Goal: Task Accomplishment & Management: Use online tool/utility

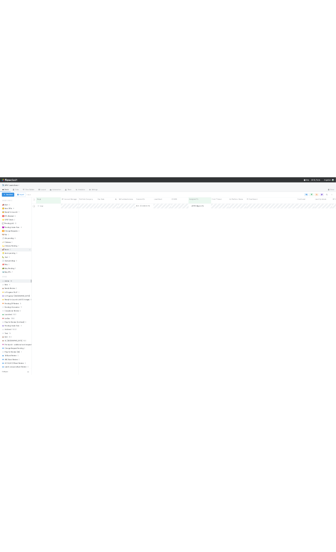
scroll to position [492, 864]
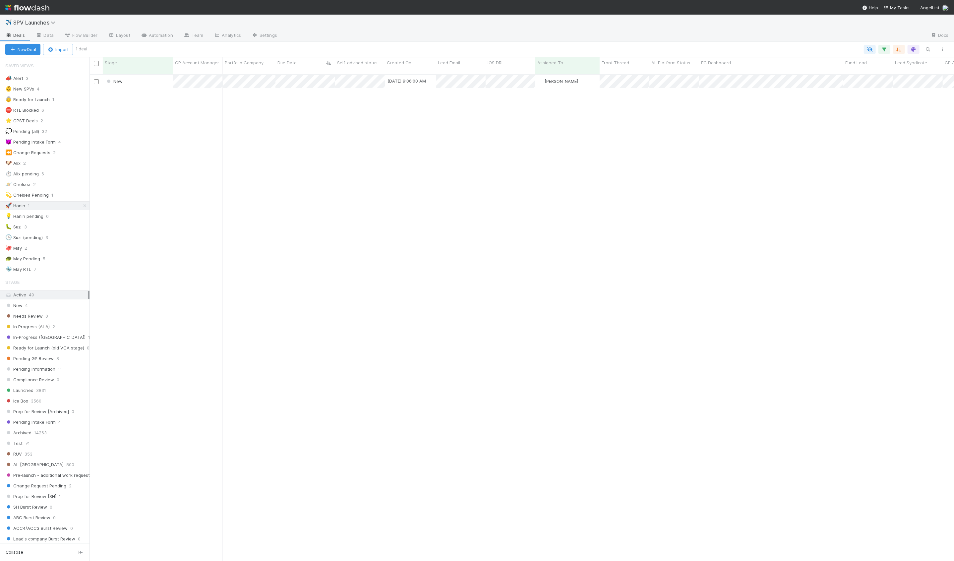
click at [182, 135] on div "New [DATE] 9:06:00 AM [PERSON_NAME] 0 0 0 0 0 0 0 0 1 0 0 0" at bounding box center [521, 320] width 864 height 491
click at [151, 89] on div "New 8/25/25, 9:06:00 AM Hanin Almoallim 0 0 0 0 0 0 0 0 1 0 0 0" at bounding box center [521, 320] width 864 height 491
click at [154, 81] on div "New" at bounding box center [138, 81] width 70 height 13
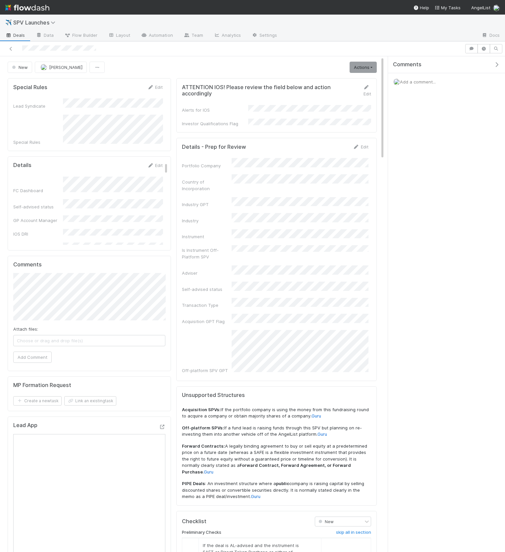
click at [497, 64] on icon "button" at bounding box center [496, 64] width 7 height 5
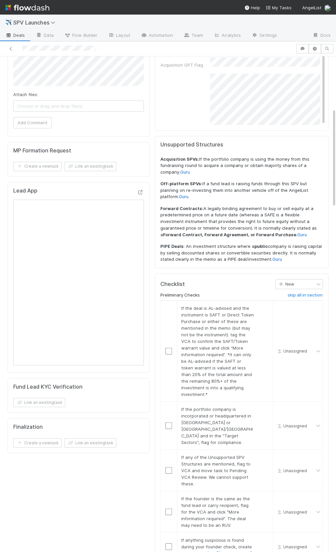
scroll to position [259, 0]
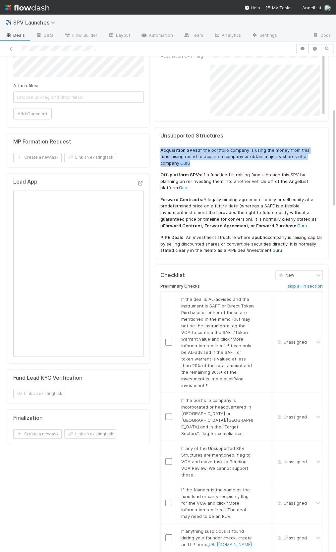
drag, startPoint x: 179, startPoint y: 154, endPoint x: 160, endPoint y: 142, distance: 22.5
click at [160, 142] on div "Unsupported Structures Acquisition SPVs: If the portfolio company is using the …" at bounding box center [241, 193] width 162 height 121
click at [158, 142] on div "Unsupported Structures Acquisition SPVs: If the portfolio company is using the …" at bounding box center [242, 193] width 174 height 132
drag, startPoint x: 158, startPoint y: 144, endPoint x: 179, endPoint y: 159, distance: 25.3
click at [179, 159] on div "Unsupported Structures Acquisition SPVs: If the portfolio company is using the …" at bounding box center [242, 193] width 174 height 132
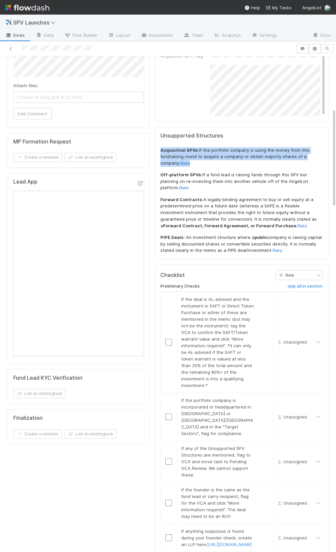
click at [179, 159] on p "Acquisition SPVs: If the portfolio company is using the money from this fundrai…" at bounding box center [241, 157] width 162 height 20
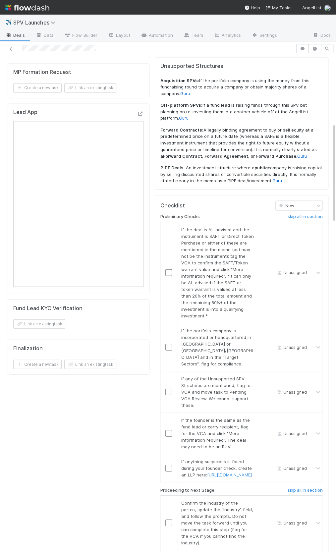
scroll to position [353, 0]
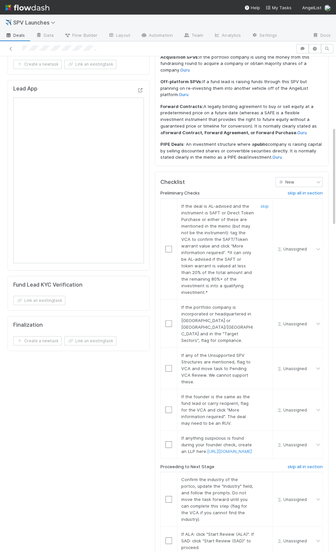
drag, startPoint x: 206, startPoint y: 190, endPoint x: 198, endPoint y: 192, distance: 8.7
click at [206, 198] on td "If the deal is AL-advised and the instrument is SAFT or Direct Token Purchase o…" at bounding box center [225, 248] width 96 height 101
drag, startPoint x: 198, startPoint y: 194, endPoint x: 207, endPoint y: 210, distance: 18.0
click at [207, 210] on span "If the deal is AL-advised and the instrument is SAFT or Direct Token Purchase o…" at bounding box center [217, 248] width 73 height 91
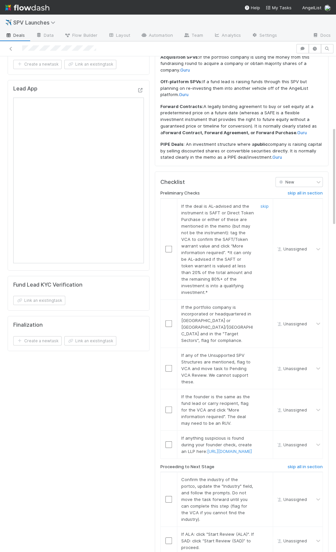
click at [267, 203] on link "skip" at bounding box center [264, 205] width 8 height 5
click at [263, 304] on link "skip" at bounding box center [264, 306] width 8 height 5
click at [265, 352] on link "skip" at bounding box center [264, 354] width 8 height 5
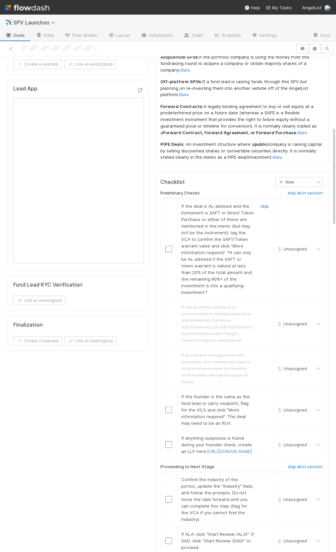
click at [264, 203] on link "skip" at bounding box center [264, 205] width 8 height 5
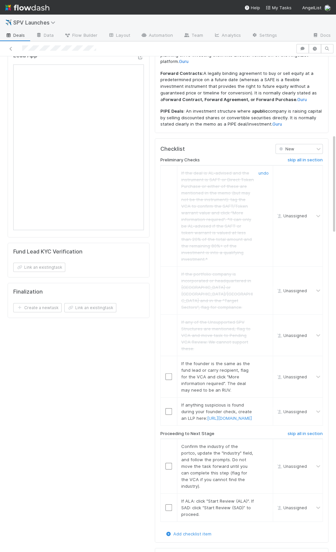
scroll to position [397, 0]
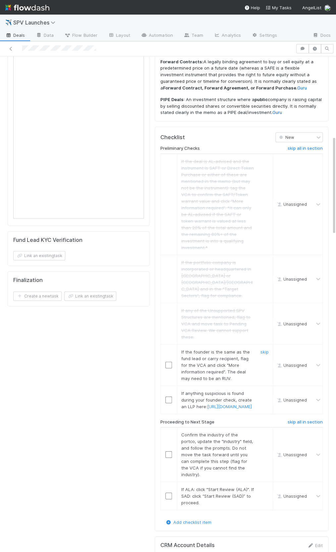
drag, startPoint x: 264, startPoint y: 321, endPoint x: 267, endPoint y: 355, distance: 34.3
click at [264, 349] on link "skip" at bounding box center [264, 351] width 8 height 5
click at [266, 390] on link "skip" at bounding box center [264, 392] width 8 height 5
click at [168, 451] on input "checkbox" at bounding box center [168, 454] width 7 height 7
click at [170, 492] on input "checkbox" at bounding box center [168, 495] width 7 height 7
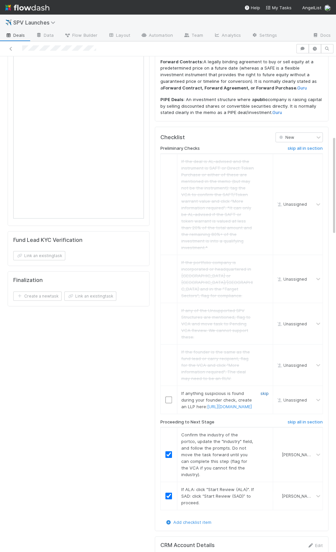
click at [268, 390] on link "skip" at bounding box center [264, 392] width 8 height 5
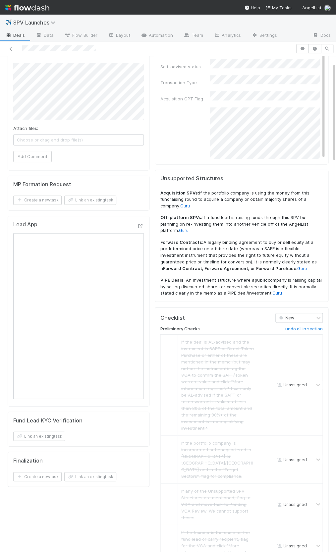
scroll to position [0, 0]
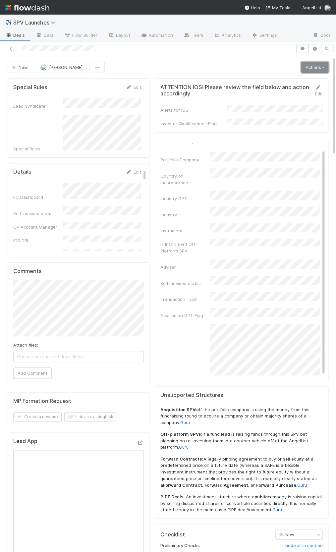
click at [308, 67] on link "Actions" at bounding box center [314, 67] width 27 height 11
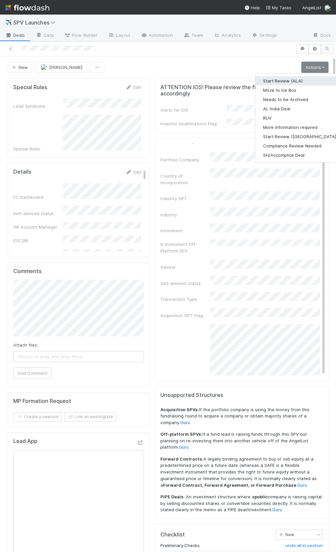
click at [304, 78] on button "Start Review (ALA)" at bounding box center [300, 80] width 90 height 9
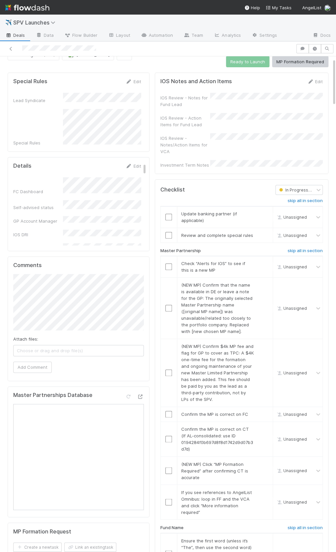
scroll to position [19, 0]
click at [302, 198] on h6 "skip all in section" at bounding box center [305, 200] width 35 height 5
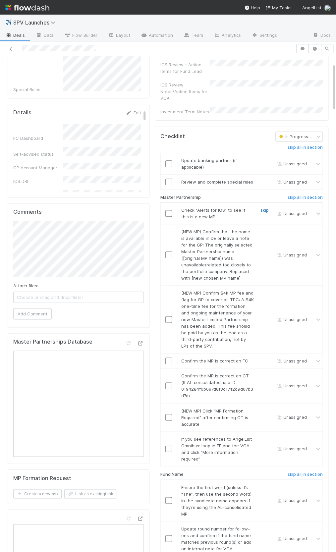
click at [261, 207] on link "skip" at bounding box center [264, 209] width 8 height 5
click at [267, 229] on link "skip" at bounding box center [264, 231] width 8 height 5
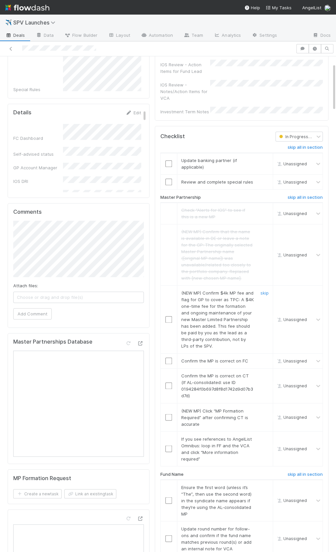
drag, startPoint x: 263, startPoint y: 283, endPoint x: 260, endPoint y: 272, distance: 11.7
click at [263, 290] on link "skip" at bounding box center [264, 292] width 8 height 5
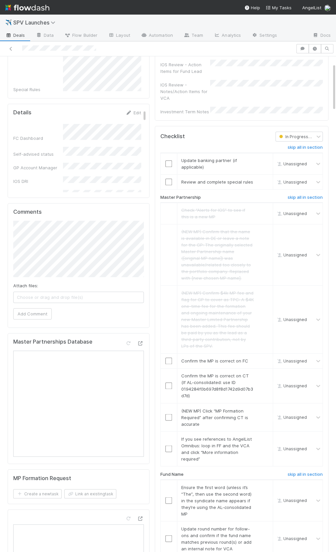
click at [299, 145] on h6 "skip all in section" at bounding box center [305, 147] width 35 height 5
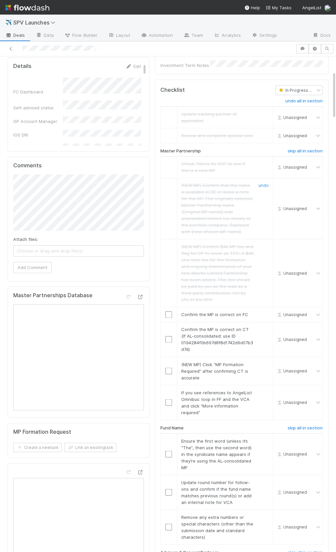
scroll to position [173, 0]
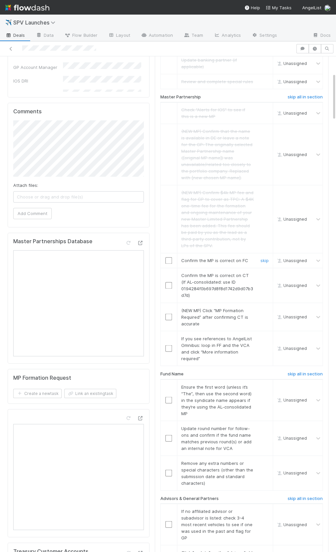
click at [168, 257] on input "checkbox" at bounding box center [168, 260] width 7 height 7
click at [167, 282] on input "checkbox" at bounding box center [168, 285] width 7 height 7
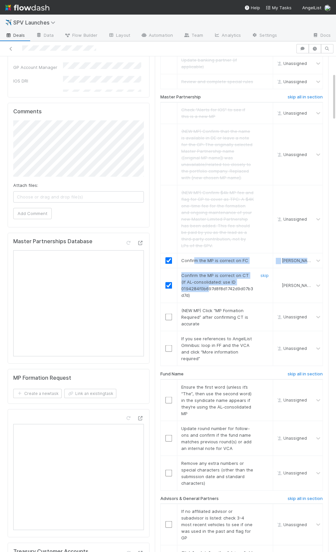
drag, startPoint x: 193, startPoint y: 251, endPoint x: 208, endPoint y: 279, distance: 31.7
click at [208, 279] on tbody "Check “Alerts for IOS” to see if this is a new MP Unassigned (NEW MP) Confirm t…" at bounding box center [241, 233] width 162 height 263
click at [205, 282] on span "Confirm the MP is correct on CT (If AL-consolidated: use ID 0194284f0b697d8f8d1…" at bounding box center [217, 285] width 72 height 25
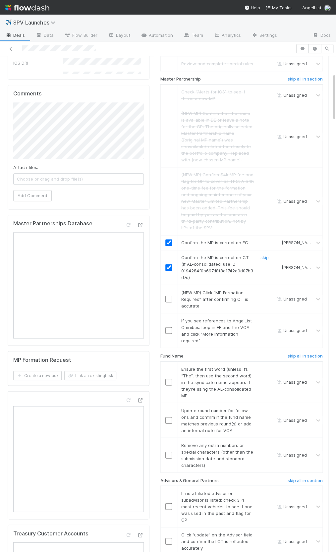
scroll to position [195, 0]
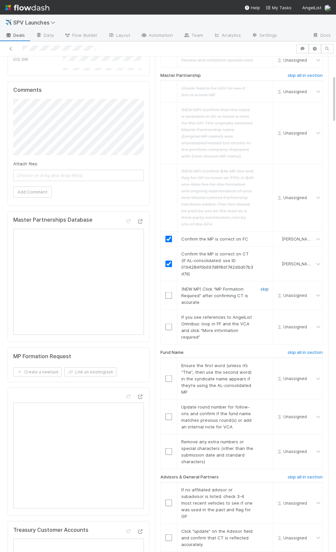
click at [262, 286] on link "skip" at bounding box center [264, 288] width 8 height 5
click at [265, 314] on link "skip" at bounding box center [264, 316] width 8 height 5
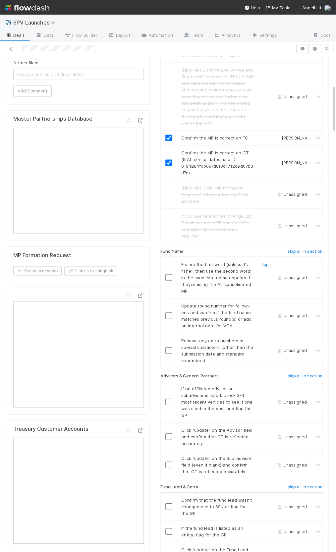
scroll to position [308, 0]
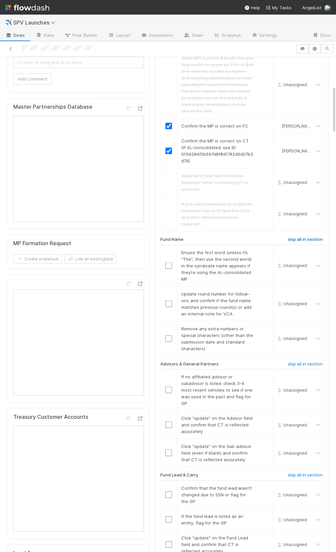
click at [306, 237] on h6 "skip all in section" at bounding box center [305, 239] width 35 height 5
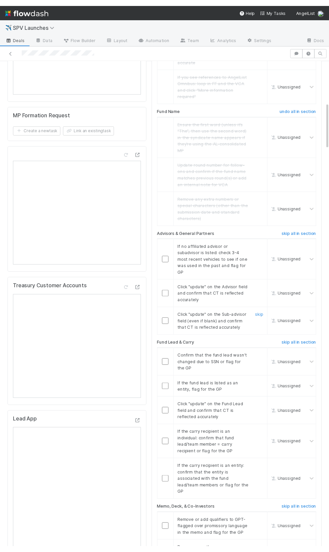
scroll to position [441, 0]
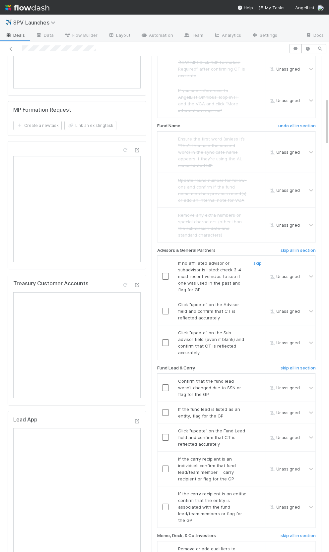
click at [170, 273] on div at bounding box center [165, 276] width 16 height 7
click at [168, 273] on input "checkbox" at bounding box center [165, 276] width 7 height 7
drag, startPoint x: 159, startPoint y: 295, endPoint x: 164, endPoint y: 295, distance: 5.6
click at [159, 308] on div at bounding box center [165, 311] width 16 height 7
drag, startPoint x: 164, startPoint y: 295, endPoint x: 164, endPoint y: 301, distance: 5.6
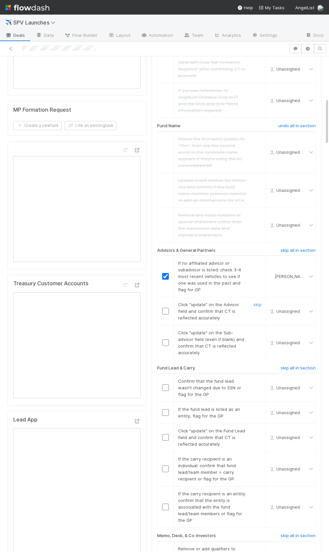
click at [164, 308] on input "checkbox" at bounding box center [165, 311] width 7 height 7
click at [164, 339] on input "checkbox" at bounding box center [165, 342] width 7 height 7
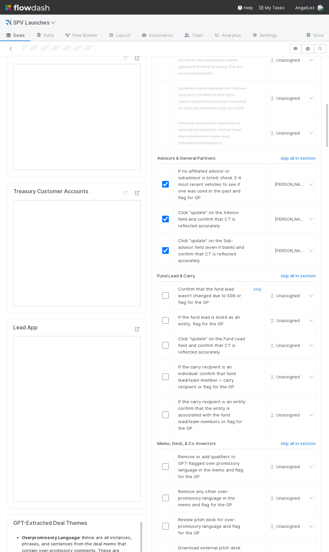
scroll to position [540, 0]
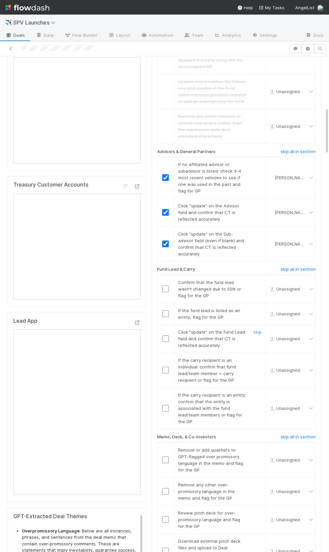
click at [167, 335] on input "checkbox" at bounding box center [165, 338] width 7 height 7
click at [164, 286] on input "checkbox" at bounding box center [165, 289] width 7 height 7
click at [164, 405] on input "checkbox" at bounding box center [165, 408] width 7 height 7
click at [259, 357] on div "skip" at bounding box center [257, 370] width 20 height 27
click at [257, 358] on link "skip" at bounding box center [257, 360] width 8 height 5
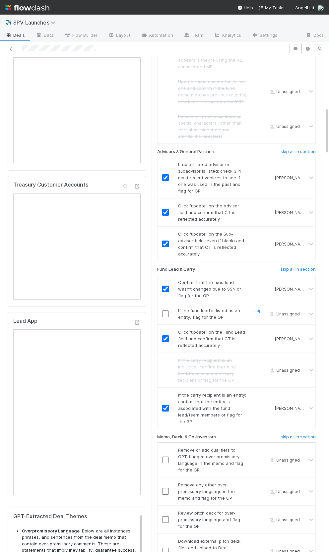
click at [253, 307] on div "skip" at bounding box center [257, 313] width 20 height 13
drag, startPoint x: 255, startPoint y: 297, endPoint x: 240, endPoint y: 319, distance: 26.9
click at [255, 308] on link "skip" at bounding box center [257, 310] width 8 height 5
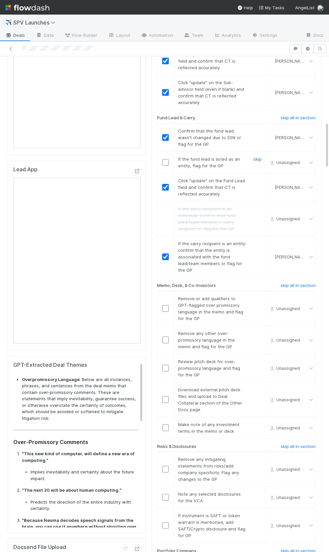
click at [255, 156] on link "skip" at bounding box center [257, 158] width 8 height 5
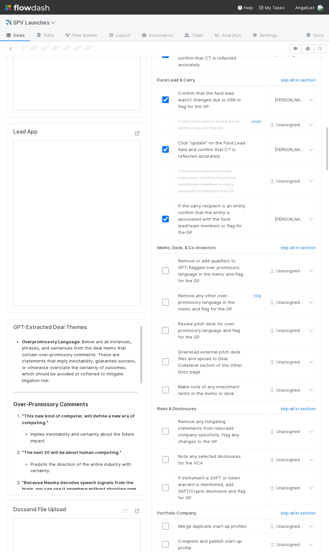
scroll to position [726, 0]
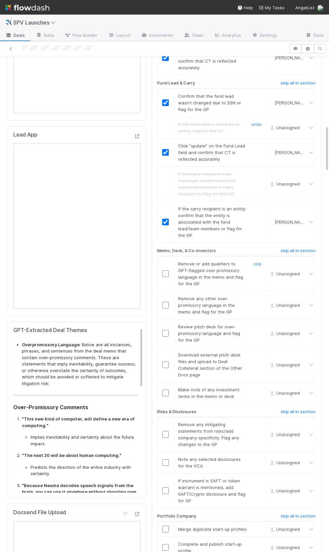
click at [167, 270] on input "checkbox" at bounding box center [165, 273] width 7 height 7
click at [165, 302] on input "checkbox" at bounding box center [165, 305] width 7 height 7
click at [256, 324] on link "skip" at bounding box center [257, 326] width 8 height 5
click at [259, 352] on link "skip" at bounding box center [257, 354] width 8 height 5
click at [260, 324] on link "skip" at bounding box center [257, 326] width 8 height 5
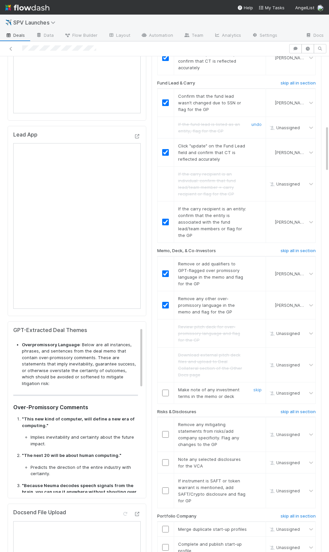
click at [166, 390] on input "checkbox" at bounding box center [165, 393] width 7 height 7
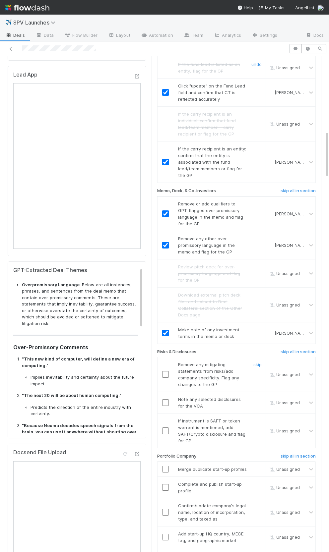
scroll to position [786, 0]
click at [294, 349] on h6 "skip all in section" at bounding box center [297, 351] width 35 height 5
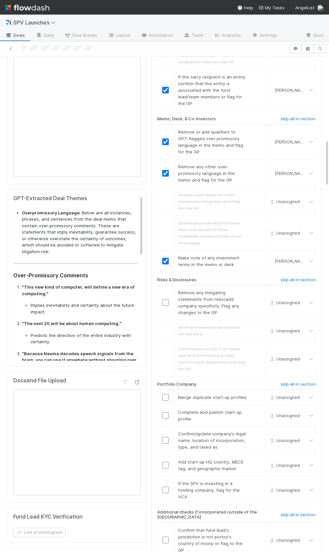
scroll to position [879, 0]
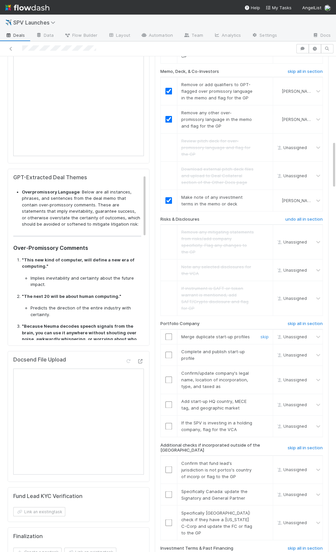
drag, startPoint x: 267, startPoint y: 314, endPoint x: 265, endPoint y: 325, distance: 10.8
click at [266, 334] on link "skip" at bounding box center [264, 336] width 8 height 5
click at [264, 349] on link "skip" at bounding box center [264, 351] width 8 height 5
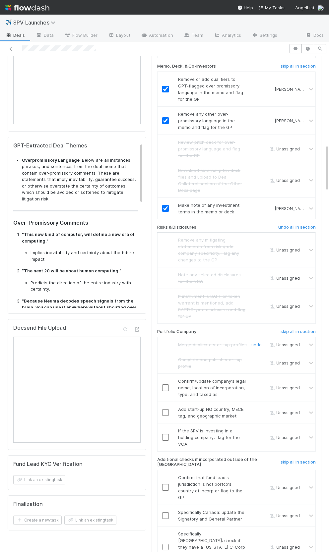
scroll to position [949, 0]
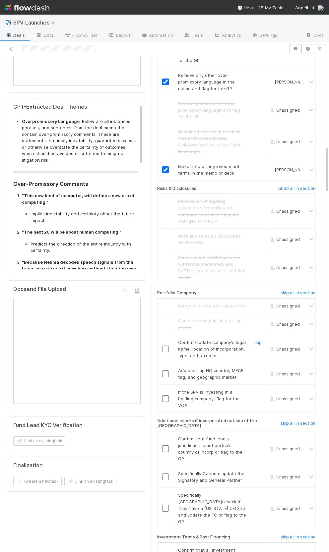
click at [164, 346] on input "checkbox" at bounding box center [165, 349] width 7 height 7
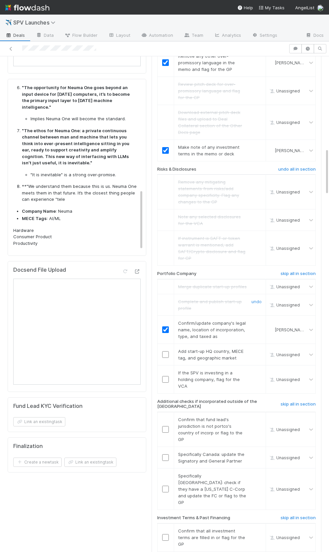
scroll to position [989, 0]
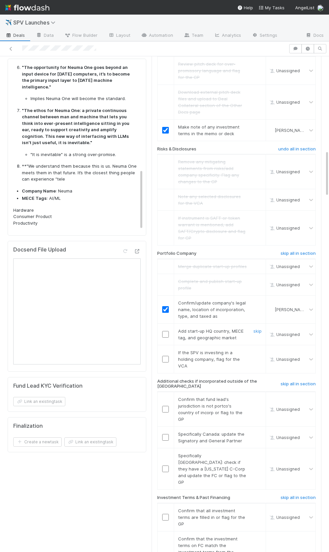
click at [166, 331] on input "checkbox" at bounding box center [165, 334] width 7 height 7
click at [257, 350] on link "skip" at bounding box center [257, 352] width 8 height 5
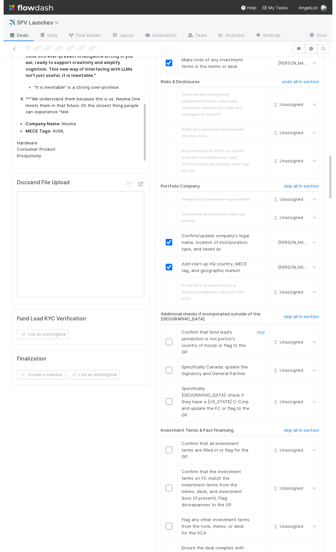
scroll to position [1060, 0]
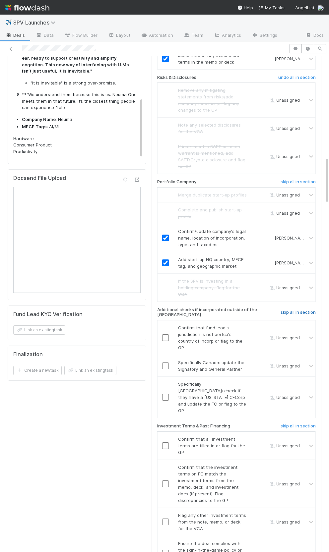
click at [292, 310] on h6 "skip all in section" at bounding box center [297, 312] width 35 height 5
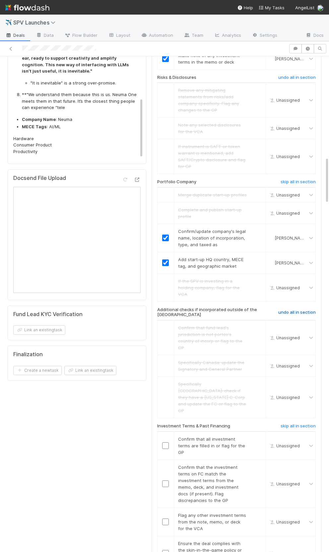
click at [292, 310] on h6 "undo all in section" at bounding box center [296, 312] width 37 height 5
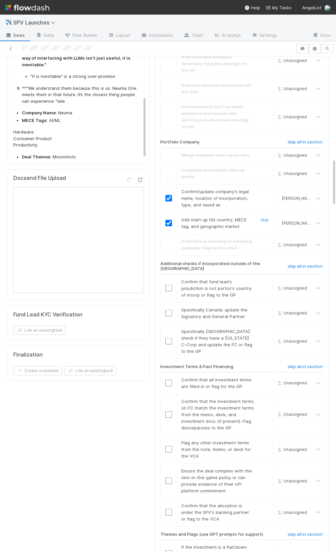
scroll to position [1101, 0]
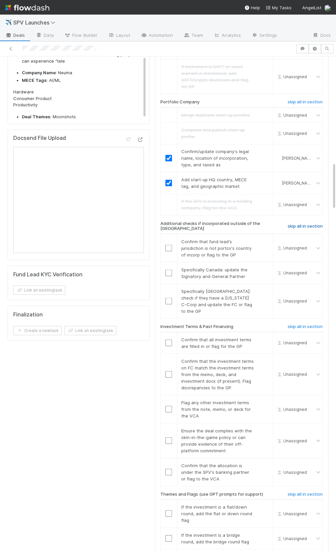
click at [307, 223] on h6 "skip all in section" at bounding box center [305, 225] width 35 height 5
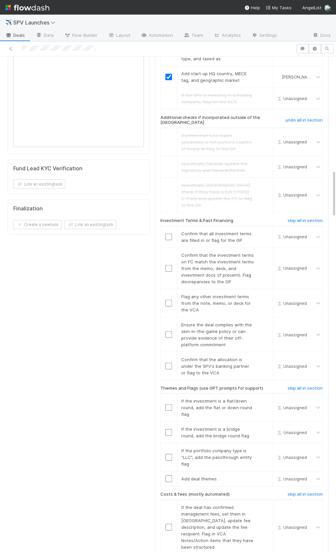
scroll to position [1210, 0]
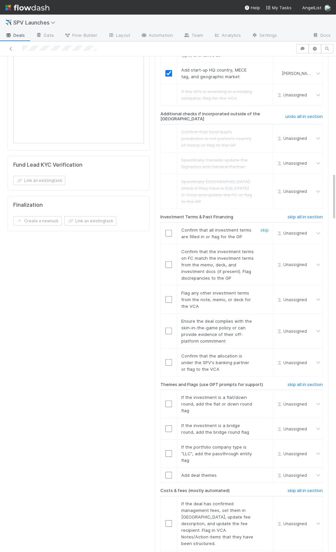
click at [169, 230] on input "checkbox" at bounding box center [168, 233] width 7 height 7
click at [167, 261] on input "checkbox" at bounding box center [168, 264] width 7 height 7
click at [261, 290] on link "skip" at bounding box center [264, 292] width 8 height 5
click at [167, 261] on input "checkbox" at bounding box center [168, 264] width 7 height 7
click at [263, 290] on link "skip" at bounding box center [264, 292] width 8 height 5
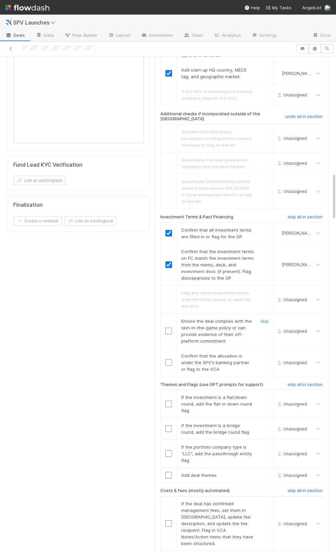
click at [166, 327] on input "checkbox" at bounding box center [168, 330] width 7 height 7
drag, startPoint x: 267, startPoint y: 324, endPoint x: 260, endPoint y: 324, distance: 7.3
click at [267, 353] on link "skip" at bounding box center [264, 355] width 8 height 5
click at [266, 353] on link "skip" at bounding box center [264, 355] width 8 height 5
click at [169, 359] on input "checkbox" at bounding box center [168, 362] width 7 height 7
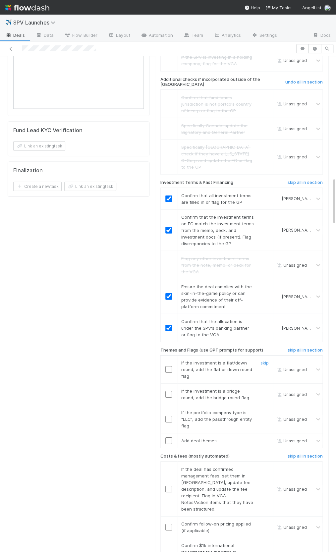
scroll to position [1277, 0]
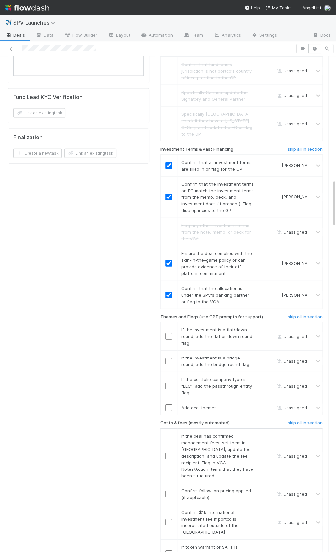
click at [303, 314] on h6 "skip all in section" at bounding box center [305, 316] width 35 height 5
click at [301, 314] on h6 "skip all in section" at bounding box center [305, 316] width 35 height 5
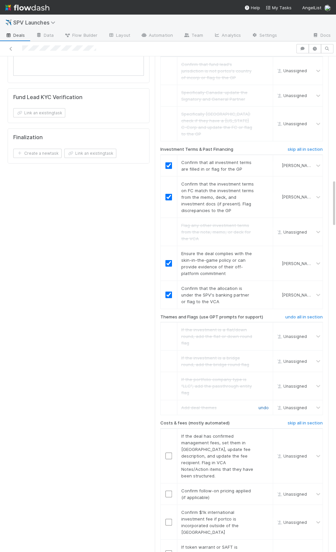
click at [261, 405] on link "undo" at bounding box center [263, 407] width 10 height 5
click at [168, 404] on input "checkbox" at bounding box center [168, 407] width 7 height 7
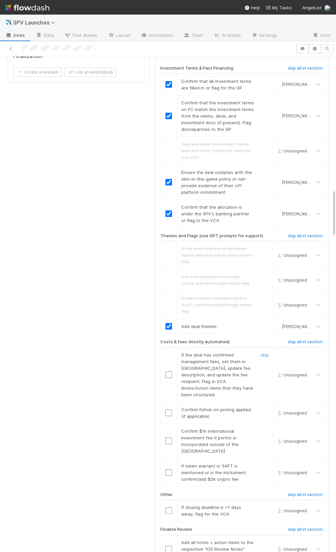
scroll to position [1388, 0]
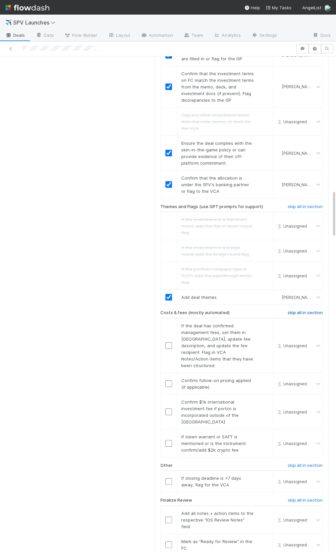
click at [312, 310] on h6 "skip all in section" at bounding box center [305, 312] width 35 height 5
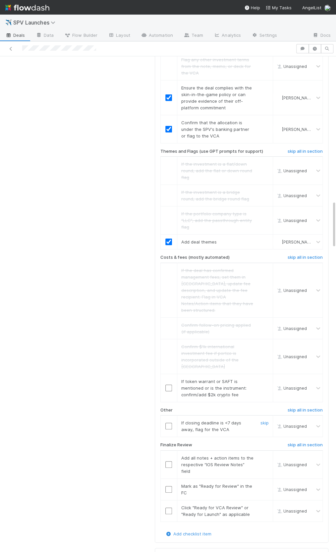
scroll to position [1499, 0]
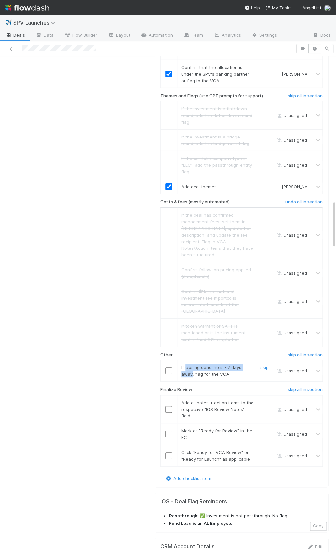
drag, startPoint x: 185, startPoint y: 324, endPoint x: 251, endPoint y: 322, distance: 65.3
click at [241, 365] on span "If closing deadline is <7 days away, flag for the VCA" at bounding box center [211, 371] width 60 height 12
copy span "closing deadline is <7 days away"
click at [169, 368] on input "checkbox" at bounding box center [168, 371] width 7 height 7
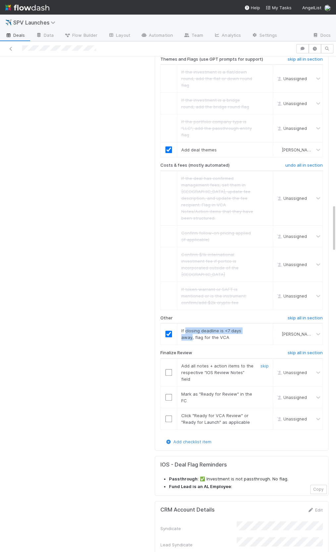
click at [171, 369] on input "checkbox" at bounding box center [168, 372] width 7 height 7
click at [167, 394] on input "checkbox" at bounding box center [168, 397] width 7 height 7
click at [168, 416] on input "checkbox" at bounding box center [168, 419] width 7 height 7
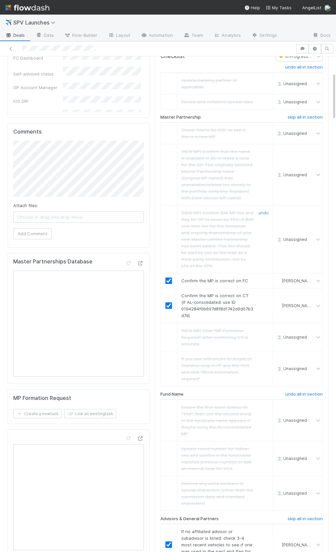
scroll to position [0, 0]
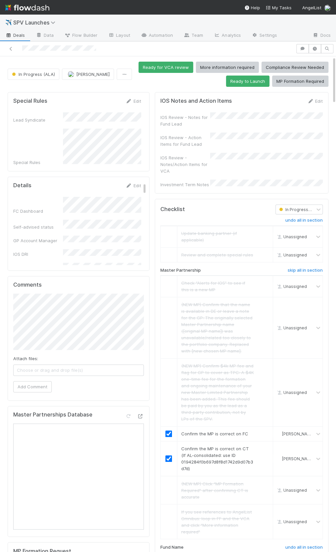
click at [324, 99] on div "IOS Notes and Action Items Edit" at bounding box center [241, 101] width 172 height 7
click at [318, 100] on link "Edit" at bounding box center [315, 100] width 16 height 5
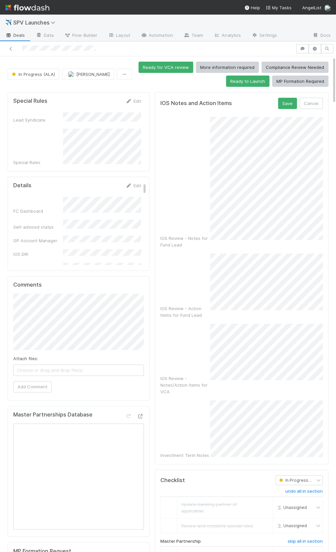
scroll to position [33, 0]
click at [204, 270] on div "IOS Review - Action Items for Fund Lead" at bounding box center [241, 286] width 162 height 65
click at [253, 263] on input "https://comptroller.internal.angellist.com/v/advisors/019441e4e9b074dea1c22457c…" at bounding box center [272, 264] width 91 height 11
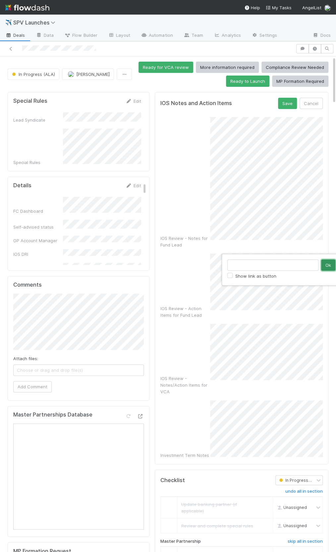
click at [323, 268] on button "Ok" at bounding box center [328, 264] width 14 height 11
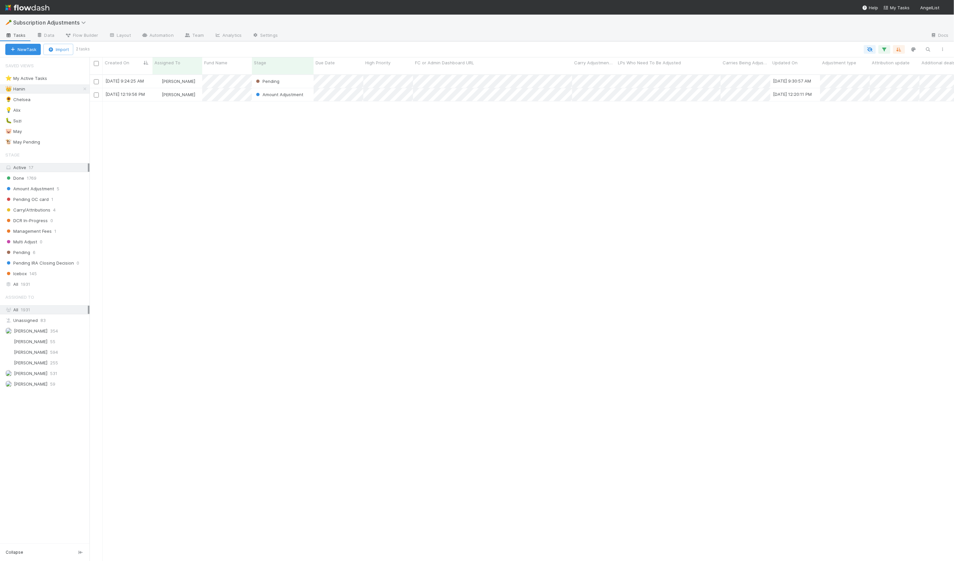
scroll to position [492, 864]
click at [254, 80] on div "Pending" at bounding box center [283, 81] width 62 height 13
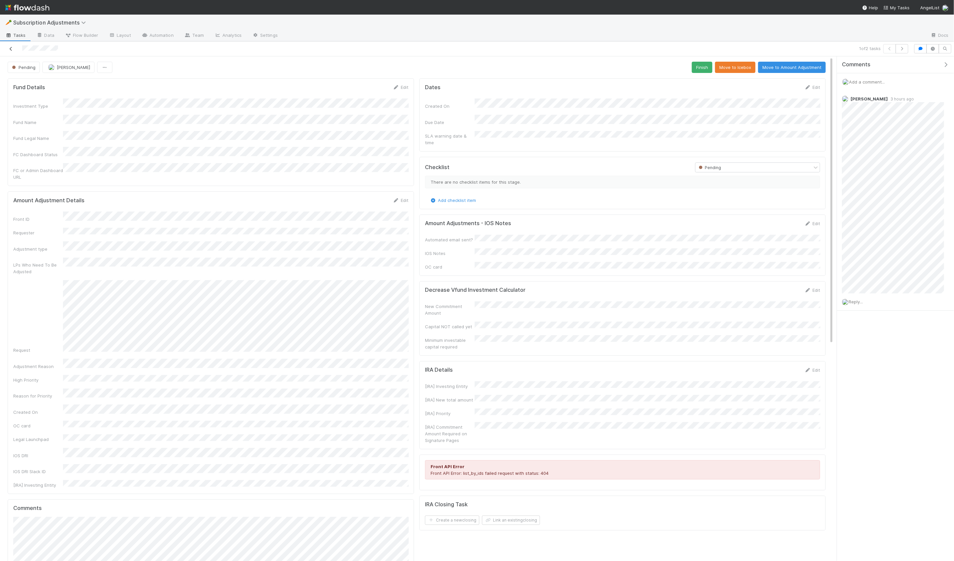
click at [13, 48] on icon at bounding box center [11, 49] width 7 height 4
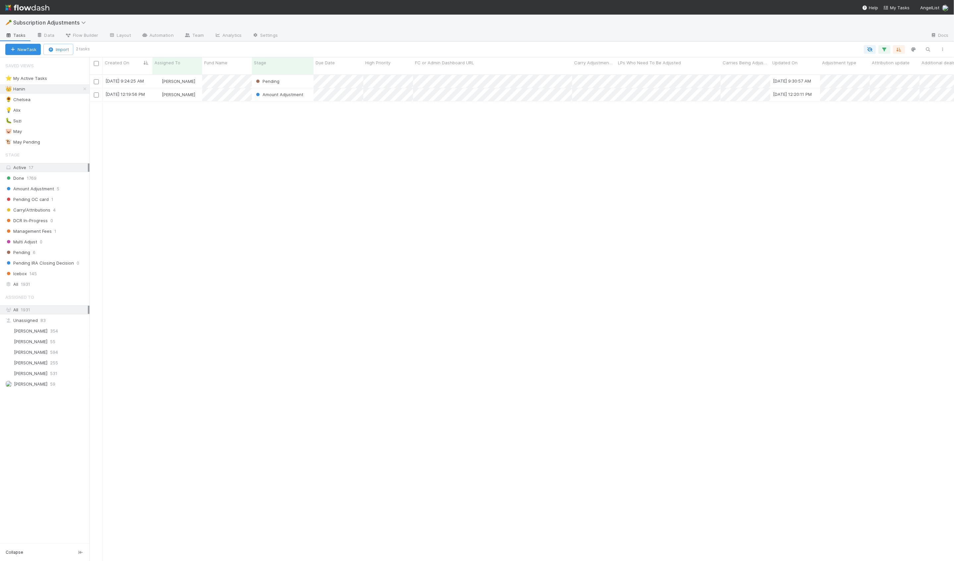
scroll to position [492, 864]
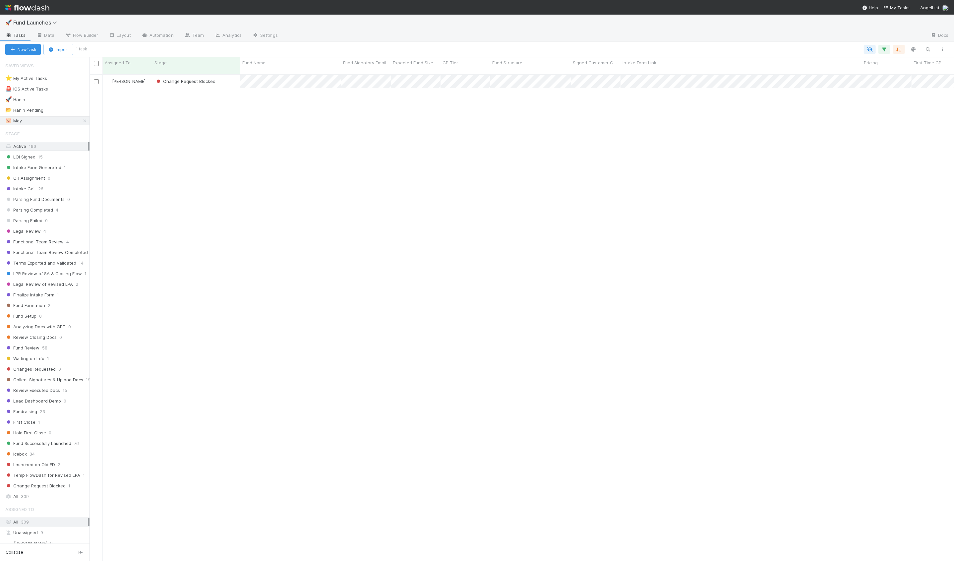
scroll to position [492, 864]
click at [86, 121] on icon at bounding box center [85, 121] width 7 height 4
click at [123, 47] on div at bounding box center [518, 49] width 864 height 9
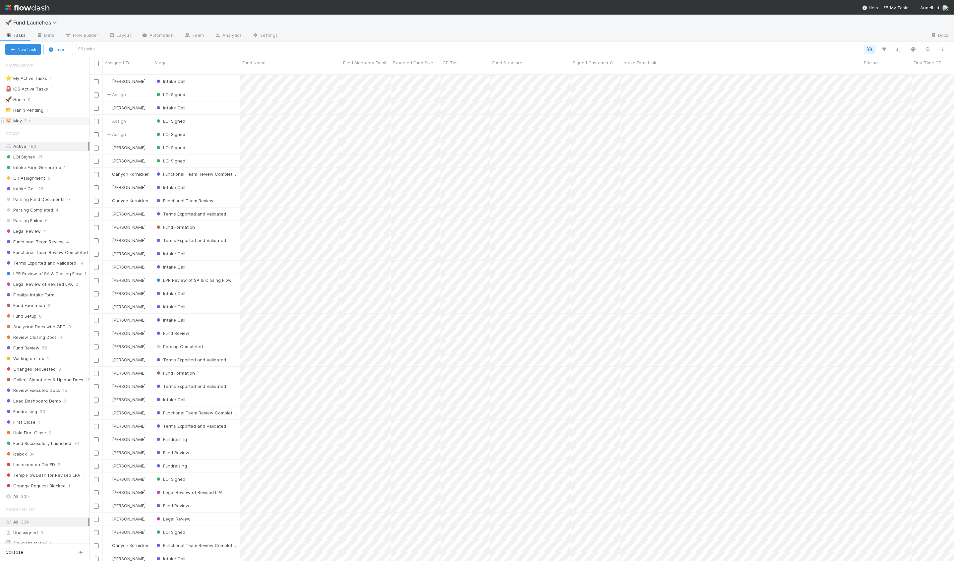
scroll to position [492, 864]
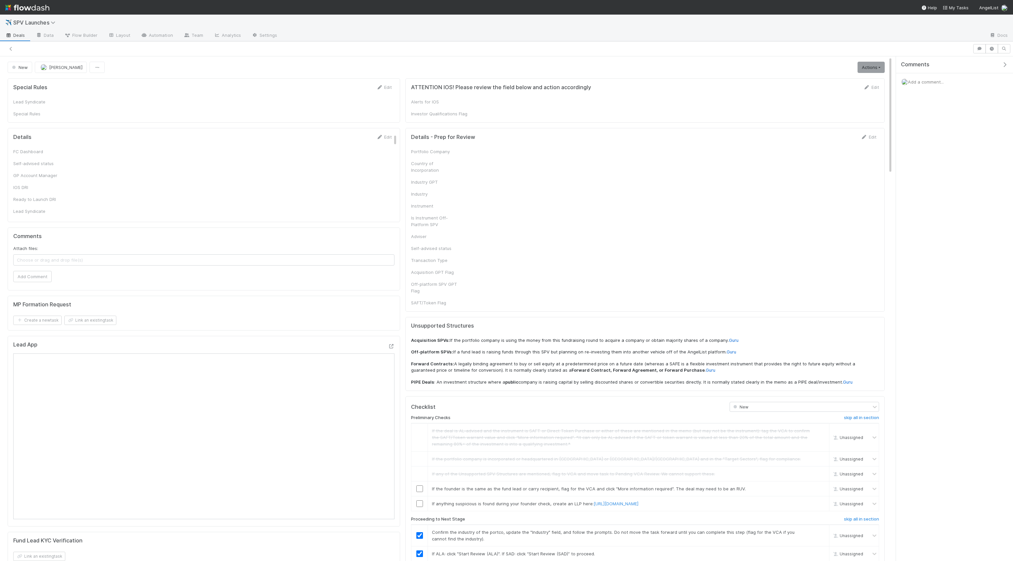
checkbox input "true"
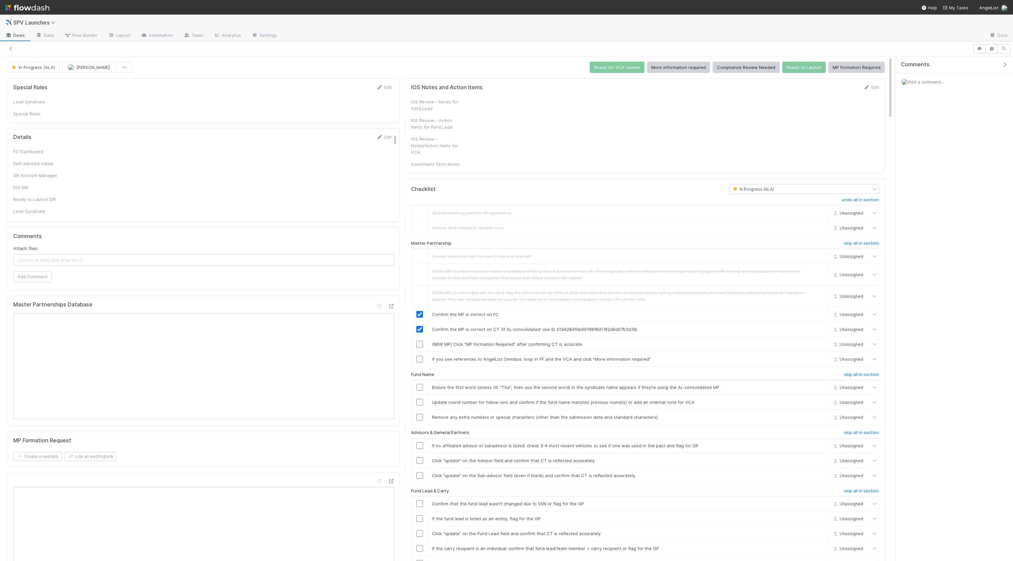
checkbox input "true"
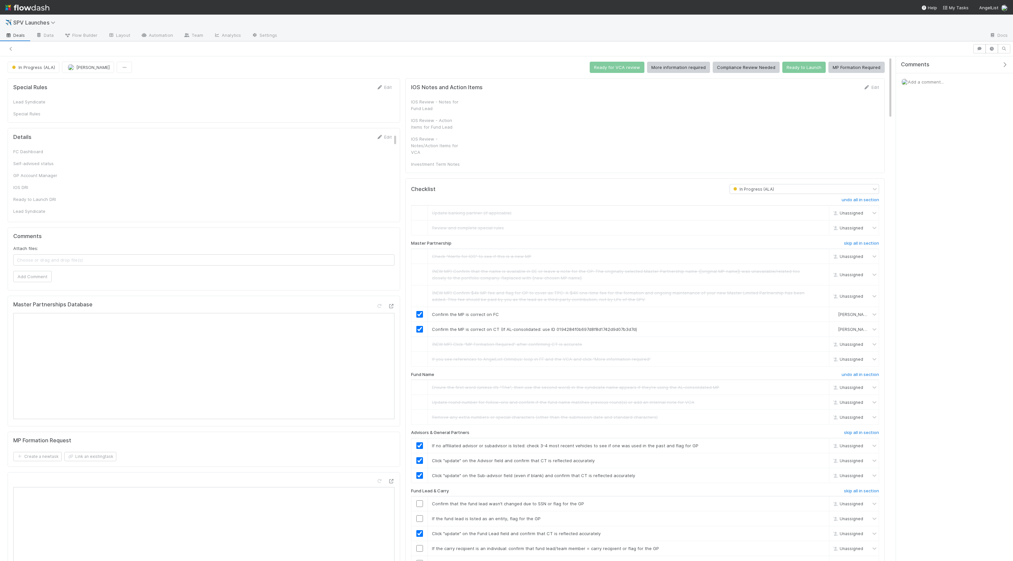
checkbox input "true"
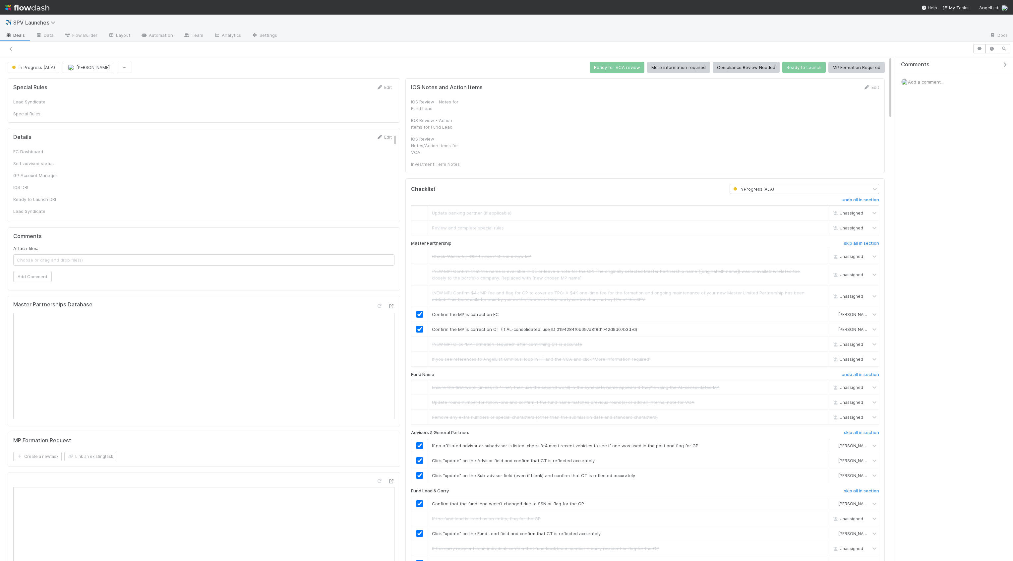
checkbox input "true"
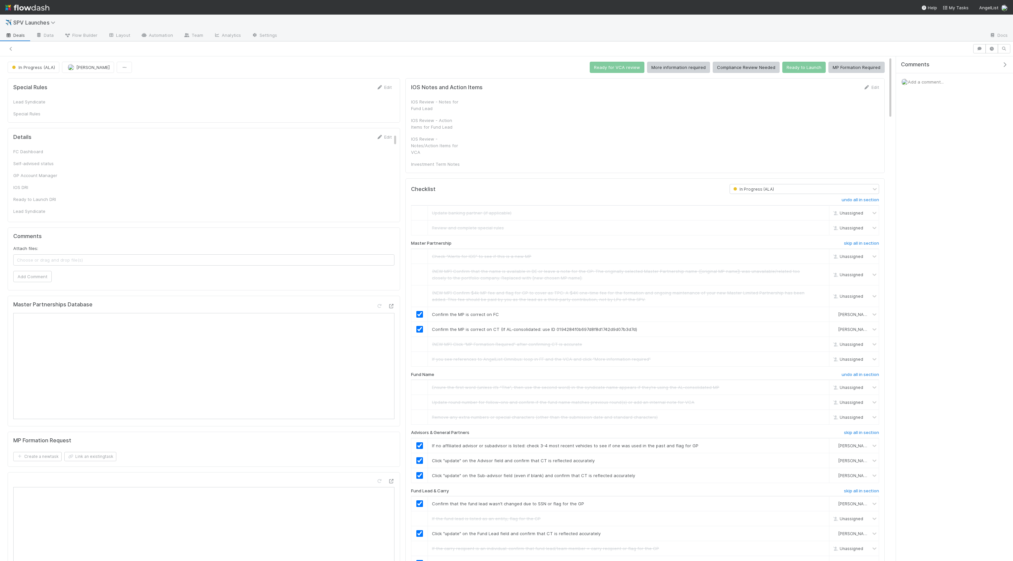
checkbox input "true"
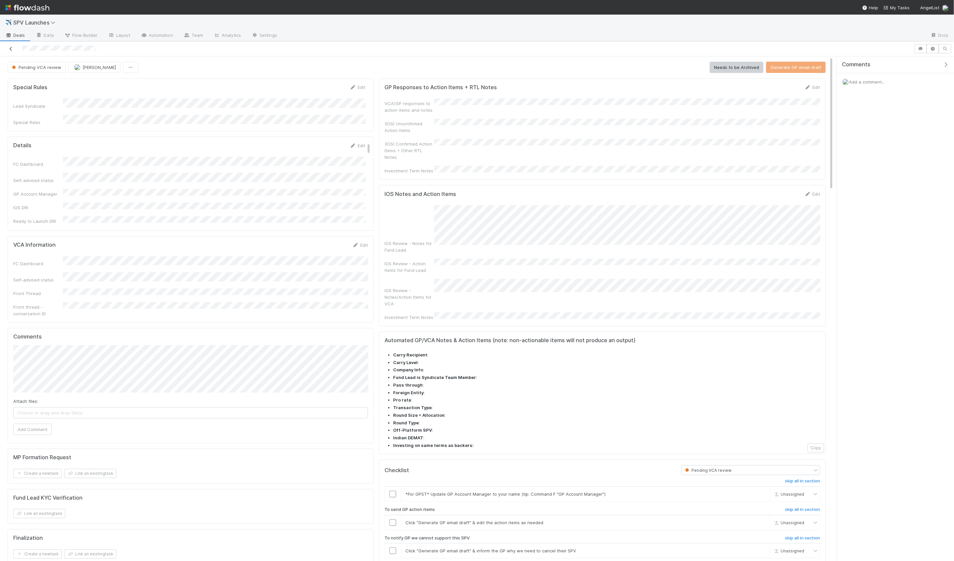
click at [11, 49] on icon at bounding box center [11, 49] width 7 height 4
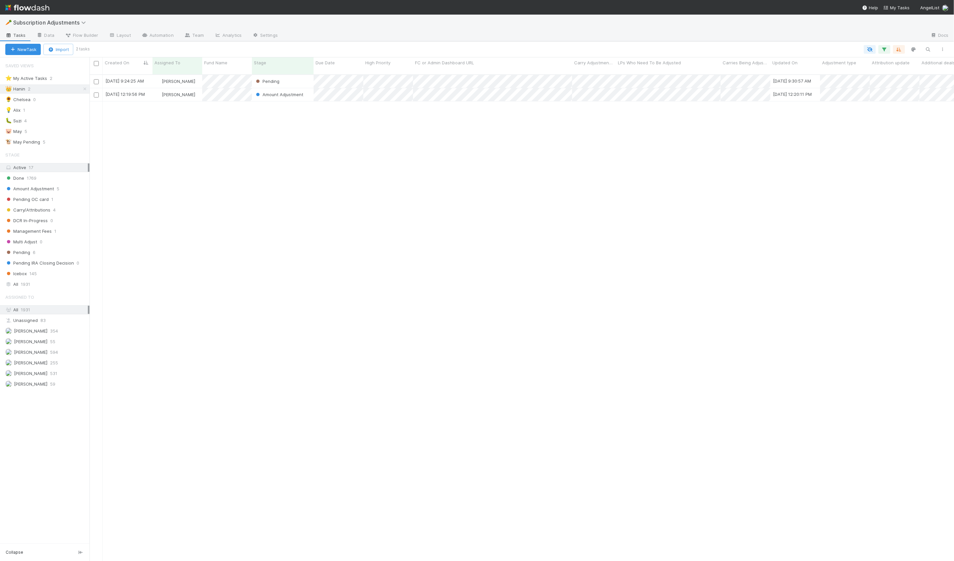
click at [259, 201] on div "[DATE] 9:24:25 AM [PERSON_NAME] Pending [DATE] 9:30:57 AM 1 0 0 [DATE] 12:19:56…" at bounding box center [521, 320] width 864 height 491
click at [202, 95] on div "8/25/25, 9:24:25 AM Hanin Almoallim Pending 8/25/25, 9:30:57 AM 1 0 0 8/25/25, …" at bounding box center [521, 320] width 864 height 491
click at [201, 93] on div "[PERSON_NAME]" at bounding box center [177, 94] width 50 height 13
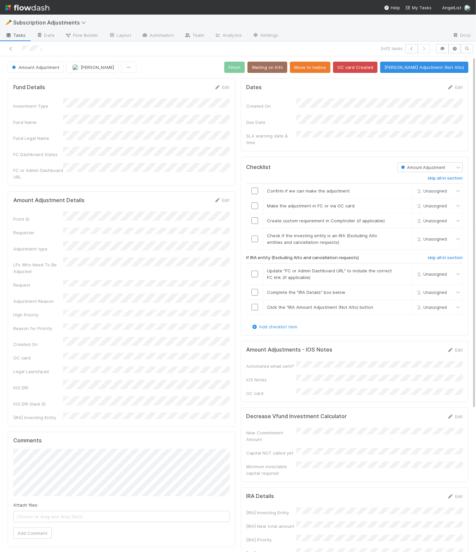
click at [189, 74] on div "Amount Adjustment Hanin Almoallim Finish Waiting on Info Move to Icebox OC card…" at bounding box center [238, 426] width 476 height 728
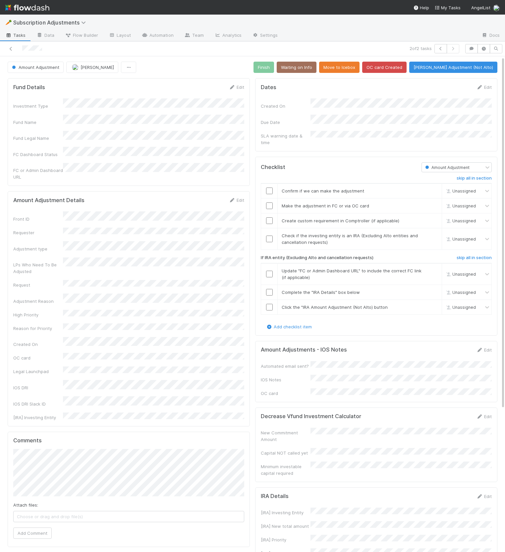
click at [339, 162] on div "Checklist" at bounding box center [336, 167] width 161 height 10
click at [395, 323] on div "Add checklist item" at bounding box center [376, 326] width 231 height 7
click at [456, 255] on div "skip all in section" at bounding box center [457, 259] width 80 height 8
click at [468, 255] on h6 "skip all in section" at bounding box center [474, 257] width 35 height 5
click at [429, 233] on link "skip" at bounding box center [433, 235] width 8 height 5
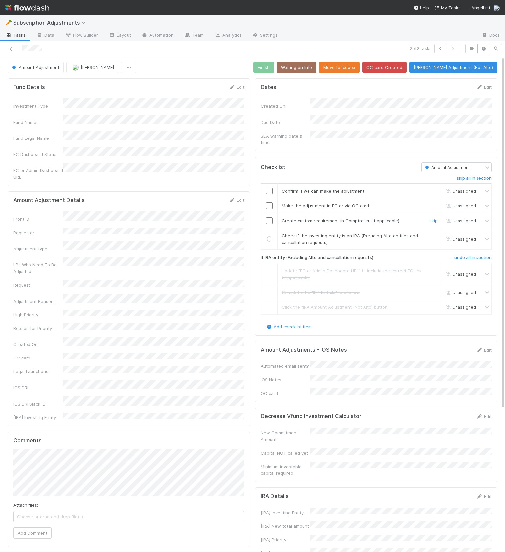
click at [433, 218] on link "skip" at bounding box center [433, 220] width 8 height 5
click at [266, 188] on input "checkbox" at bounding box center [269, 191] width 7 height 7
click at [267, 202] on input "checkbox" at bounding box center [269, 205] width 7 height 7
click at [484, 347] on link "Edit" at bounding box center [484, 349] width 16 height 5
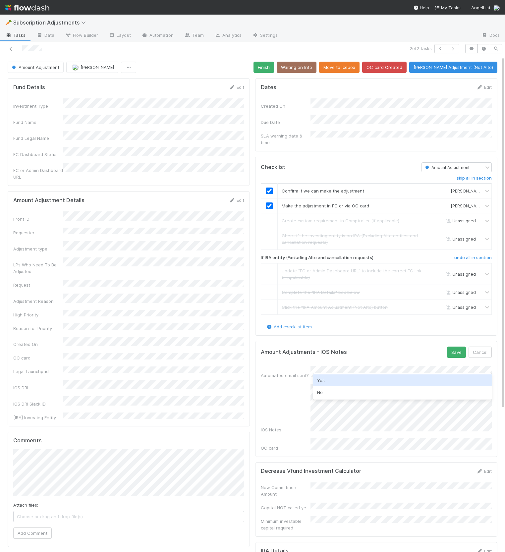
click at [372, 376] on div "Yes" at bounding box center [402, 380] width 179 height 12
click at [461, 347] on button "Save" at bounding box center [456, 352] width 19 height 11
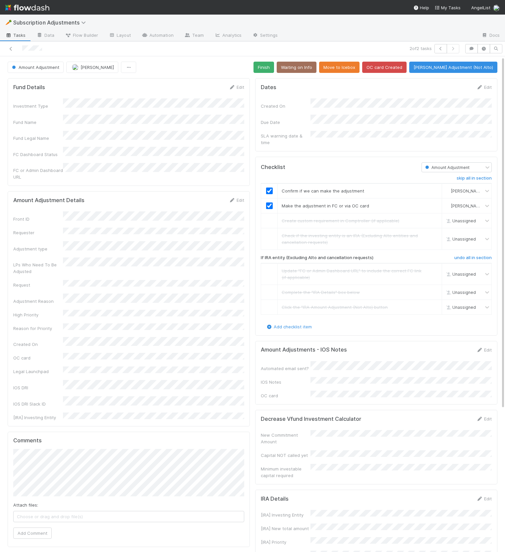
click at [246, 76] on div "Fund Details Edit Investment Type Fund Name Fund Legal Name FC Dashboard Status…" at bounding box center [129, 433] width 248 height 714
click at [273, 73] on div "Amount Adjustment Hanin Almoallim Finish Waiting on Info Move to Icebox OC card…" at bounding box center [252, 426] width 505 height 728
click at [273, 71] on button "Finish" at bounding box center [264, 67] width 21 height 11
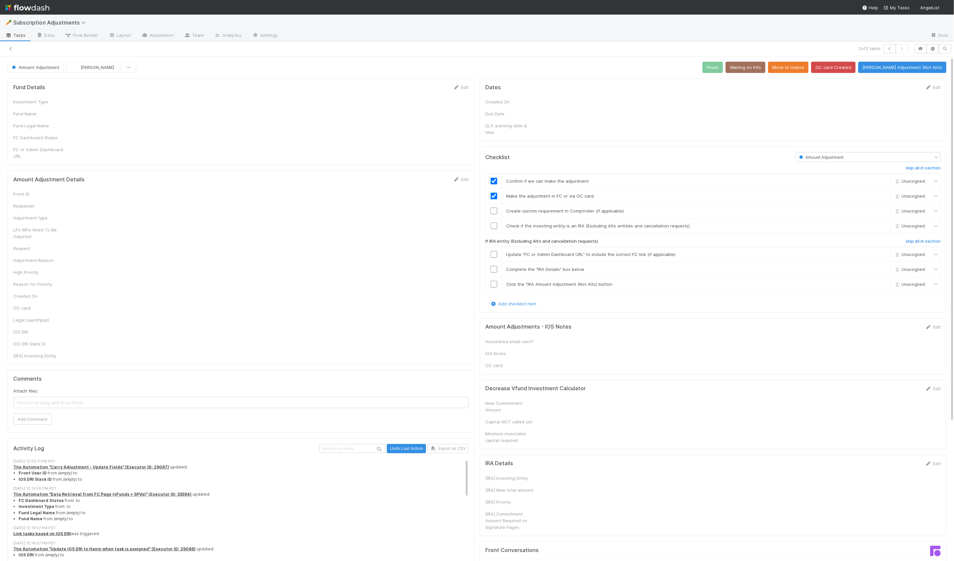
checkbox input "true"
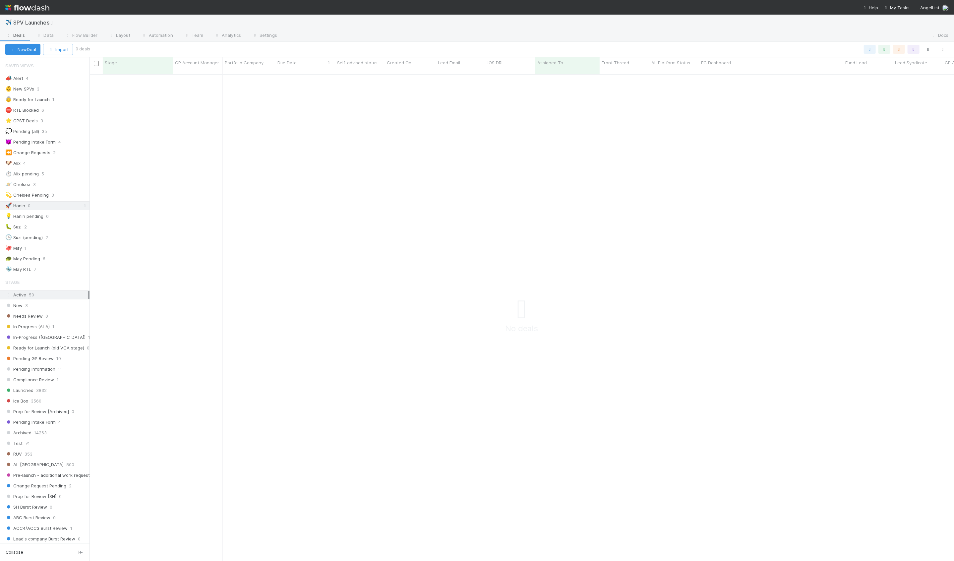
scroll to position [492, 864]
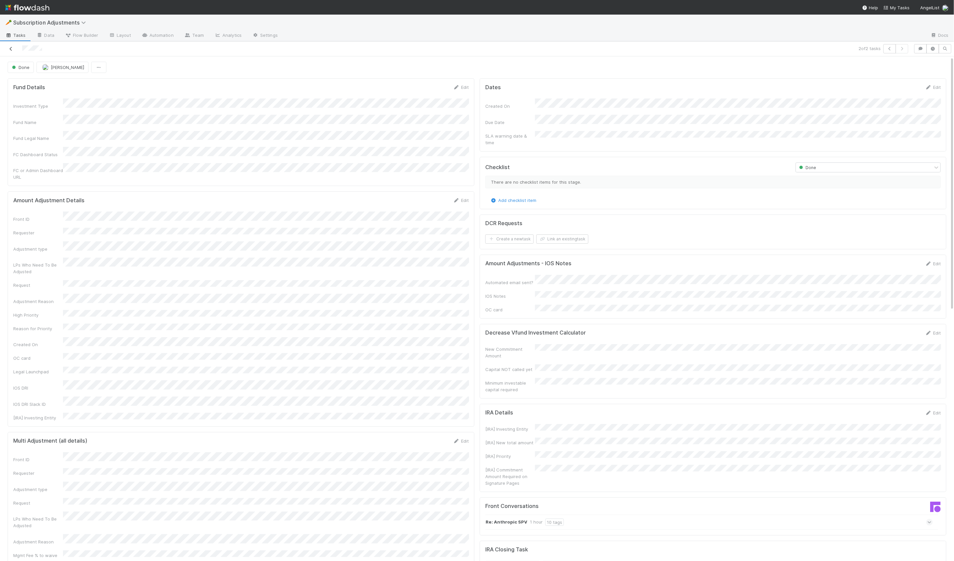
click at [10, 47] on icon at bounding box center [11, 49] width 7 height 4
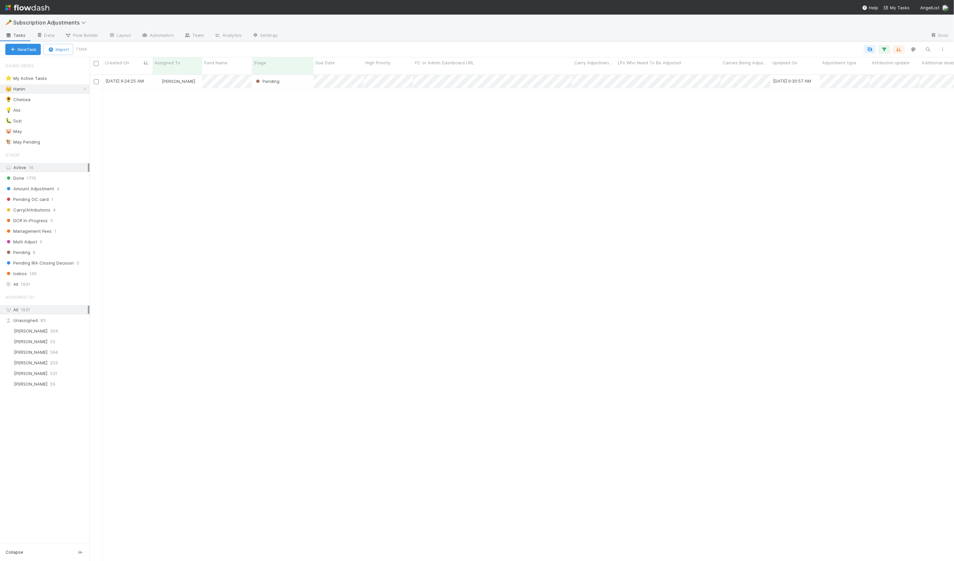
scroll to position [492, 864]
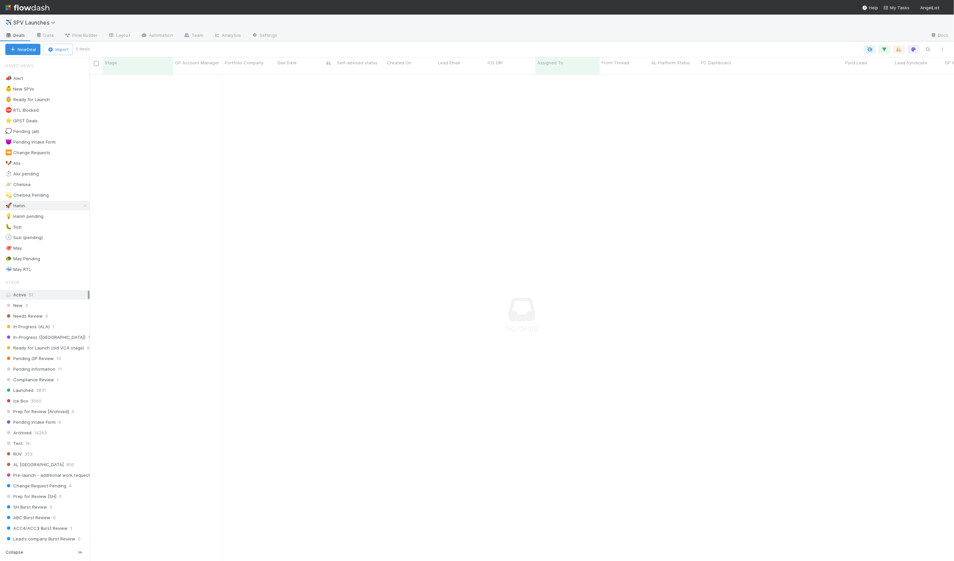
scroll to position [492, 864]
click at [68, 182] on div "🪐 Chelsea 4" at bounding box center [47, 184] width 84 height 8
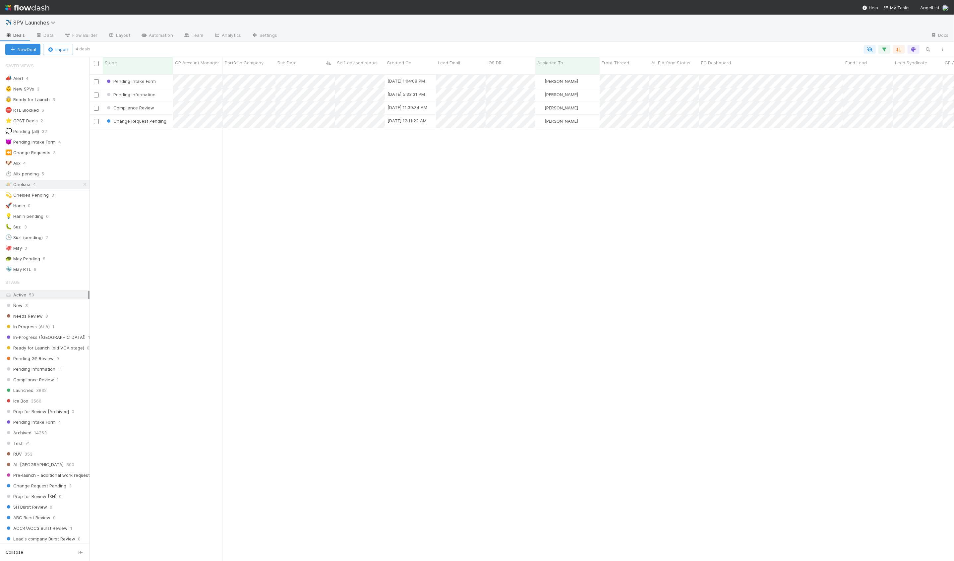
scroll to position [492, 864]
click at [49, 161] on div "🐶 Alix 4" at bounding box center [47, 163] width 84 height 8
click at [85, 163] on icon at bounding box center [85, 163] width 7 height 4
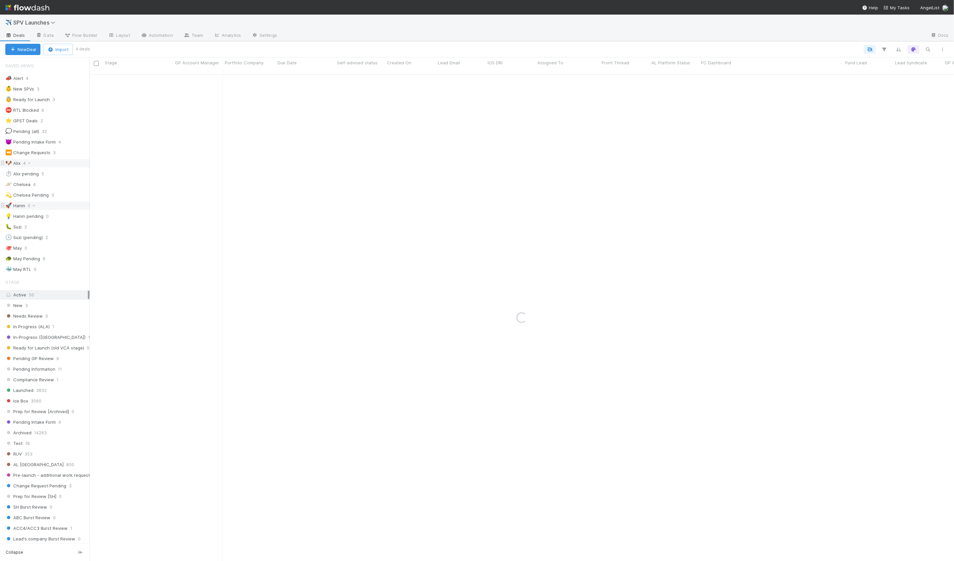
click at [62, 204] on div "🚀 Hanin 0" at bounding box center [47, 205] width 84 height 8
click at [60, 166] on div "📣 Alert 4 👶 New SPVs 3 👵 Ready for Launch 3 ⛔ RTL Blocked 6 ⭐ GPST Deals 2 💭 Pe…" at bounding box center [44, 174] width 89 height 200
click at [60, 163] on div "🐶 Alix 4" at bounding box center [47, 163] width 84 height 8
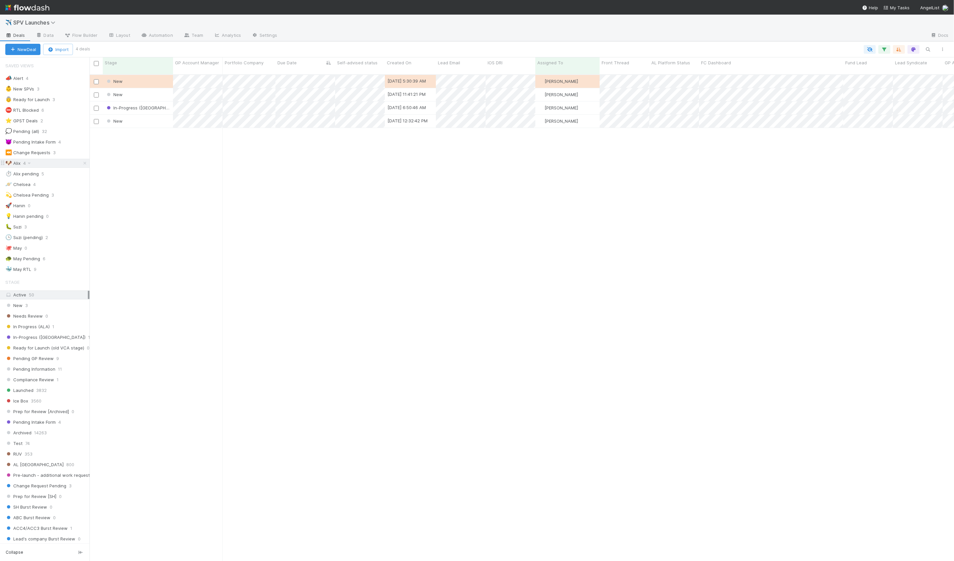
scroll to position [492, 864]
click at [83, 162] on icon at bounding box center [85, 163] width 7 height 4
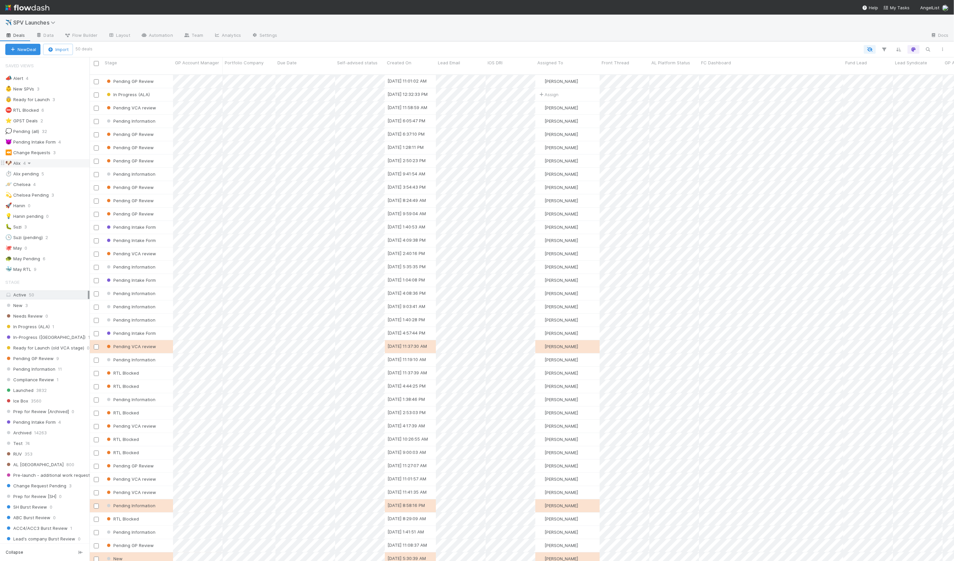
scroll to position [492, 864]
click at [56, 161] on div "🐶 Alix 4" at bounding box center [47, 163] width 84 height 8
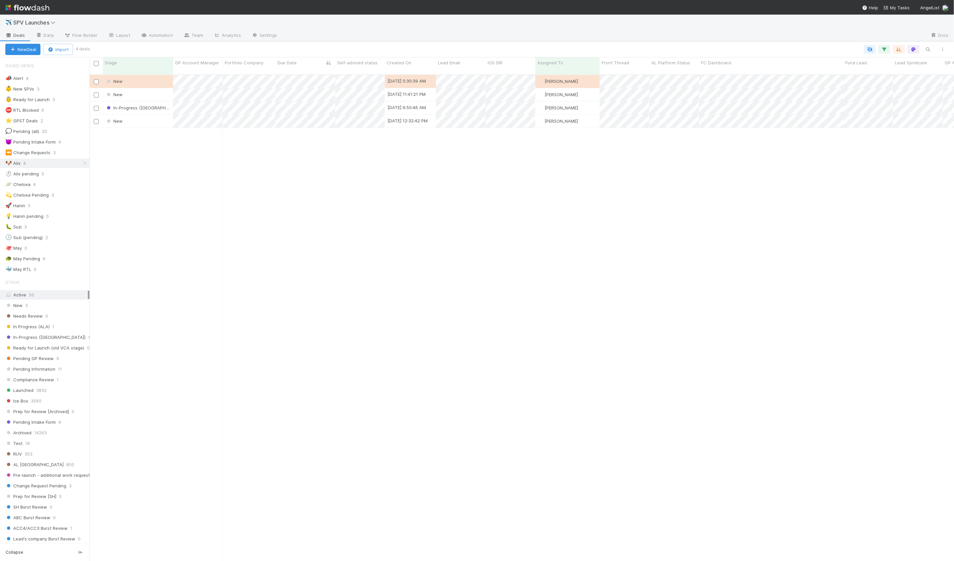
scroll to position [492, 864]
click at [162, 76] on div "New" at bounding box center [138, 81] width 70 height 13
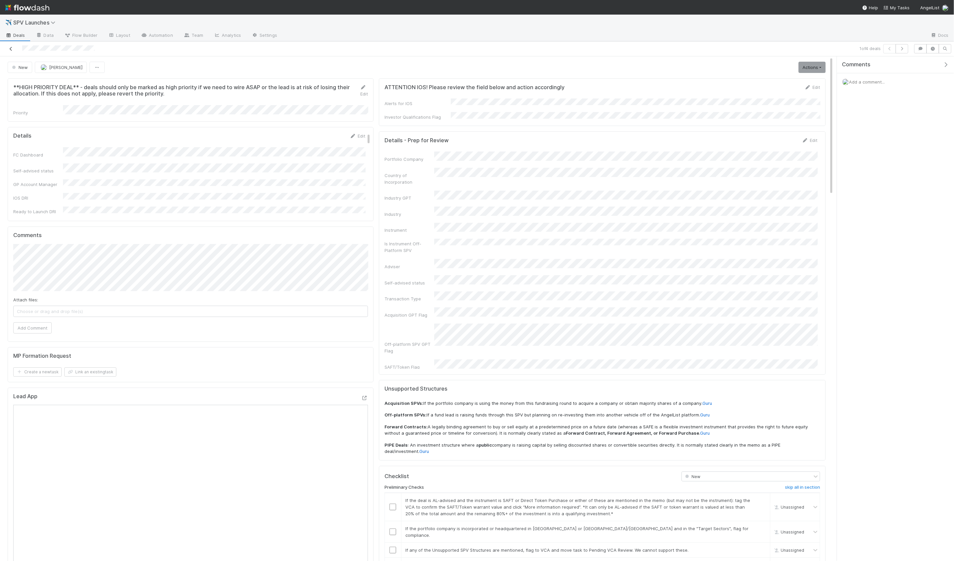
click at [10, 47] on icon at bounding box center [11, 49] width 7 height 4
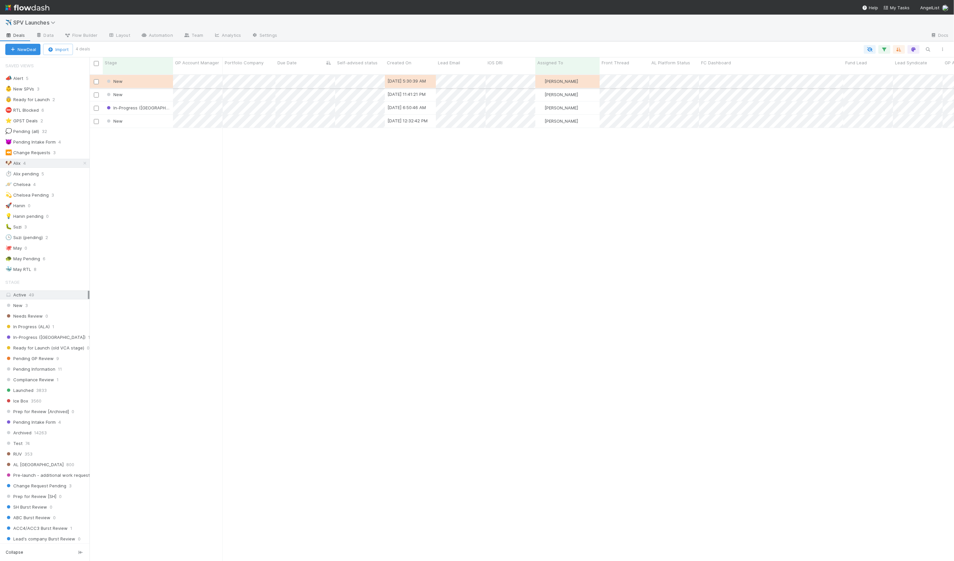
click at [154, 76] on div "New" at bounding box center [138, 81] width 70 height 13
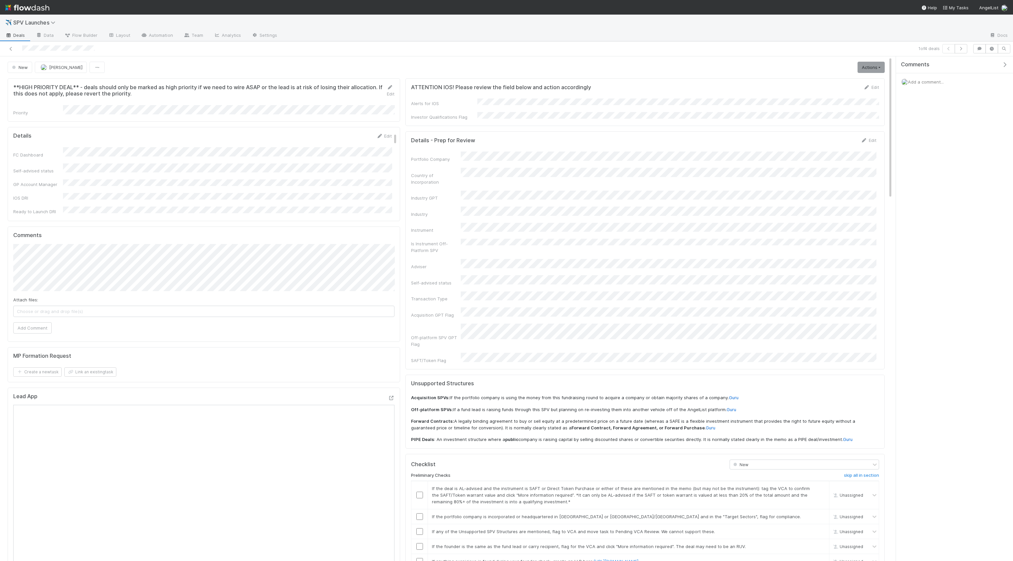
click at [953, 66] on icon "button" at bounding box center [1004, 64] width 7 height 5
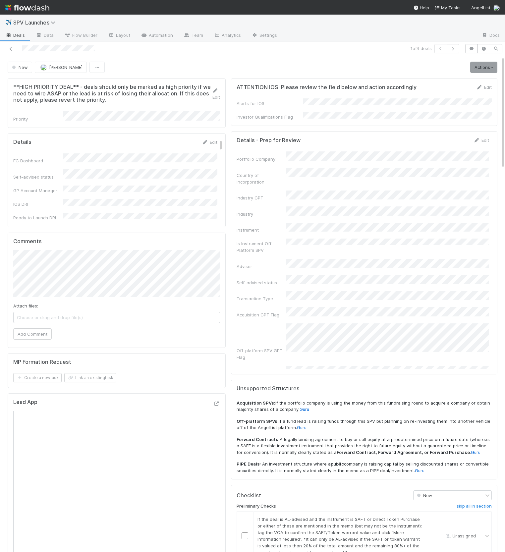
click at [269, 63] on div "New Alix Hashagen Actions Start Review (ALA) Move to Ice Box Needs to be Archiv…" at bounding box center [253, 67] width 490 height 11
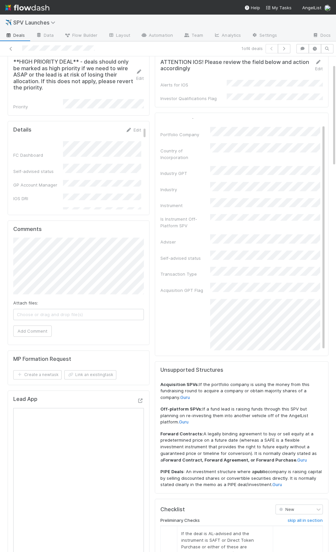
scroll to position [38, 0]
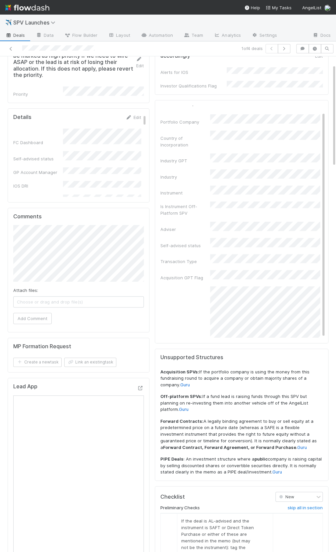
click at [208, 373] on p "Acquisition SPVs: If the portfolio company is using the money from this fundrai…" at bounding box center [241, 379] width 162 height 20
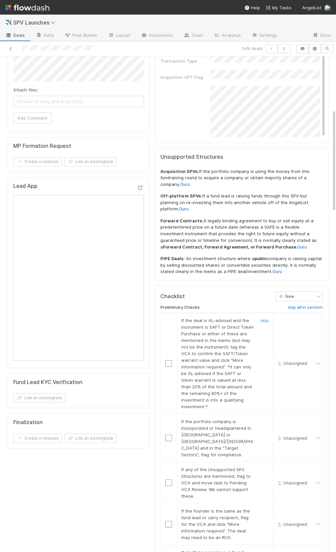
scroll to position [269, 0]
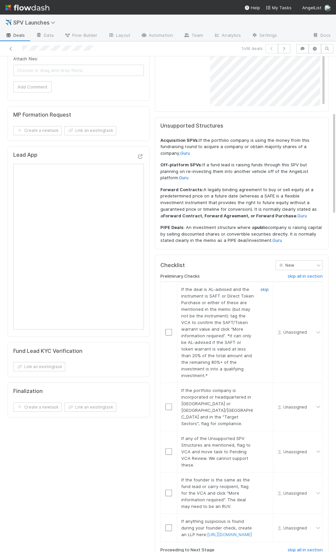
click at [265, 286] on link "skip" at bounding box center [264, 288] width 8 height 5
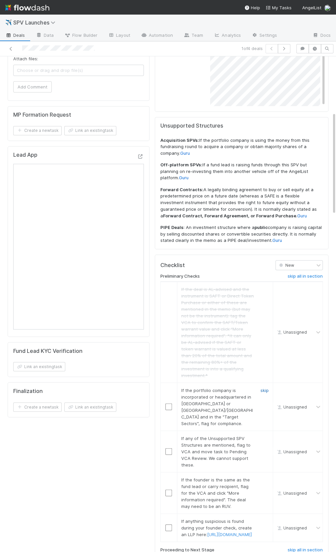
click at [266, 387] on link "skip" at bounding box center [264, 389] width 8 height 5
click at [264, 435] on link "skip" at bounding box center [264, 437] width 8 height 5
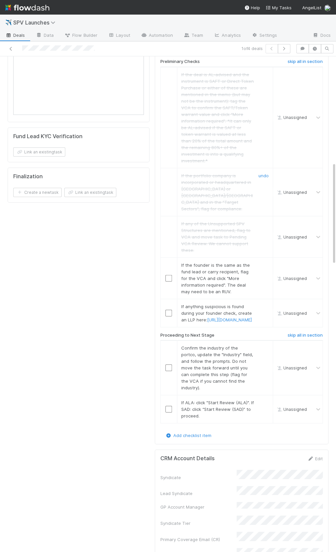
scroll to position [523, 0]
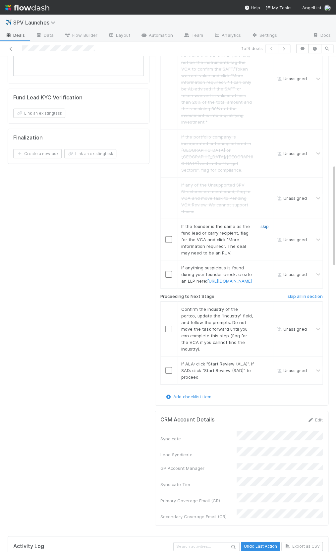
click at [265, 224] on link "skip" at bounding box center [264, 226] width 8 height 5
click at [266, 265] on link "skip" at bounding box center [264, 267] width 8 height 5
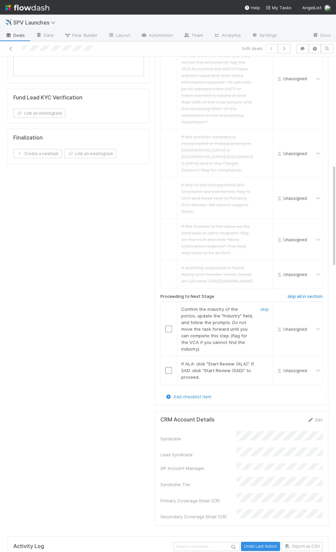
click at [168, 326] on input "checkbox" at bounding box center [168, 329] width 7 height 7
click at [165, 367] on input "checkbox" at bounding box center [168, 370] width 7 height 7
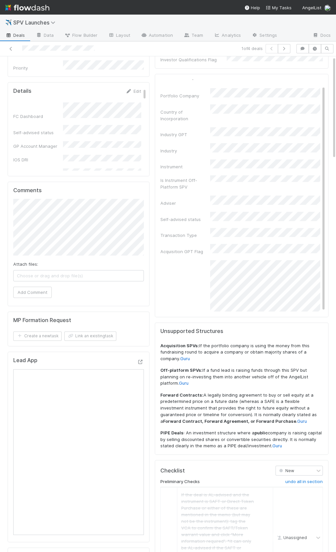
scroll to position [0, 0]
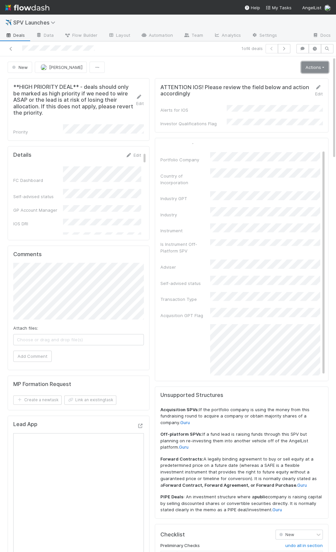
click at [314, 70] on link "Actions" at bounding box center [314, 67] width 27 height 11
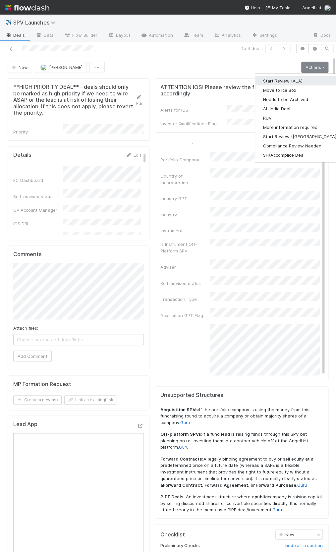
click at [311, 78] on button "Start Review (ALA)" at bounding box center [300, 80] width 90 height 9
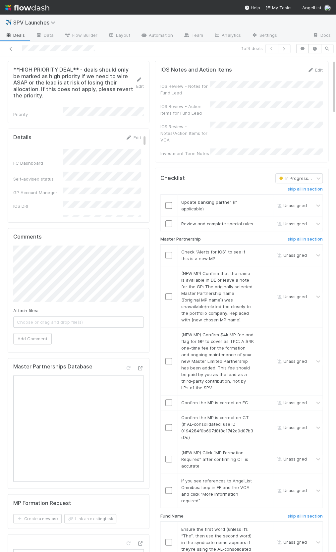
scroll to position [32, 0]
click at [291, 186] on h6 "skip all in section" at bounding box center [305, 188] width 35 height 5
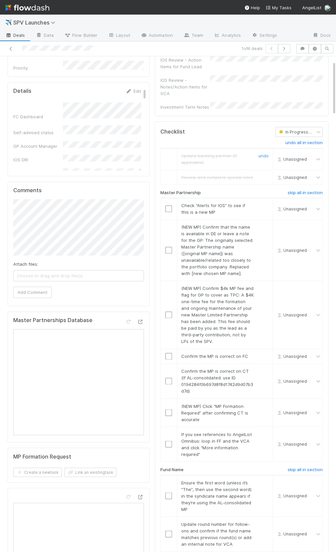
scroll to position [84, 0]
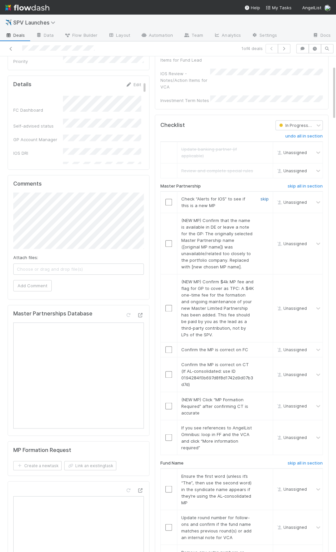
click at [265, 196] on link "skip" at bounding box center [264, 198] width 8 height 5
click at [264, 218] on link "skip" at bounding box center [264, 220] width 8 height 5
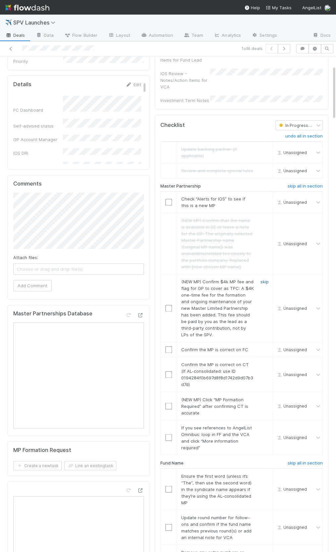
click at [264, 279] on link "skip" at bounding box center [264, 281] width 8 height 5
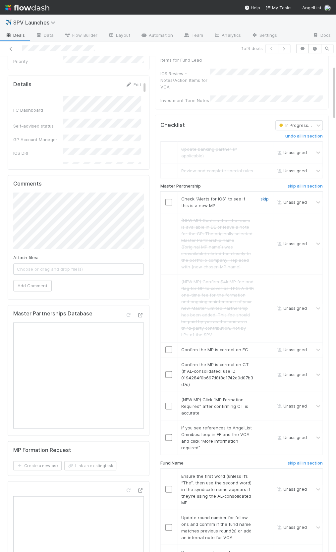
click at [265, 196] on link "skip" at bounding box center [264, 198] width 8 height 5
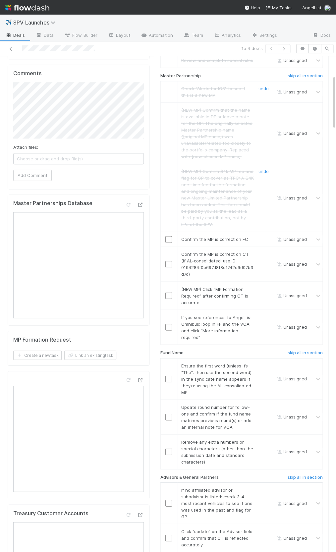
scroll to position [210, 0]
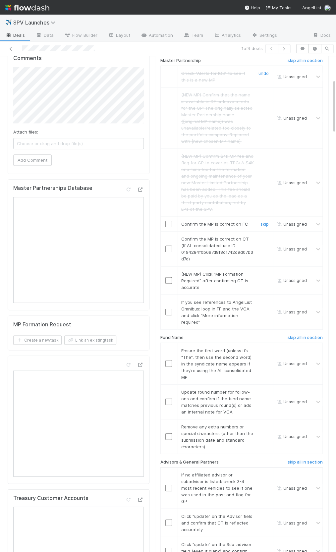
click at [168, 221] on input "checkbox" at bounding box center [168, 224] width 7 height 7
click at [166, 246] on input "checkbox" at bounding box center [168, 249] width 7 height 7
click at [264, 271] on link "skip" at bounding box center [264, 273] width 8 height 5
drag, startPoint x: 266, startPoint y: 292, endPoint x: 244, endPoint y: 250, distance: 47.0
click at [266, 299] on link "skip" at bounding box center [264, 301] width 8 height 5
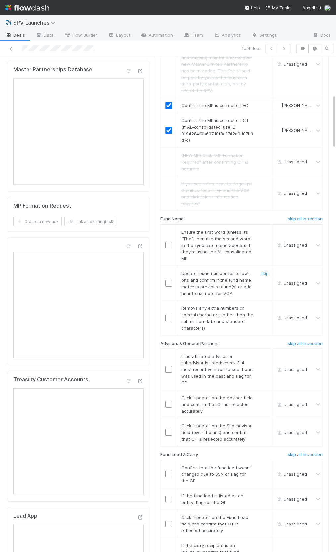
scroll to position [348, 0]
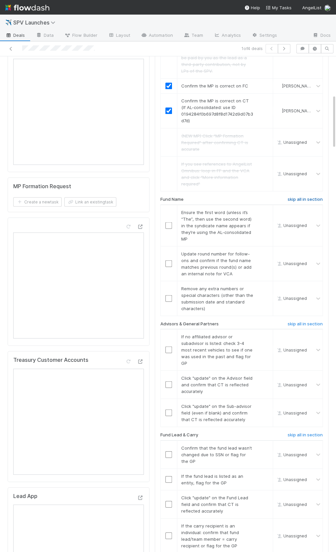
click at [299, 197] on h6 "skip all in section" at bounding box center [305, 199] width 35 height 5
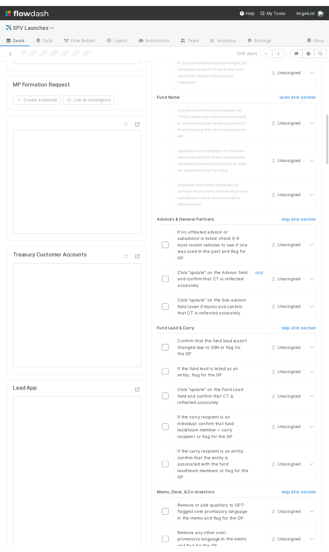
scroll to position [484, 0]
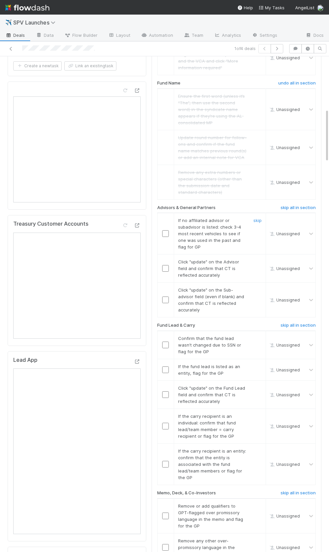
click at [164, 230] on input "checkbox" at bounding box center [165, 233] width 7 height 7
drag, startPoint x: 165, startPoint y: 252, endPoint x: 162, endPoint y: 278, distance: 26.0
click at [165, 265] on input "checkbox" at bounding box center [165, 268] width 7 height 7
click at [164, 297] on input "checkbox" at bounding box center [165, 300] width 7 height 7
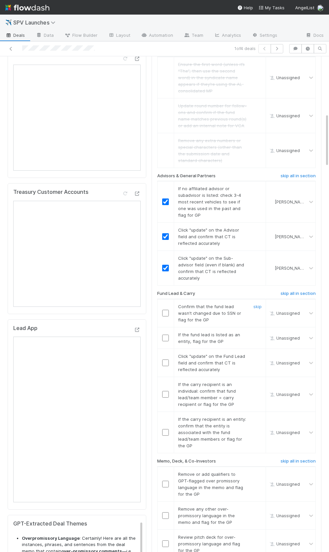
scroll to position [527, 0]
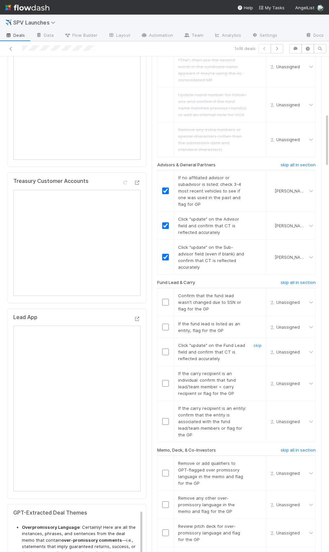
click at [165, 349] on input "checkbox" at bounding box center [165, 352] width 7 height 7
click at [167, 299] on input "checkbox" at bounding box center [165, 302] width 7 height 7
click at [256, 321] on link "skip" at bounding box center [257, 323] width 8 height 5
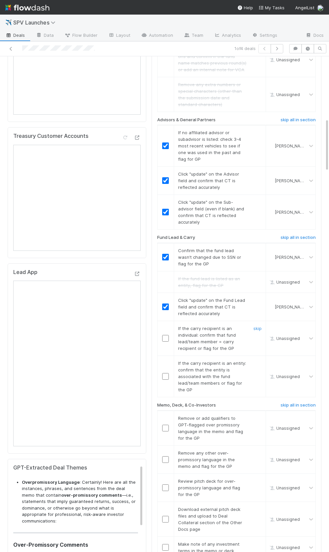
scroll to position [599, 0]
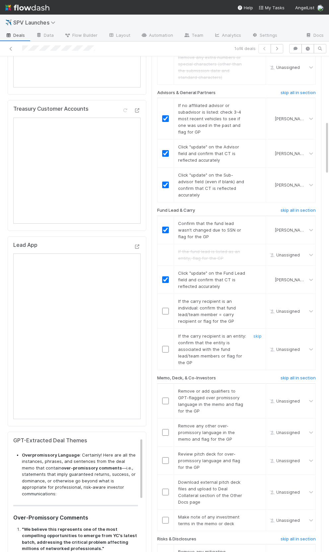
click at [166, 346] on input "checkbox" at bounding box center [165, 349] width 7 height 7
click at [258, 299] on link "skip" at bounding box center [257, 301] width 8 height 5
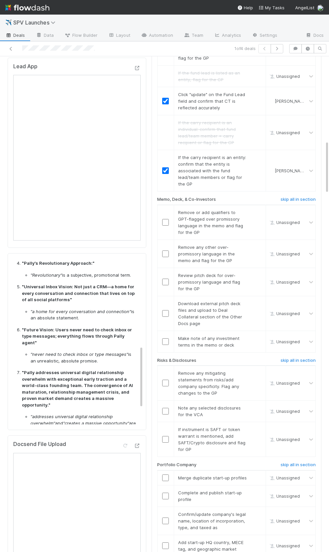
scroll to position [259, 0]
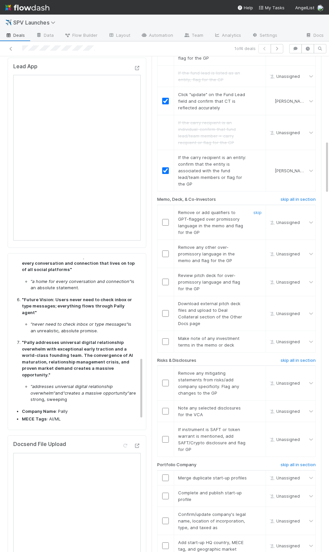
click at [168, 219] on input "checkbox" at bounding box center [165, 222] width 7 height 7
click at [171, 244] on td at bounding box center [165, 254] width 17 height 28
click at [168, 251] on input "checkbox" at bounding box center [165, 254] width 7 height 7
click at [255, 273] on link "skip" at bounding box center [257, 275] width 8 height 5
click at [258, 301] on link "skip" at bounding box center [257, 303] width 8 height 5
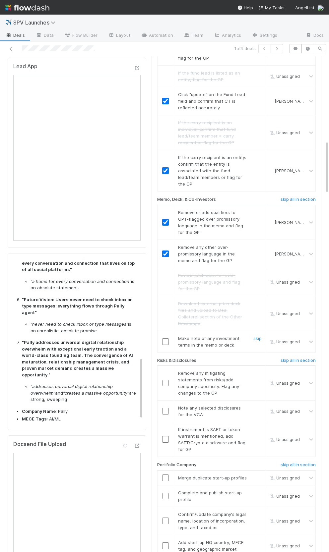
click at [166, 338] on input "checkbox" at bounding box center [165, 341] width 7 height 7
click at [167, 338] on input "checkbox" at bounding box center [165, 341] width 7 height 7
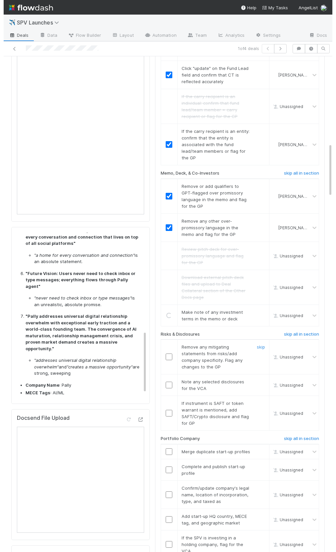
scroll to position [823, 0]
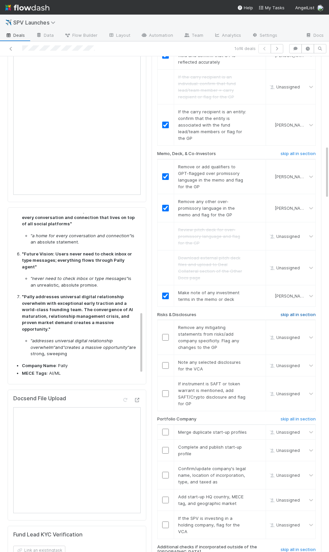
click at [298, 312] on h6 "skip all in section" at bounding box center [297, 314] width 35 height 5
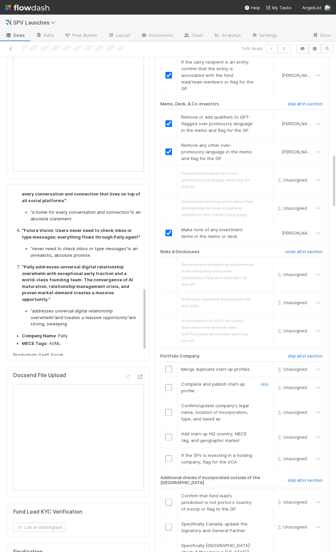
scroll to position [890, 0]
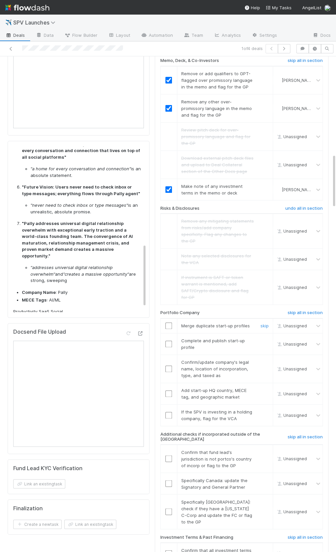
drag, startPoint x: 170, startPoint y: 300, endPoint x: 170, endPoint y: 324, distance: 24.2
click at [170, 322] on input "checkbox" at bounding box center [168, 325] width 7 height 7
click at [170, 333] on td at bounding box center [168, 344] width 17 height 22
click at [171, 341] on input "checkbox" at bounding box center [168, 344] width 7 height 7
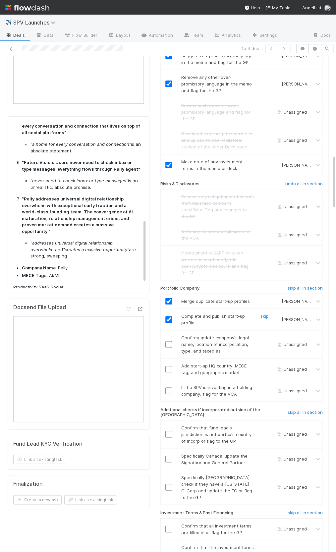
scroll to position [917, 0]
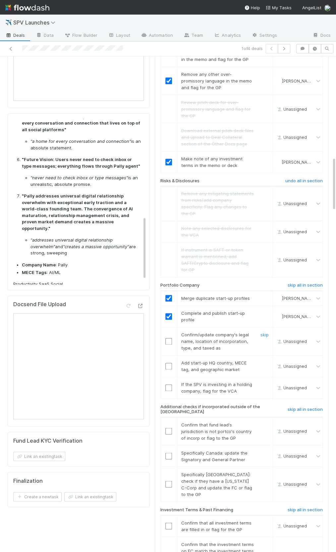
click at [169, 338] on input "checkbox" at bounding box center [168, 341] width 7 height 7
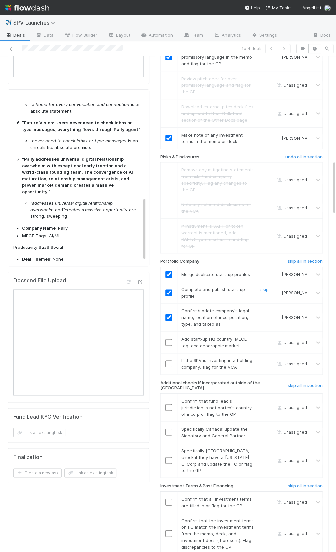
scroll to position [985, 0]
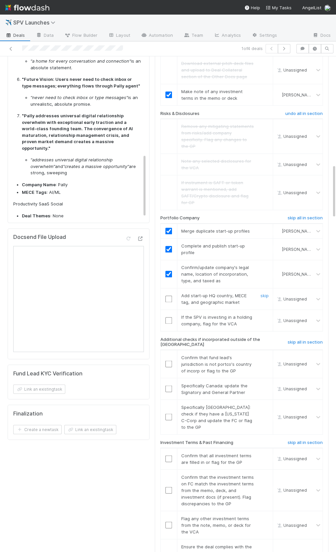
click at [170, 296] on input "checkbox" at bounding box center [168, 299] width 7 height 7
click at [267, 314] on link "skip" at bounding box center [264, 316] width 8 height 5
click at [313, 339] on h6 "skip all in section" at bounding box center [305, 341] width 35 height 5
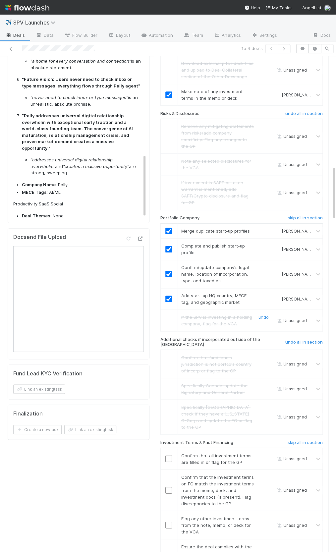
scroll to position [1114, 0]
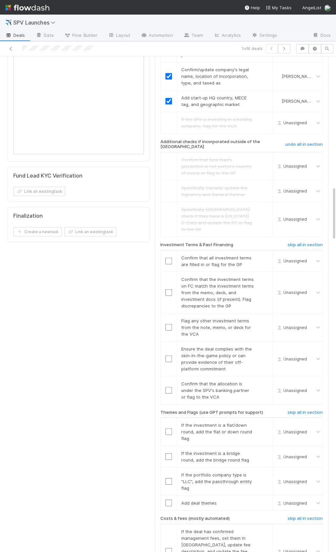
scroll to position [1190, 0]
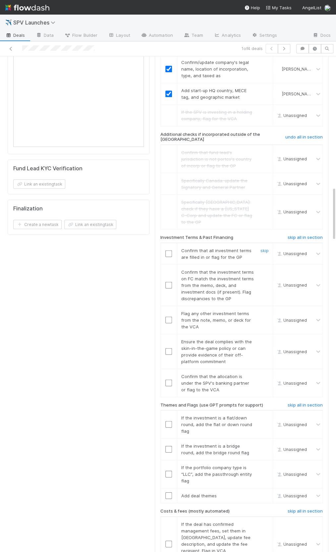
click at [170, 250] on input "checkbox" at bounding box center [168, 253] width 7 height 7
click at [167, 282] on input "checkbox" at bounding box center [168, 285] width 7 height 7
click at [262, 311] on link "skip" at bounding box center [264, 313] width 8 height 5
click at [168, 348] on input "checkbox" at bounding box center [168, 351] width 7 height 7
click at [166, 379] on input "checkbox" at bounding box center [168, 382] width 7 height 7
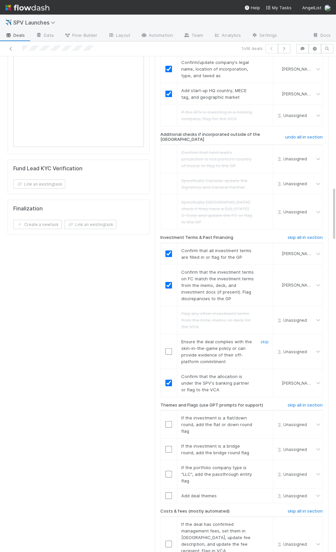
click at [170, 334] on td at bounding box center [168, 351] width 17 height 35
click at [169, 348] on input "checkbox" at bounding box center [168, 351] width 7 height 7
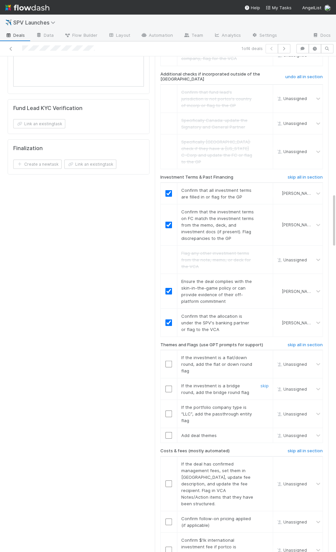
scroll to position [1251, 0]
click at [298, 341] on h6 "skip all in section" at bounding box center [305, 343] width 35 height 5
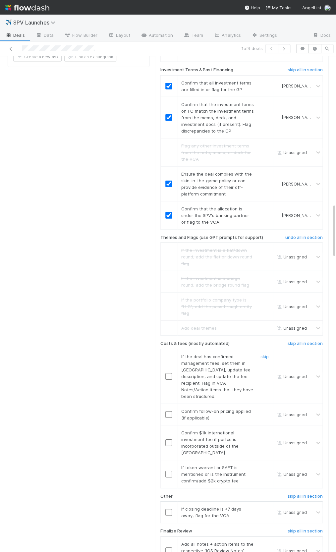
scroll to position [1363, 0]
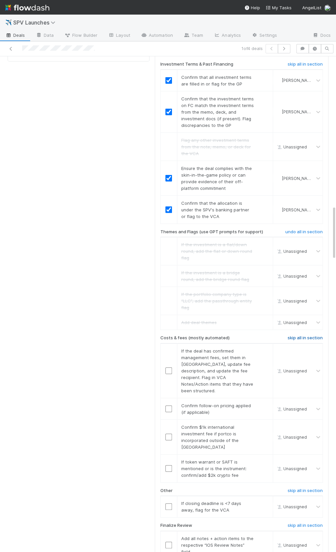
click at [303, 335] on h6 "skip all in section" at bounding box center [305, 337] width 35 height 5
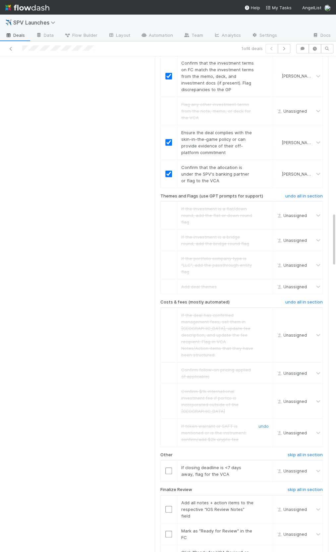
scroll to position [1482, 0]
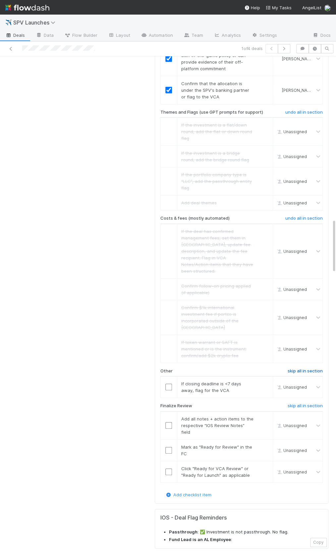
click at [305, 368] on h6 "skip all in section" at bounding box center [305, 370] width 35 height 5
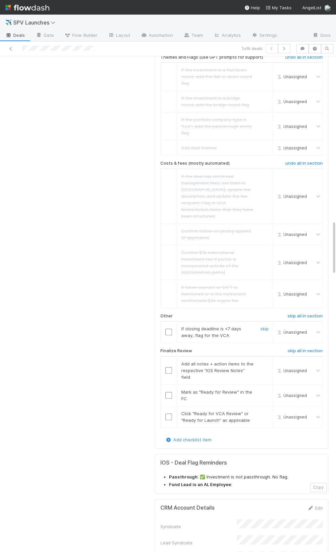
scroll to position [1561, 0]
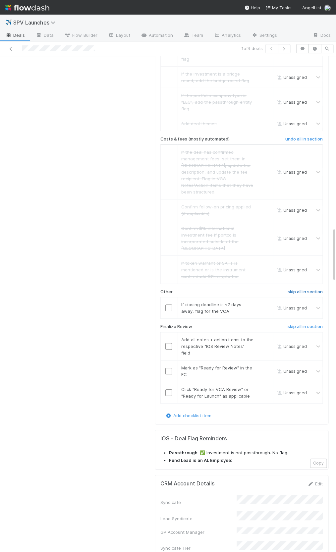
click at [316, 289] on link "skip all in section" at bounding box center [305, 293] width 35 height 8
click at [170, 343] on input "checkbox" at bounding box center [168, 346] width 7 height 7
click at [169, 368] on input "checkbox" at bounding box center [168, 371] width 7 height 7
click at [169, 389] on input "checkbox" at bounding box center [168, 392] width 7 height 7
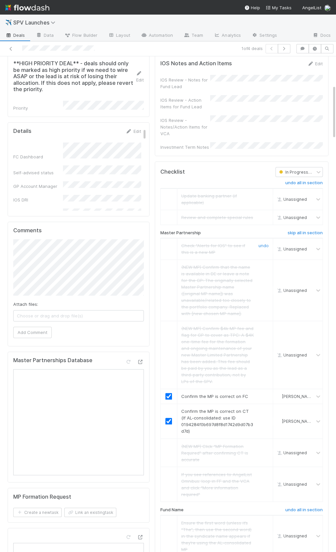
scroll to position [0, 0]
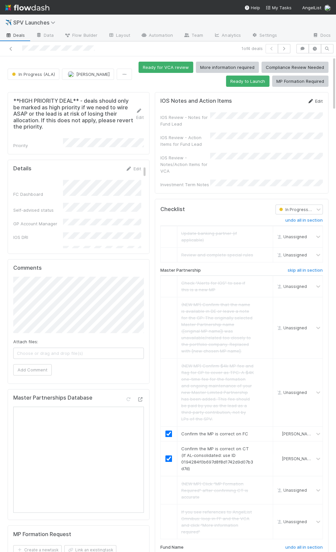
click at [318, 102] on link "Edit" at bounding box center [315, 100] width 16 height 5
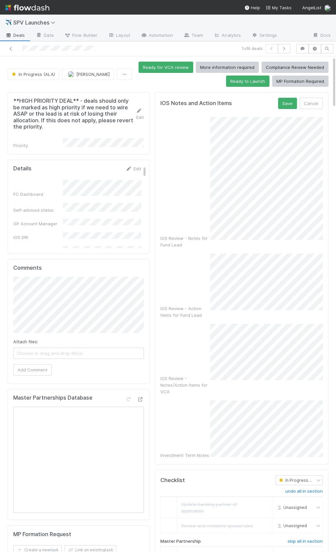
scroll to position [13, 0]
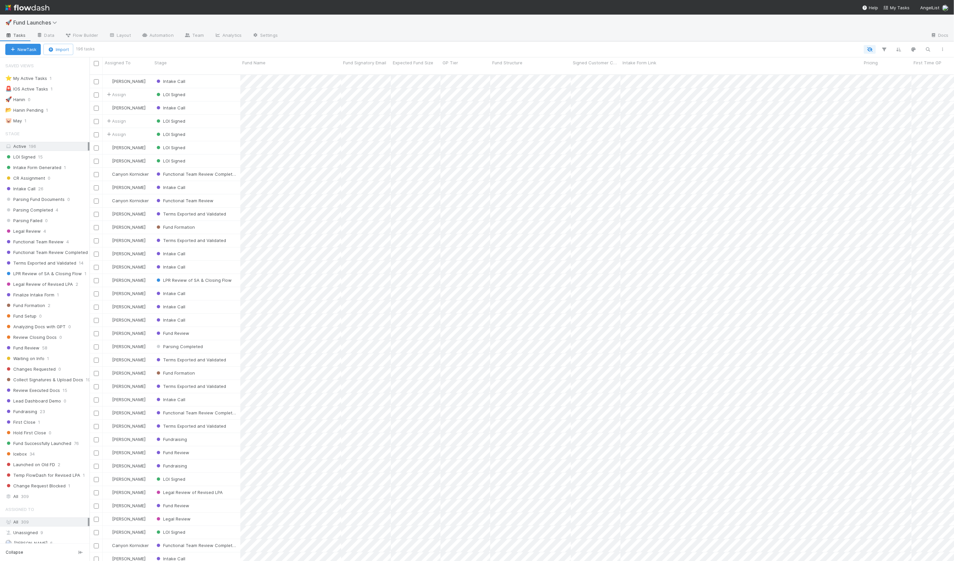
scroll to position [492, 864]
click at [56, 98] on div "🚀 Hanin 0" at bounding box center [47, 99] width 84 height 8
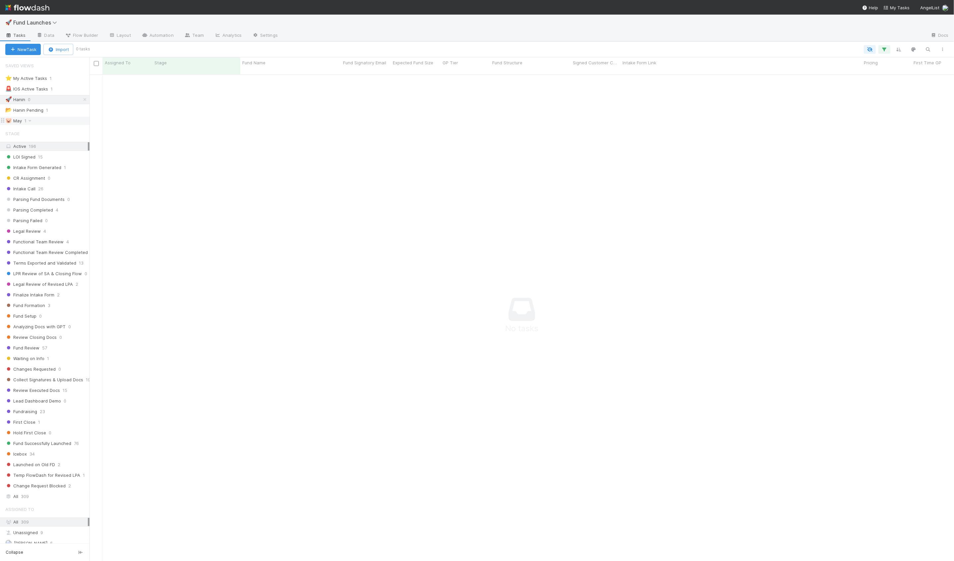
scroll to position [492, 864]
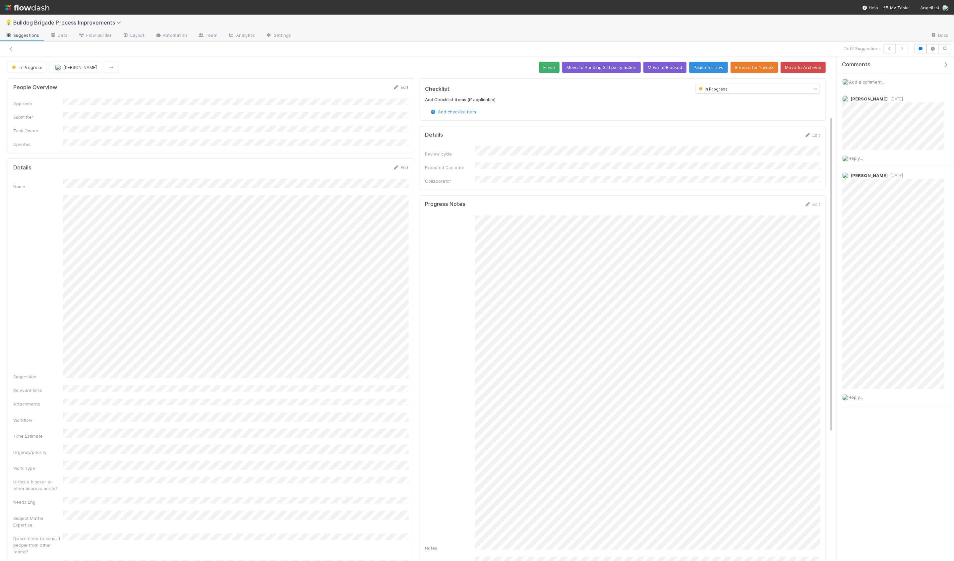
scroll to position [95, 0]
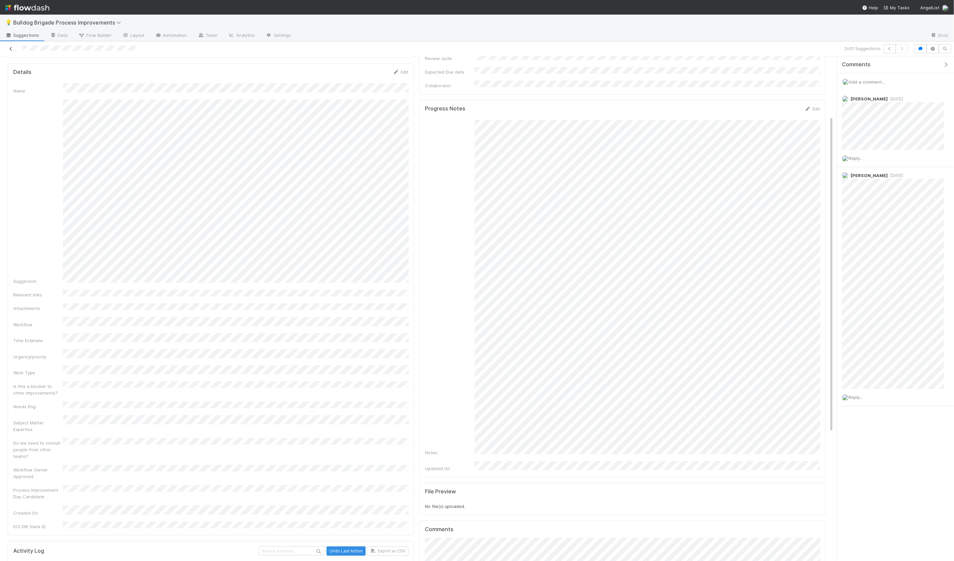
click at [10, 50] on icon at bounding box center [11, 49] width 7 height 4
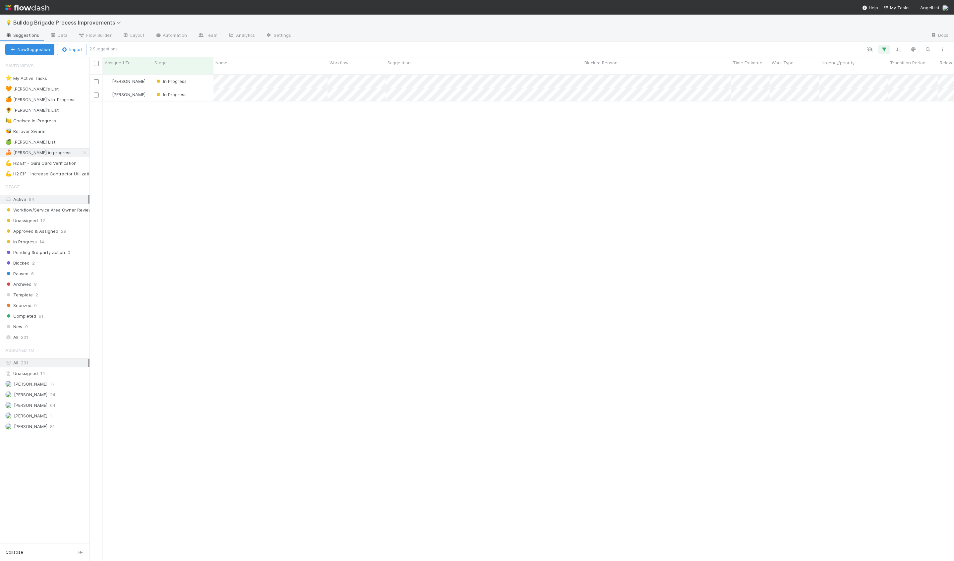
scroll to position [492, 864]
click at [144, 164] on div "[PERSON_NAME] In Progress [DATE] 10:25:39 AM [DATE] 4:47:51 PM [PERSON_NAME] In…" at bounding box center [521, 320] width 864 height 491
click at [208, 78] on div "In Progress" at bounding box center [182, 81] width 61 height 13
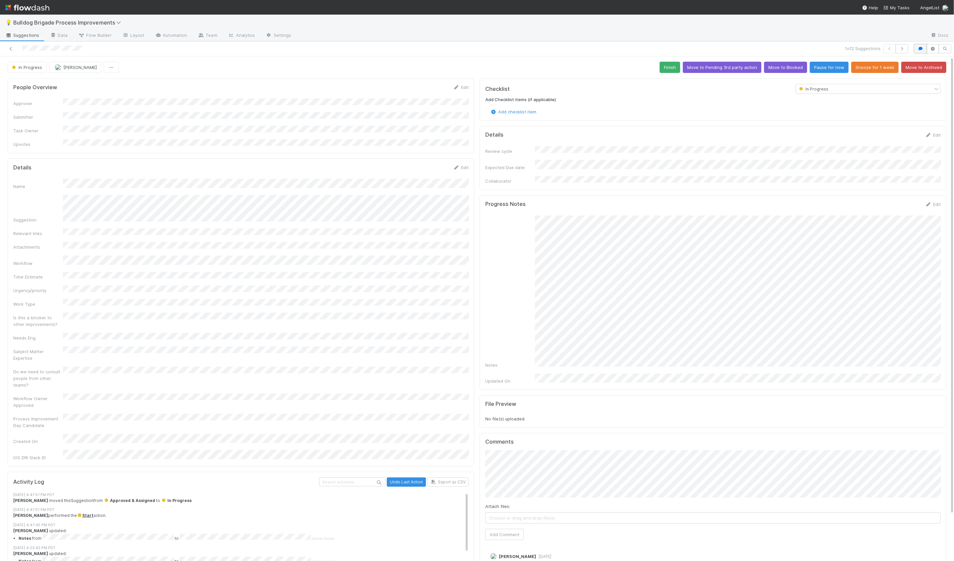
click at [921, 52] on button "button" at bounding box center [920, 48] width 13 height 9
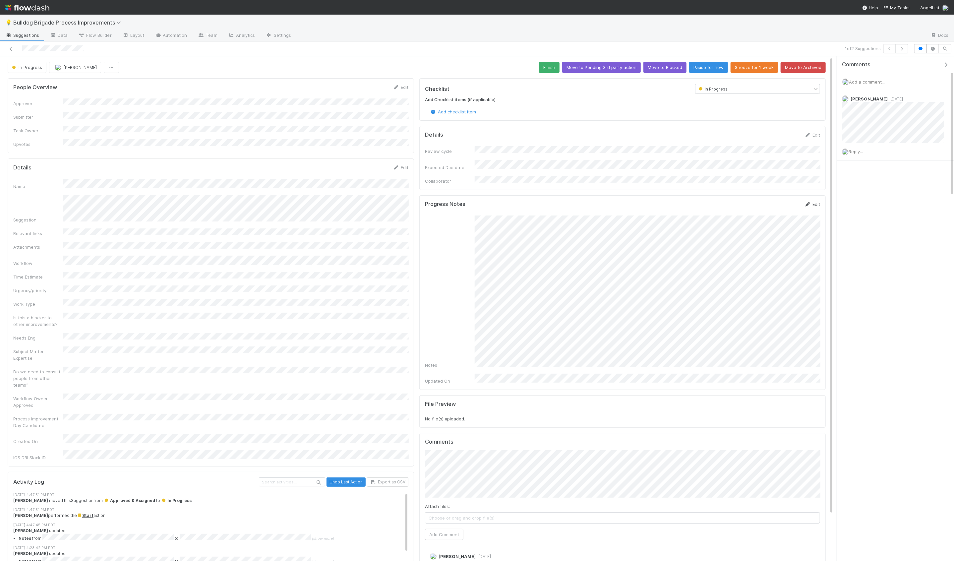
click at [810, 202] on icon at bounding box center [807, 204] width 7 height 4
click at [814, 207] on form "Progress Notes Save Cancel Notes Updated On" at bounding box center [622, 276] width 395 height 150
click at [814, 203] on button "Cancel" at bounding box center [808, 206] width 23 height 11
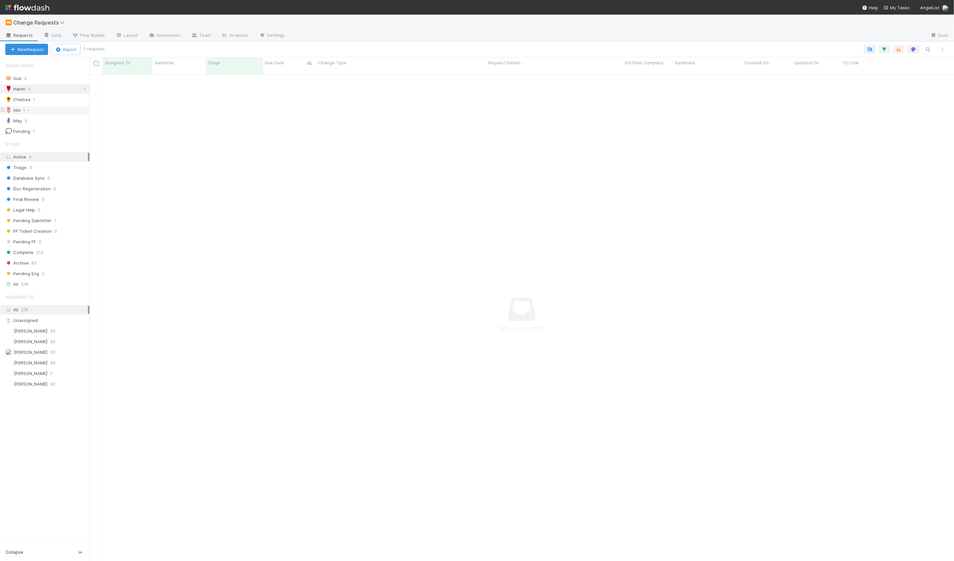
scroll to position [492, 864]
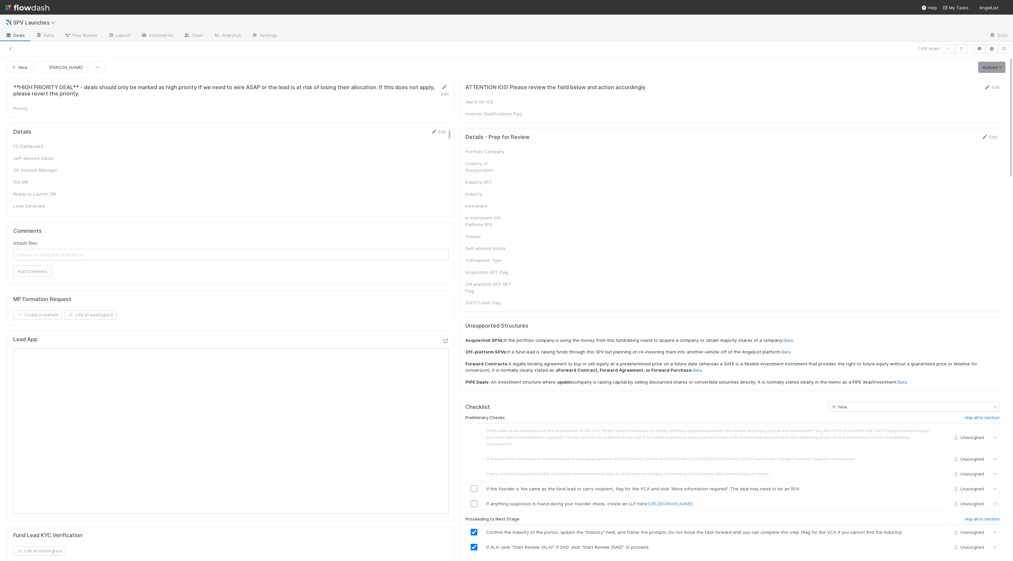
checkbox input "true"
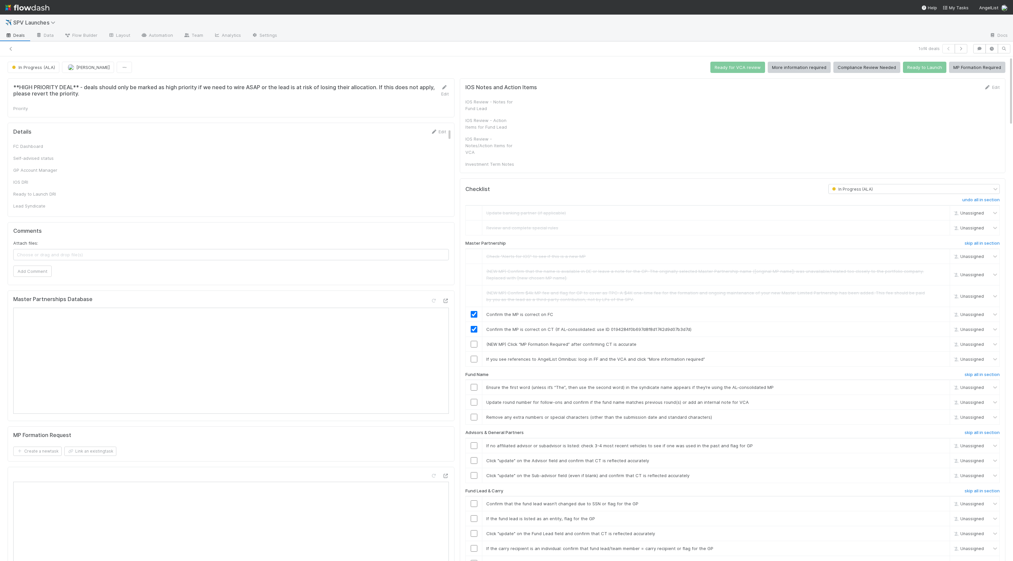
checkbox input "true"
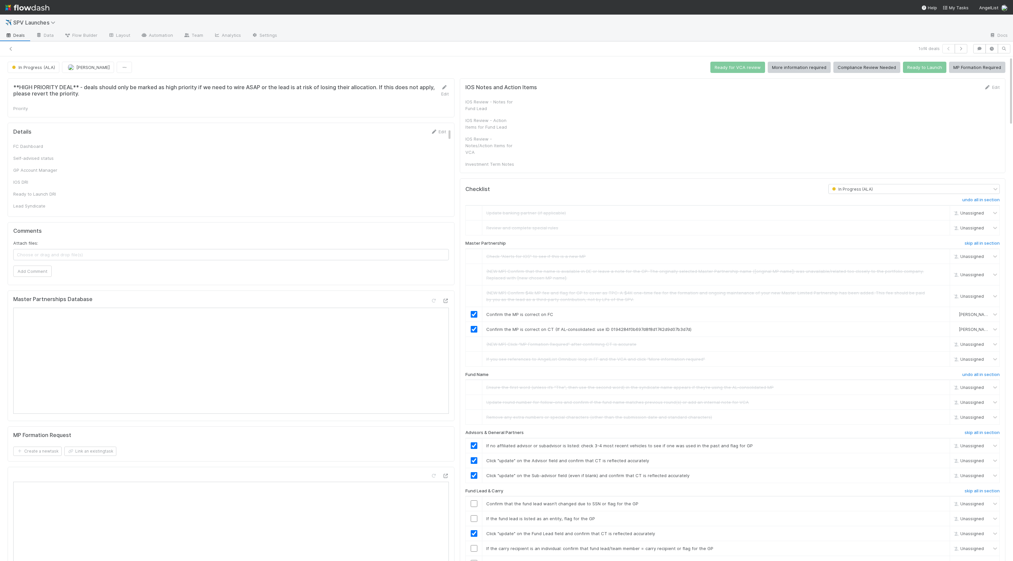
checkbox input "true"
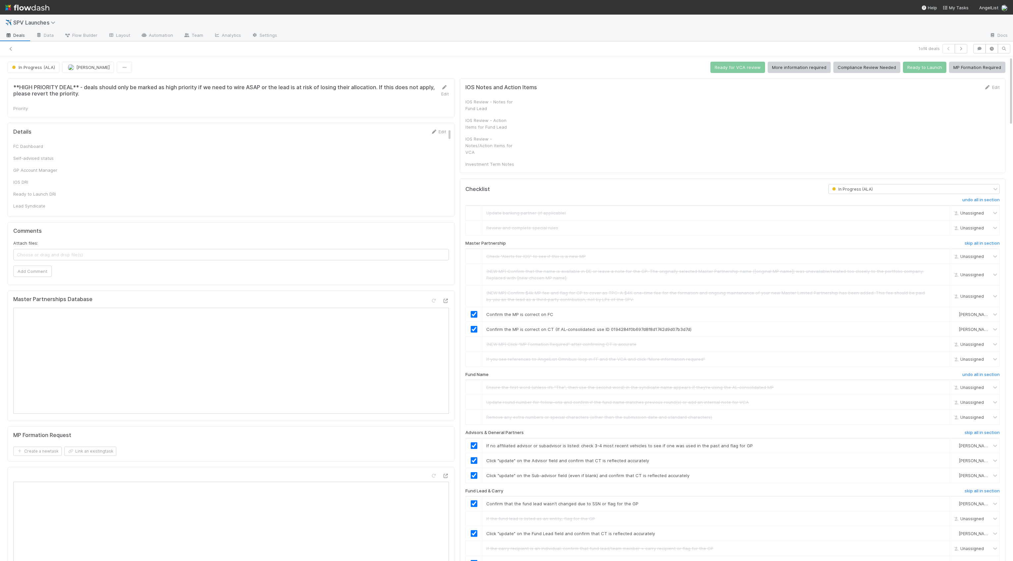
checkbox input "true"
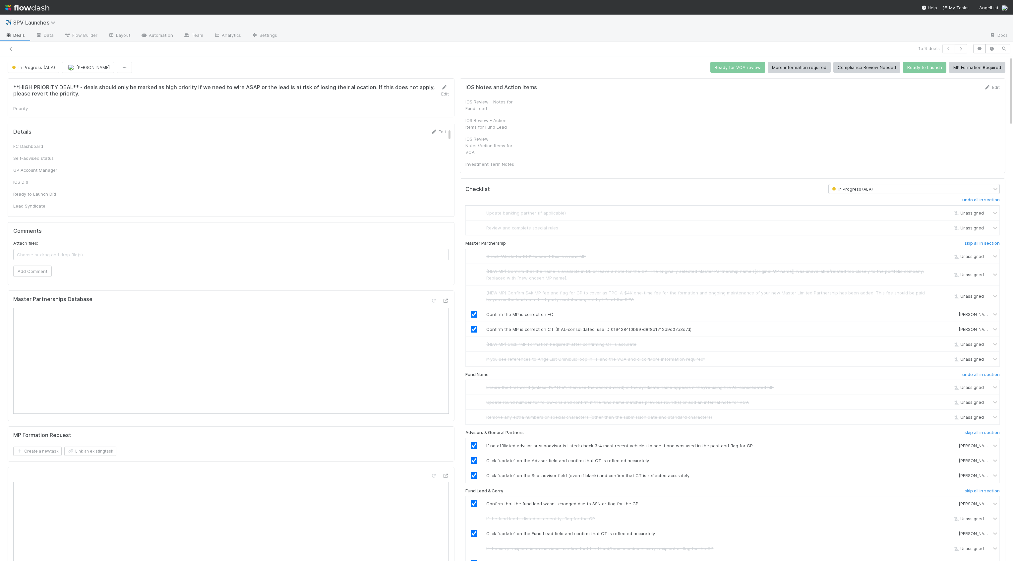
checkbox input "true"
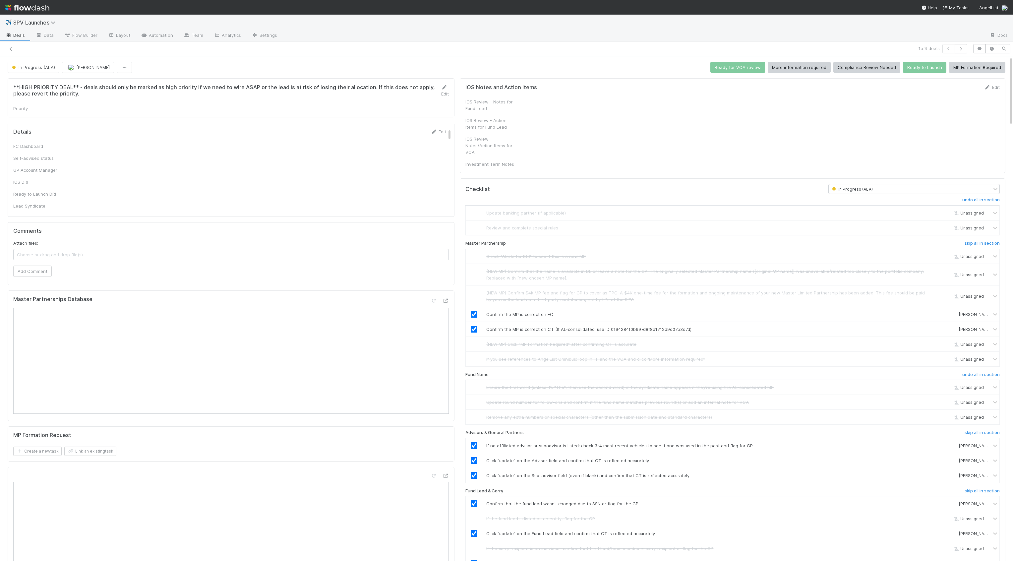
checkbox input "true"
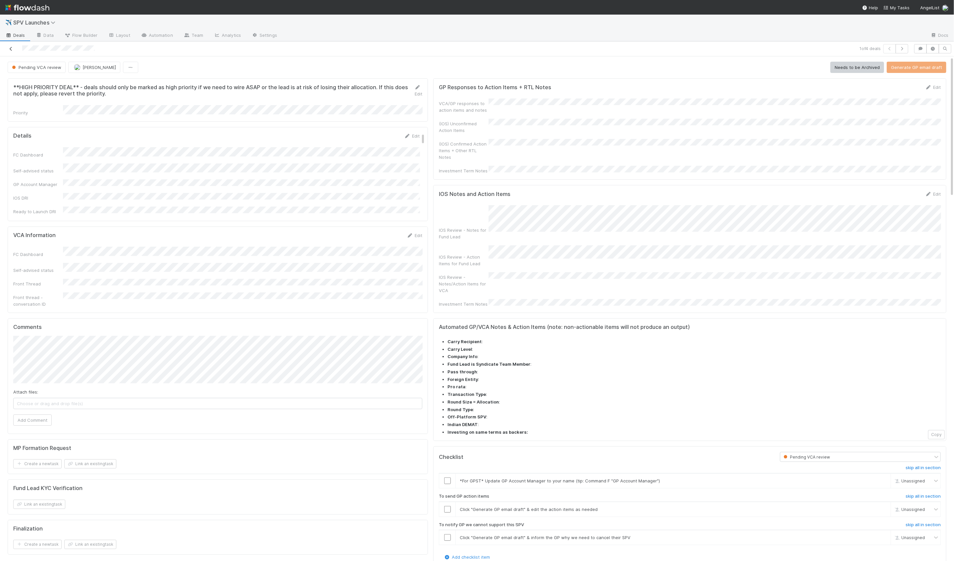
click at [10, 50] on icon at bounding box center [11, 49] width 7 height 4
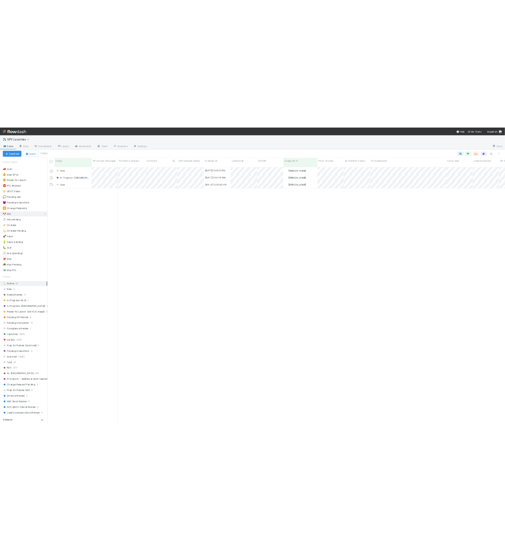
scroll to position [492, 864]
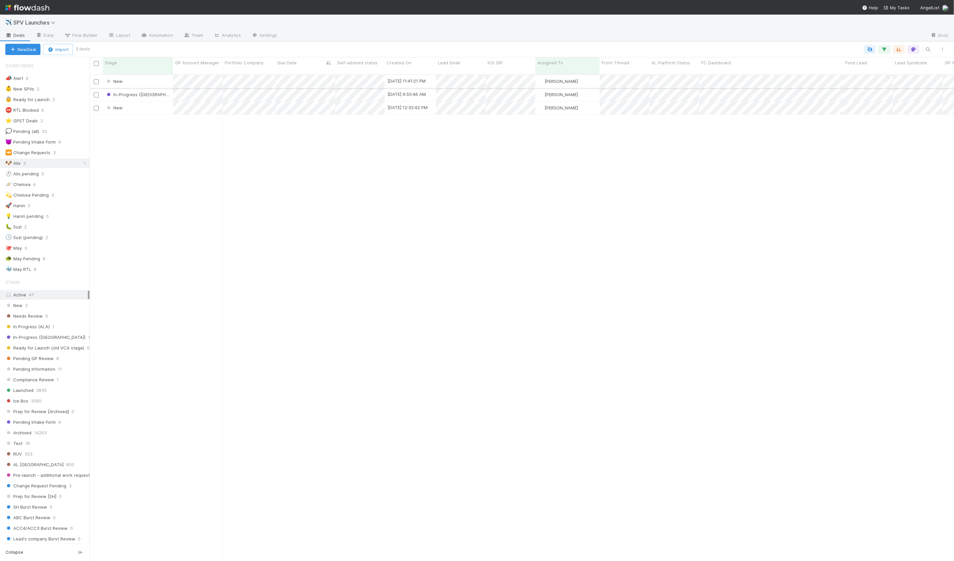
click at [158, 75] on div "New" at bounding box center [138, 81] width 70 height 13
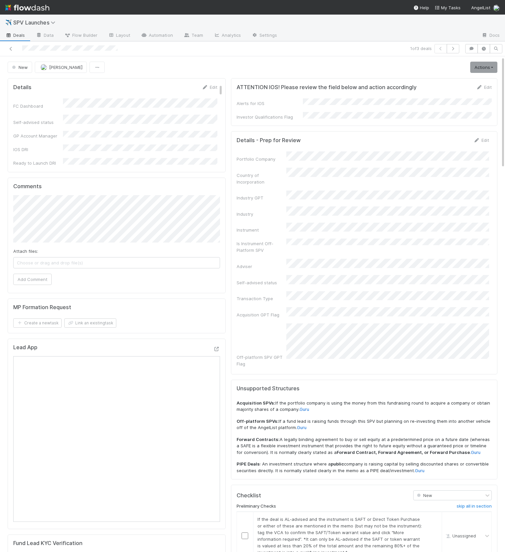
click at [165, 67] on div "New Alix Hashagen Actions Start Review (ALA) Move to Ice Box Needs to be Archiv…" at bounding box center [253, 67] width 490 height 11
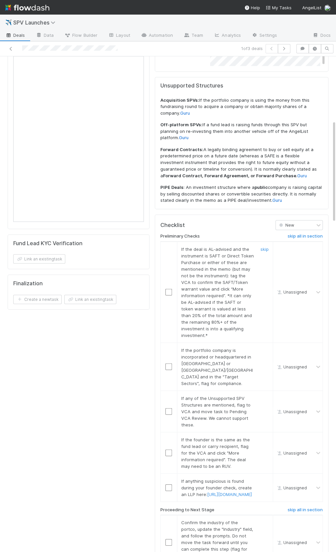
scroll to position [311, 0]
click at [263, 245] on link "skip" at bounding box center [264, 247] width 8 height 5
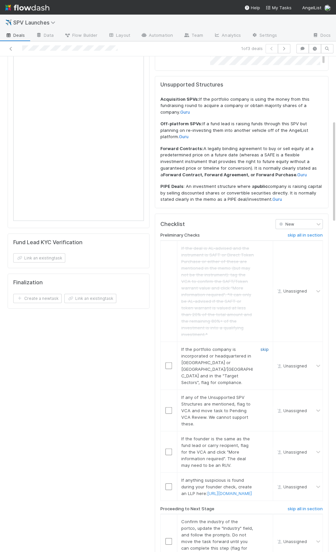
click at [261, 346] on link "skip" at bounding box center [264, 348] width 8 height 5
click at [263, 394] on link "skip" at bounding box center [264, 396] width 8 height 5
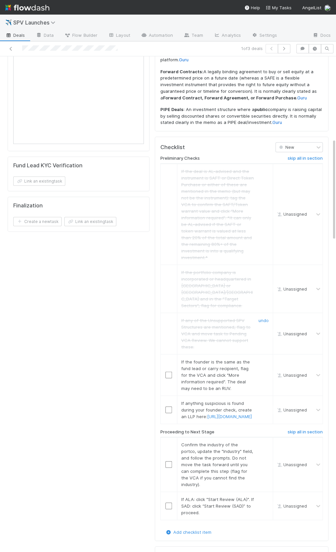
scroll to position [398, 0]
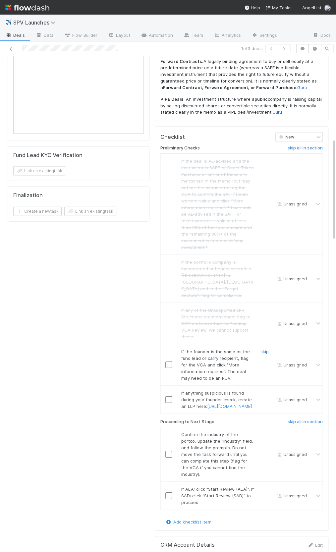
click at [268, 349] on link "skip" at bounding box center [264, 351] width 8 height 5
click at [264, 390] on link "skip" at bounding box center [264, 392] width 8 height 5
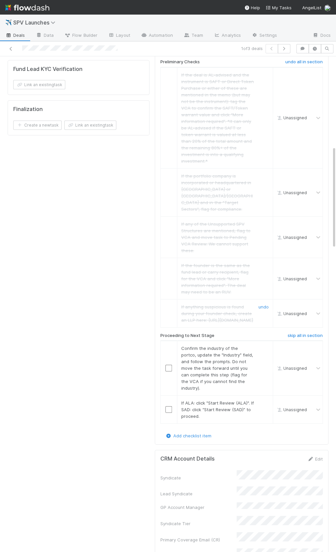
scroll to position [499, 0]
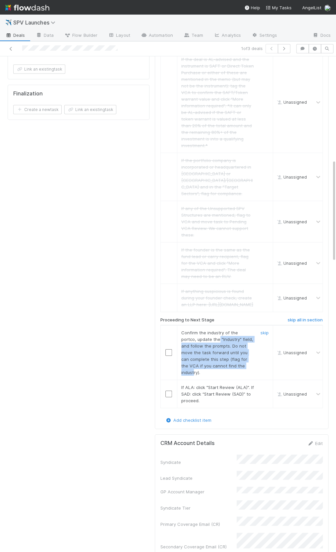
drag, startPoint x: 202, startPoint y: 320, endPoint x: 237, endPoint y: 346, distance: 43.5
click at [237, 346] on span "Confirm the industry of the portco, update the "Industry" field, and follow the…" at bounding box center [217, 352] width 72 height 45
click at [169, 349] on input "checkbox" at bounding box center [168, 352] width 7 height 7
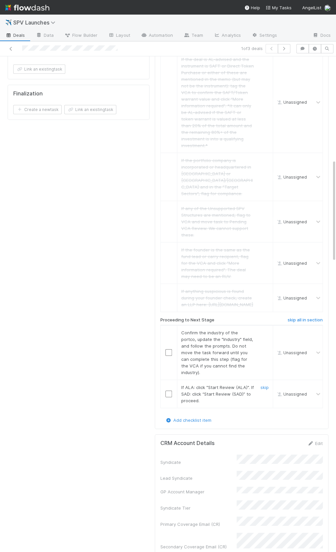
click at [167, 391] on input "checkbox" at bounding box center [168, 394] width 7 height 7
click at [166, 349] on input "checkbox" at bounding box center [168, 352] width 7 height 7
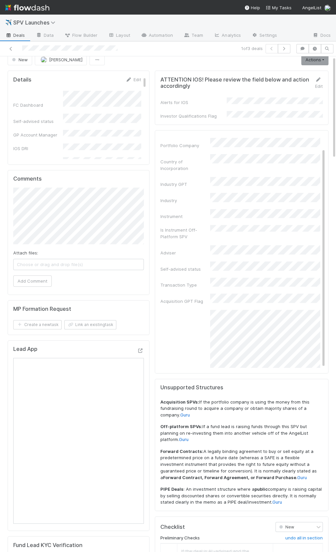
scroll to position [0, 0]
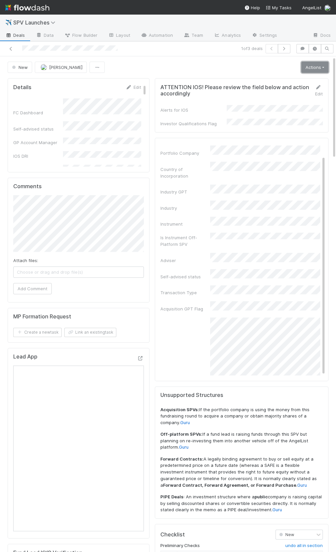
click at [318, 64] on link "Actions" at bounding box center [314, 67] width 27 height 11
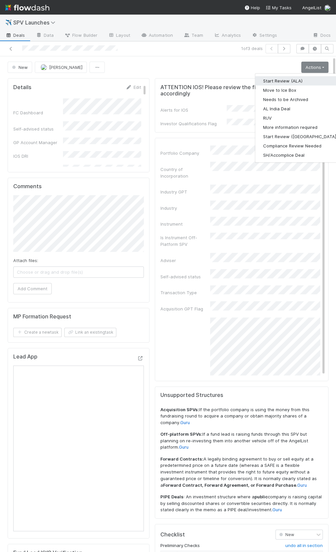
click at [310, 76] on button "Start Review (ALA)" at bounding box center [300, 80] width 90 height 9
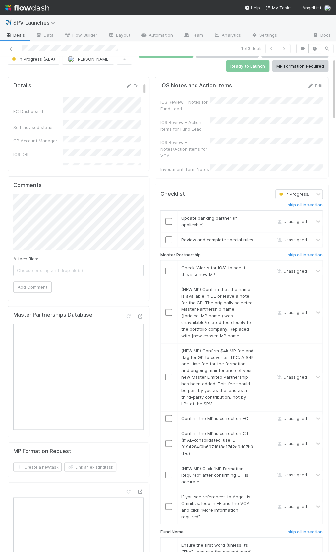
scroll to position [17, 0]
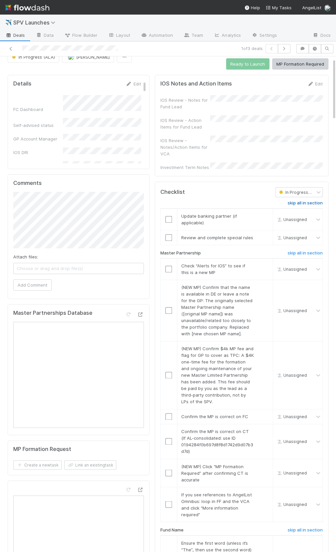
click at [298, 200] on h6 "skip all in section" at bounding box center [305, 202] width 35 height 5
click at [268, 262] on div "skip" at bounding box center [264, 268] width 20 height 13
click at [262, 285] on link "skip" at bounding box center [264, 287] width 8 height 5
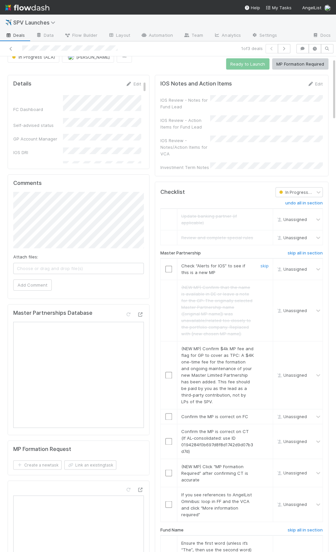
drag, startPoint x: 264, startPoint y: 257, endPoint x: 256, endPoint y: 343, distance: 86.5
click at [264, 263] on link "skip" at bounding box center [264, 265] width 8 height 5
click at [262, 346] on link "skip" at bounding box center [264, 348] width 8 height 5
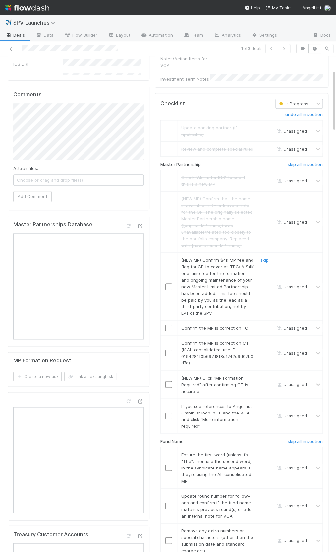
scroll to position [123, 0]
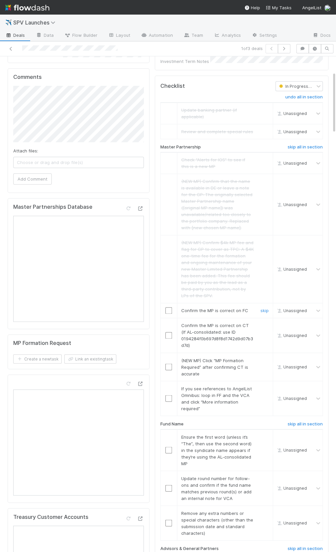
drag, startPoint x: 169, startPoint y: 303, endPoint x: 169, endPoint y: 323, distance: 20.9
click at [169, 307] on input "checkbox" at bounding box center [168, 310] width 7 height 7
click at [169, 332] on input "checkbox" at bounding box center [168, 335] width 7 height 7
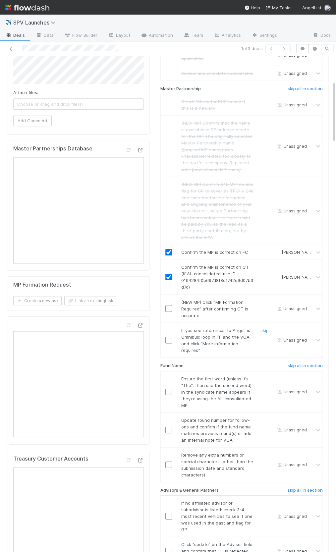
scroll to position [198, 0]
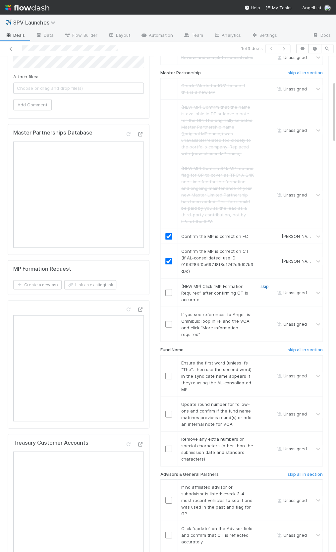
click at [268, 283] on link "skip" at bounding box center [264, 285] width 8 height 5
click at [262, 312] on link "skip" at bounding box center [264, 314] width 8 height 5
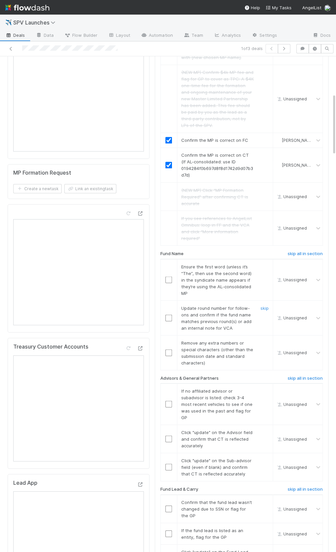
scroll to position [298, 0]
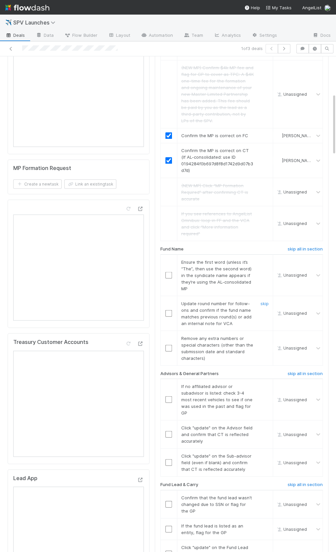
click at [172, 310] on input "checkbox" at bounding box center [168, 313] width 7 height 7
click at [263, 259] on link "skip" at bounding box center [264, 261] width 8 height 5
click at [262, 335] on link "skip" at bounding box center [264, 337] width 8 height 5
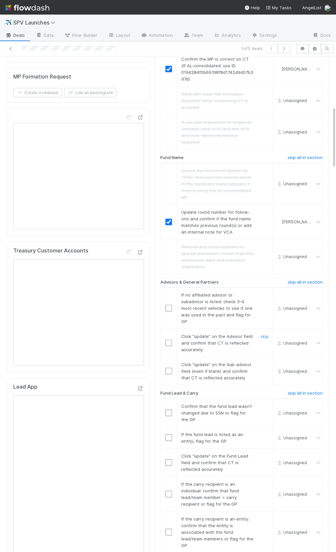
scroll to position [402, 0]
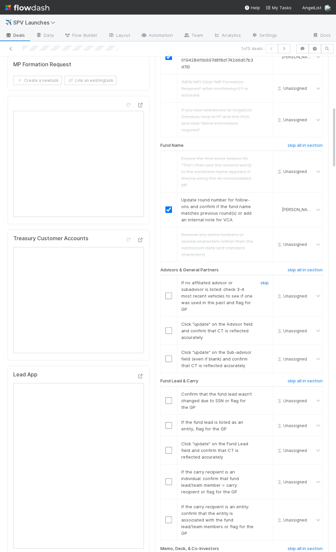
click at [267, 280] on link "skip" at bounding box center [264, 282] width 8 height 5
drag, startPoint x: 170, startPoint y: 324, endPoint x: 166, endPoint y: 338, distance: 14.7
click at [169, 327] on input "checkbox" at bounding box center [168, 330] width 7 height 7
click at [169, 354] on td at bounding box center [168, 359] width 17 height 28
click at [166, 355] on input "checkbox" at bounding box center [168, 358] width 7 height 7
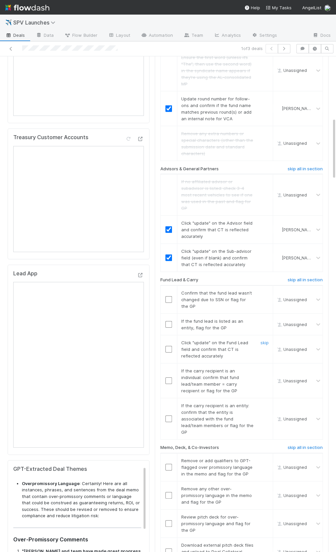
scroll to position [508, 0]
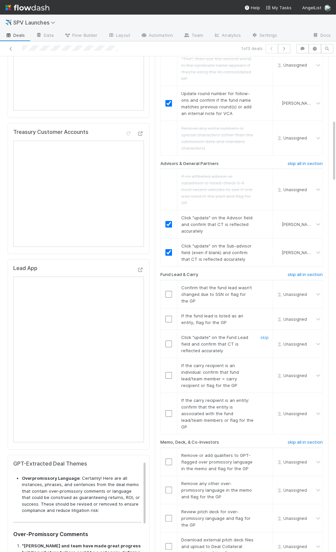
click at [162, 341] on div at bounding box center [169, 344] width 16 height 7
click at [167, 341] on input "checkbox" at bounding box center [168, 344] width 7 height 7
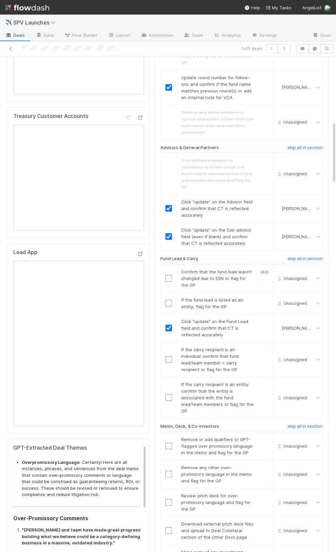
click at [170, 275] on input "checkbox" at bounding box center [168, 278] width 7 height 7
click at [261, 297] on link "skip" at bounding box center [264, 299] width 8 height 5
drag, startPoint x: 167, startPoint y: 385, endPoint x: 195, endPoint y: 375, distance: 30.3
click at [167, 394] on input "checkbox" at bounding box center [168, 397] width 7 height 7
click at [258, 346] on div "skip" at bounding box center [264, 359] width 20 height 27
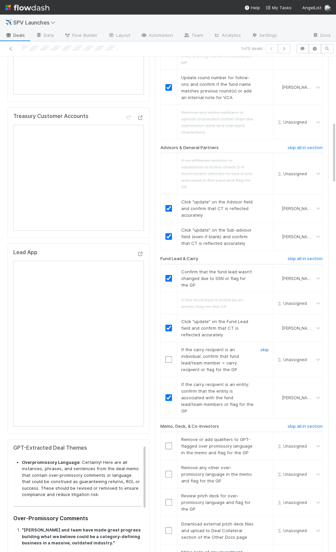
click at [262, 347] on link "skip" at bounding box center [264, 349] width 8 height 5
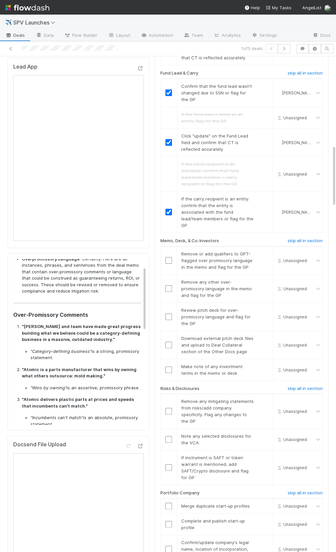
scroll to position [19, 0]
drag, startPoint x: 43, startPoint y: 368, endPoint x: 91, endPoint y: 372, distance: 48.2
click at [91, 372] on strong ""Atomic is a parts manufacturer that wins by owning what others outsource: mold…" at bounding box center [79, 372] width 115 height 12
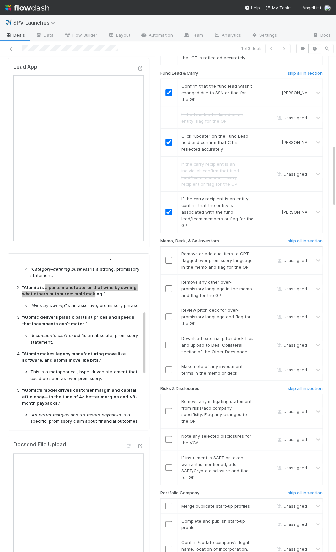
scroll to position [157, 0]
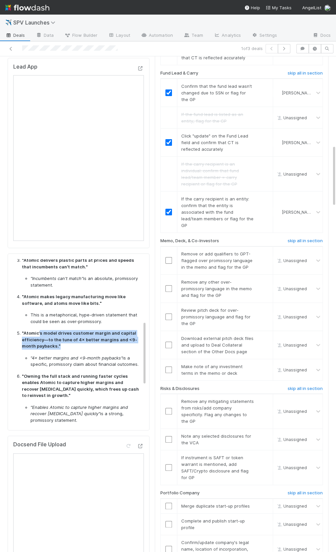
drag, startPoint x: 38, startPoint y: 333, endPoint x: 106, endPoint y: 346, distance: 69.3
click at [106, 346] on p ""Atomic’s model drives customer margin and capital efficiency—to the tune of 4×…" at bounding box center [81, 340] width 119 height 20
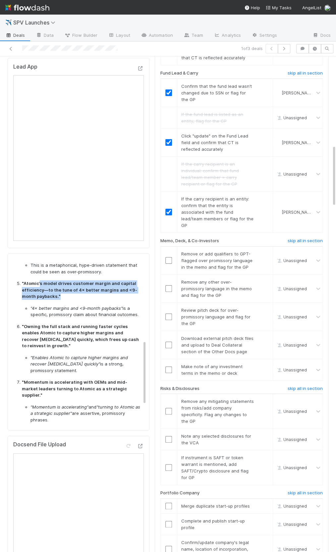
scroll to position [208, 0]
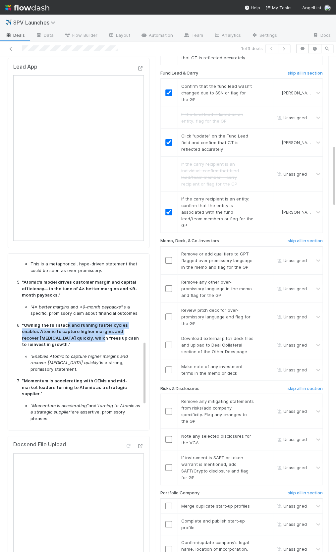
drag, startPoint x: 64, startPoint y: 324, endPoint x: 67, endPoint y: 336, distance: 12.0
click at [67, 336] on strong ""Owning the full stack and running faster cycles enables Atomic to capture high…" at bounding box center [80, 334] width 117 height 25
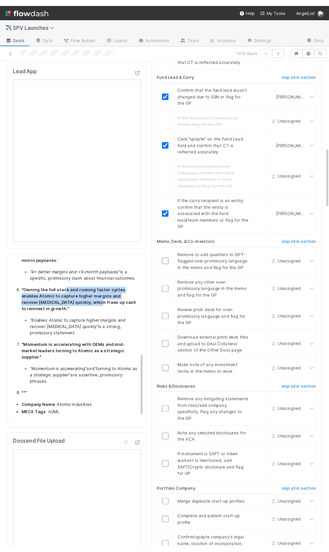
scroll to position [244, 0]
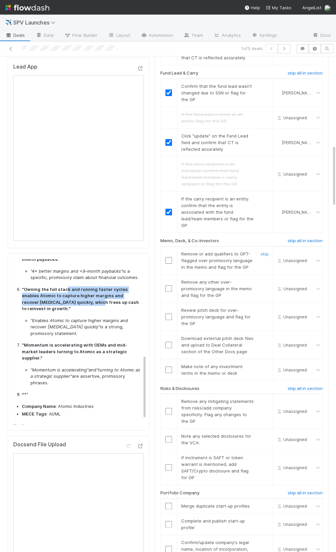
click at [166, 257] on input "checkbox" at bounding box center [168, 260] width 7 height 7
click at [168, 285] on input "checkbox" at bounding box center [168, 288] width 7 height 7
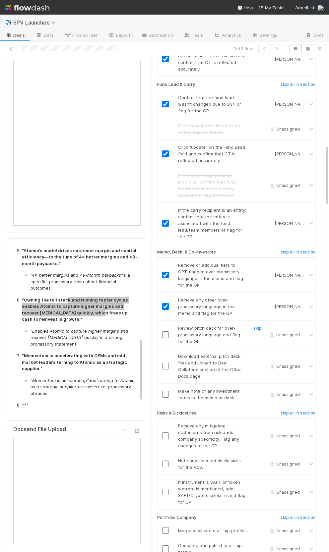
scroll to position [726, 0]
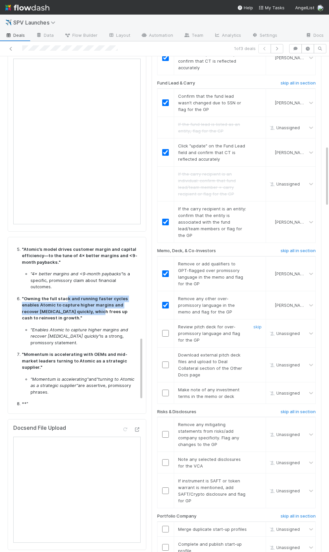
click at [168, 330] on input "checkbox" at bounding box center [165, 333] width 7 height 7
click at [254, 352] on link "skip" at bounding box center [257, 354] width 8 height 5
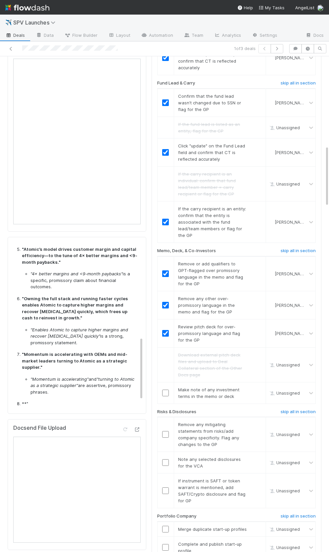
click at [152, 352] on div "Checklist In Progress (ALA) undo all in section Update banking partner (if appl…" at bounding box center [236, 405] width 170 height 1865
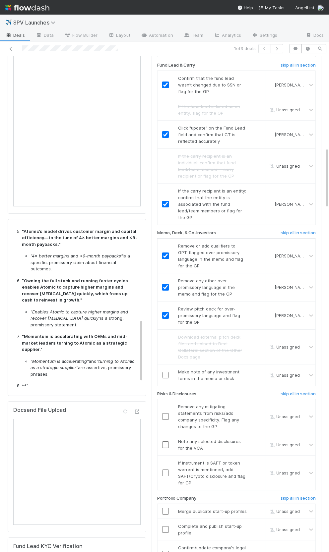
scroll to position [747, 0]
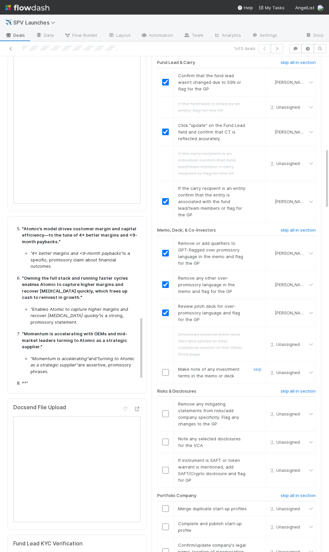
click at [165, 369] on input "checkbox" at bounding box center [165, 372] width 7 height 7
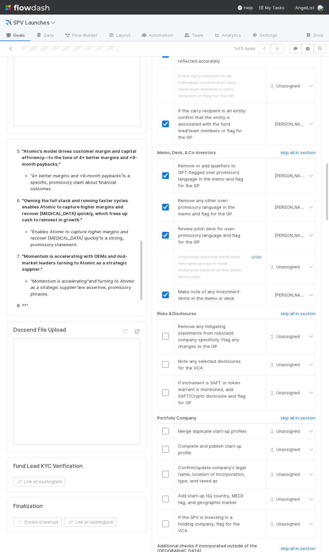
scroll to position [853, 0]
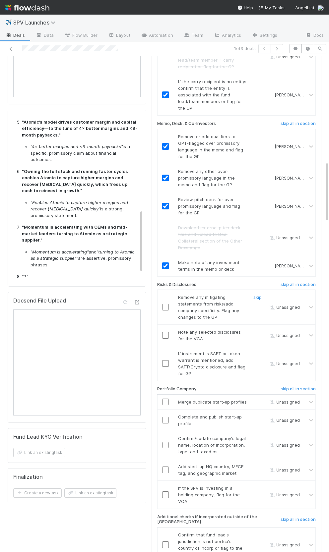
click at [206, 294] on div "Remove any mitigating statements from risks/add company specificity. Flag any c…" at bounding box center [210, 307] width 74 height 27
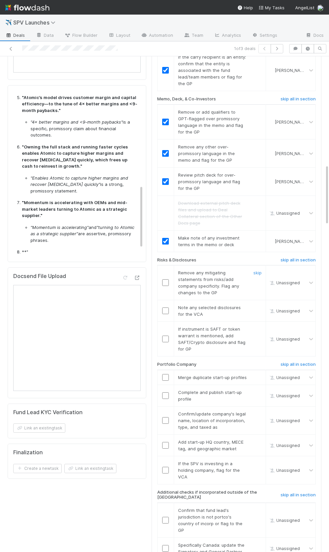
click at [188, 270] on span "Remove any mitigating statements from risks/add company specificity. Flag any c…" at bounding box center [208, 282] width 61 height 25
drag, startPoint x: 211, startPoint y: 265, endPoint x: 219, endPoint y: 270, distance: 9.4
click at [219, 270] on div "Remove any mitigating statements from risks/add company specificity. Flag any c…" at bounding box center [210, 282] width 74 height 27
drag, startPoint x: 219, startPoint y: 270, endPoint x: 179, endPoint y: 266, distance: 40.3
click at [219, 270] on div "Remove any mitigating statements from risks/add company specificity. Flag any c…" at bounding box center [210, 282] width 74 height 27
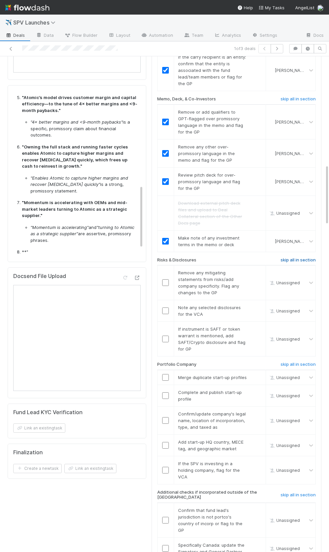
click at [300, 257] on h6 "skip all in section" at bounding box center [297, 259] width 35 height 5
click at [285, 257] on h6 "skip all in section" at bounding box center [297, 259] width 35 height 5
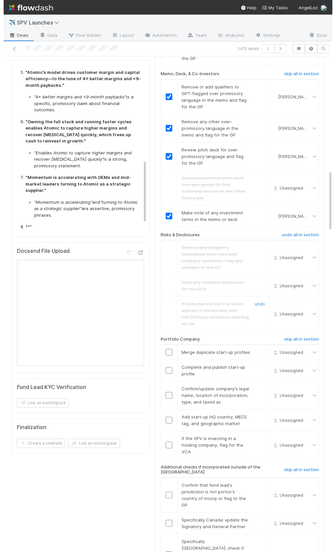
scroll to position [935, 0]
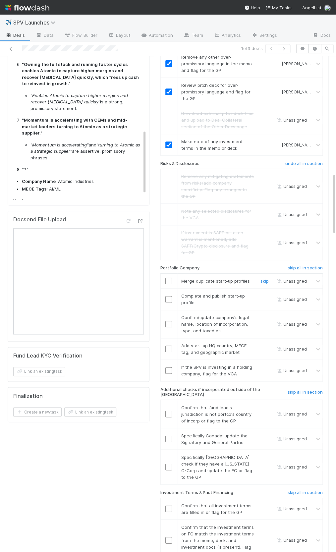
drag, startPoint x: 266, startPoint y: 257, endPoint x: 265, endPoint y: 263, distance: 5.7
click at [266, 278] on link "skip" at bounding box center [264, 280] width 8 height 5
click at [266, 293] on link "skip" at bounding box center [264, 295] width 8 height 5
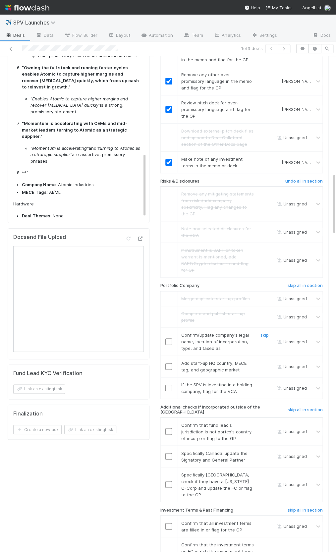
scroll to position [970, 0]
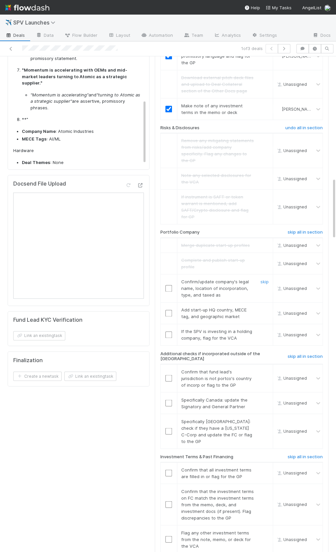
click at [165, 285] on input "checkbox" at bounding box center [168, 288] width 7 height 7
click at [165, 310] on input "checkbox" at bounding box center [168, 313] width 7 height 7
click at [264, 329] on link "skip" at bounding box center [264, 331] width 8 height 5
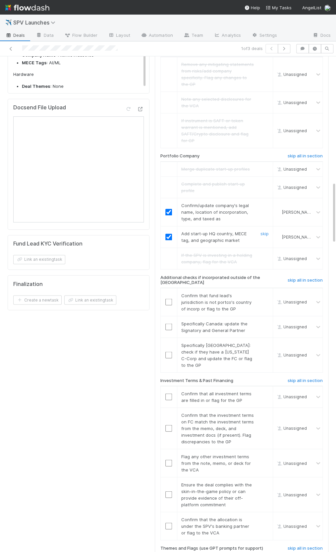
scroll to position [1056, 0]
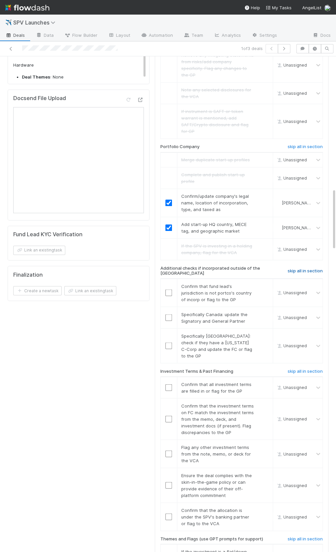
click at [302, 268] on h6 "skip all in section" at bounding box center [305, 270] width 35 height 5
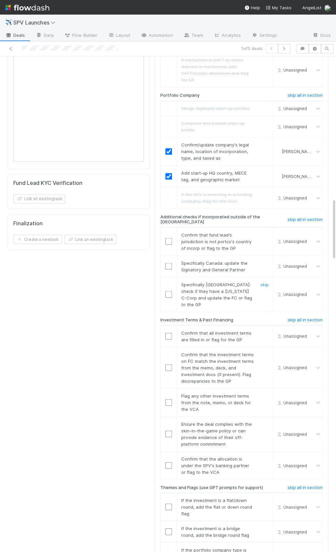
scroll to position [1143, 0]
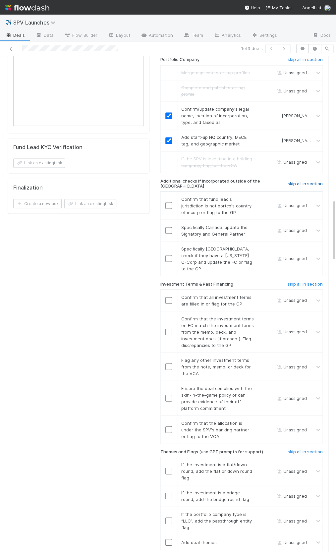
click at [295, 181] on h6 "skip all in section" at bounding box center [305, 183] width 35 height 5
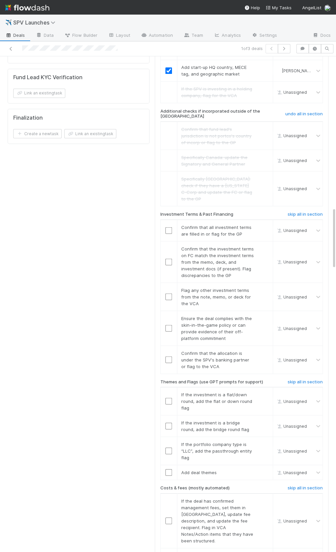
scroll to position [1216, 0]
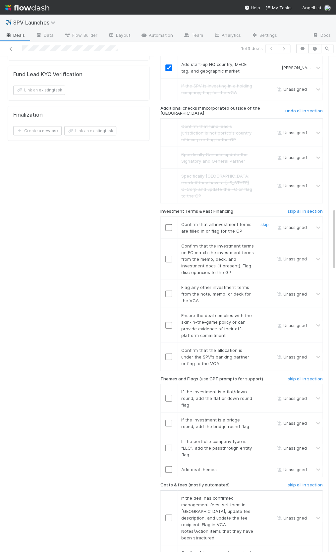
click at [166, 224] on input "checkbox" at bounding box center [168, 227] width 7 height 7
click at [170, 238] on td at bounding box center [168, 258] width 17 height 41
click at [168, 255] on input "checkbox" at bounding box center [168, 258] width 7 height 7
click at [261, 284] on link "skip" at bounding box center [264, 286] width 8 height 5
click at [169, 322] on input "checkbox" at bounding box center [168, 325] width 7 height 7
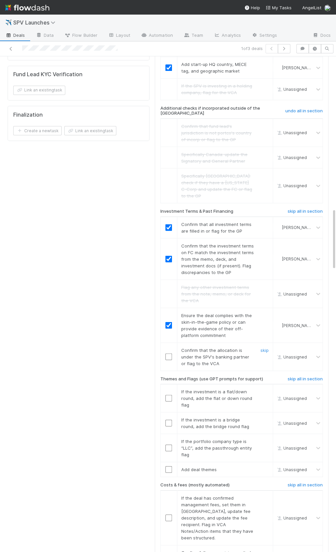
click at [169, 353] on input "checkbox" at bounding box center [168, 356] width 7 height 7
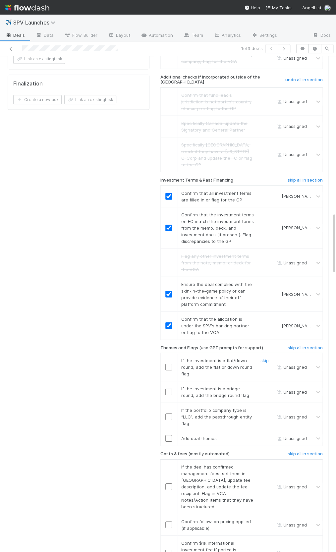
scroll to position [1249, 0]
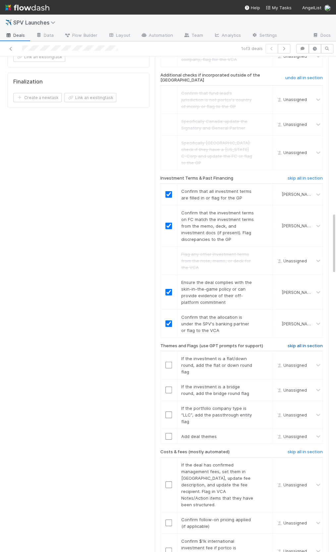
click at [300, 343] on h6 "skip all in section" at bounding box center [305, 345] width 35 height 5
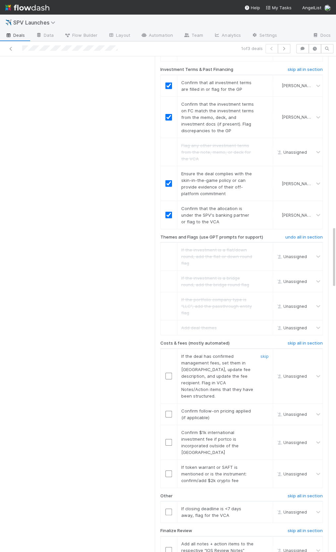
scroll to position [1400, 0]
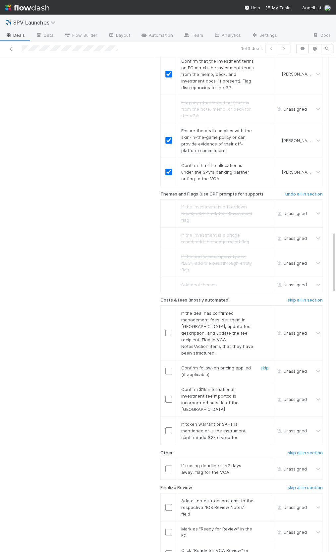
click at [168, 368] on input "checkbox" at bounding box center [168, 371] width 7 height 7
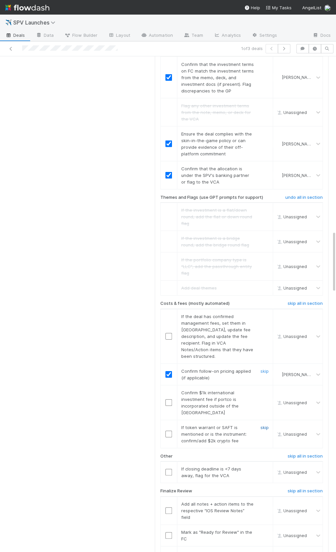
scroll to position [1397, 0]
click at [266, 425] on link "skip" at bounding box center [264, 427] width 8 height 5
click at [265, 390] on link "skip" at bounding box center [264, 392] width 8 height 5
click at [268, 314] on link "skip" at bounding box center [264, 316] width 8 height 5
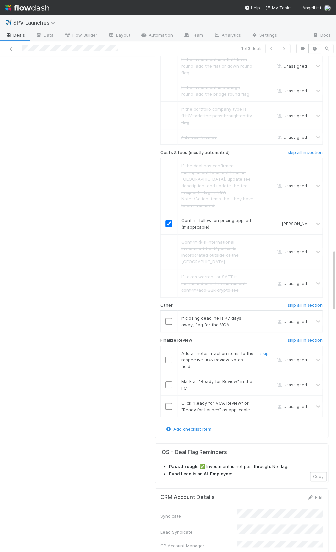
scroll to position [1548, 0]
drag, startPoint x: 187, startPoint y: 273, endPoint x: 251, endPoint y: 271, distance: 64.7
click at [241, 315] on span "If closing deadline is <7 days away, flag for the VCA" at bounding box center [211, 321] width 60 height 12
copy span "closing deadline is <7 days away"
drag, startPoint x: 170, startPoint y: 280, endPoint x: 173, endPoint y: 325, distance: 45.9
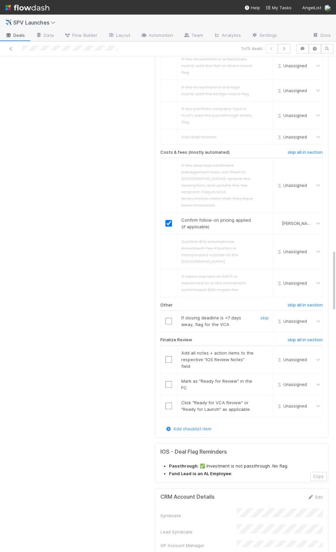
click at [170, 311] on td at bounding box center [168, 322] width 17 height 22
click at [169, 318] on input "checkbox" at bounding box center [168, 321] width 7 height 7
click at [167, 356] on input "checkbox" at bounding box center [168, 359] width 7 height 7
click at [169, 381] on input "checkbox" at bounding box center [168, 384] width 7 height 7
click at [169, 403] on input "checkbox" at bounding box center [168, 406] width 7 height 7
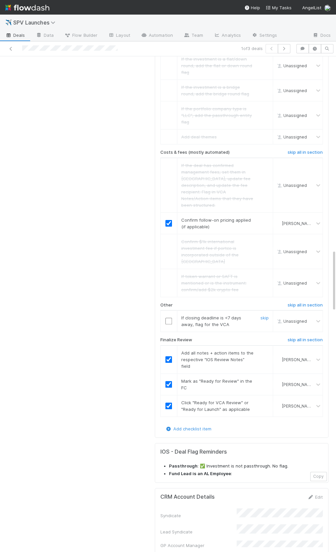
click at [170, 318] on input "checkbox" at bounding box center [168, 321] width 7 height 7
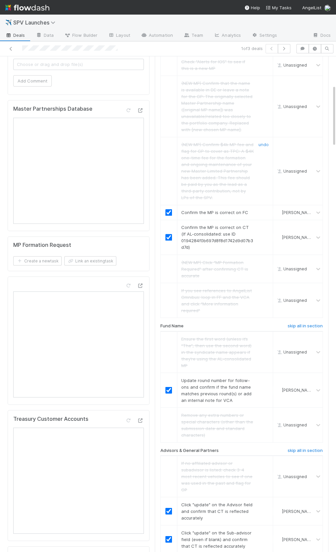
scroll to position [0, 0]
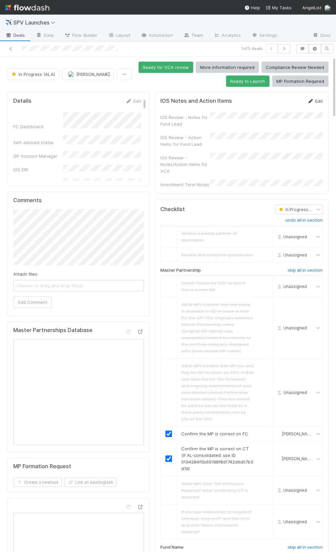
click at [314, 102] on link "Edit" at bounding box center [315, 100] width 16 height 5
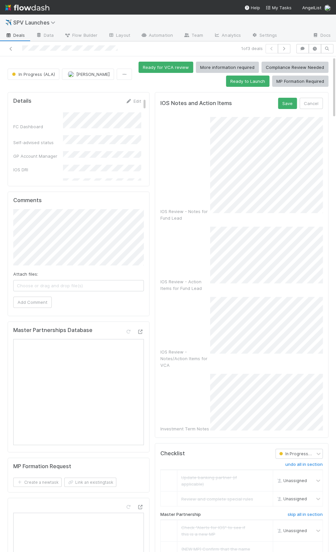
click at [204, 200] on div "IOS Review - Notes for Fund Lead" at bounding box center [241, 169] width 162 height 104
click at [221, 213] on div "IOS Review - Notes for Fund Lead IOS Review - Action Items for Fund Lead IOS Re…" at bounding box center [241, 274] width 162 height 315
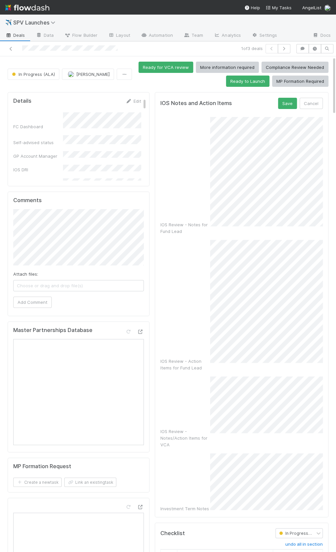
scroll to position [98, 0]
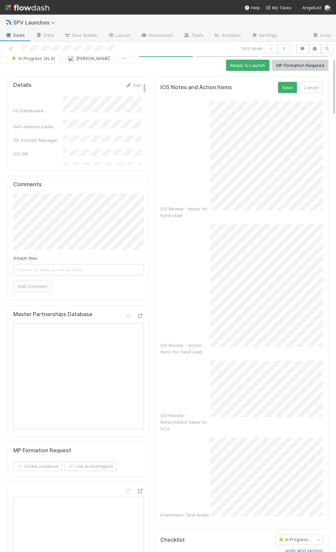
scroll to position [112, 0]
click at [180, 437] on div "Investment Term Notes" at bounding box center [241, 466] width 162 height 58
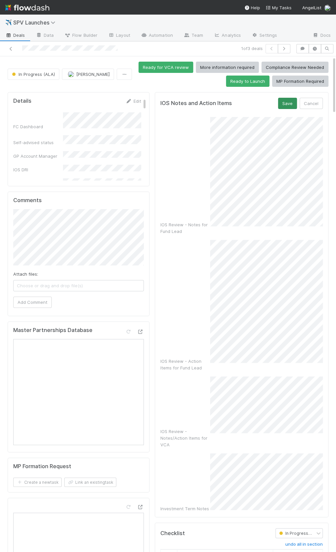
drag, startPoint x: 277, startPoint y: 101, endPoint x: 282, endPoint y: 103, distance: 5.1
click at [277, 101] on div "IOS Notes and Action Items Save Cancel" at bounding box center [241, 103] width 162 height 11
click at [283, 103] on button "Save" at bounding box center [287, 103] width 19 height 11
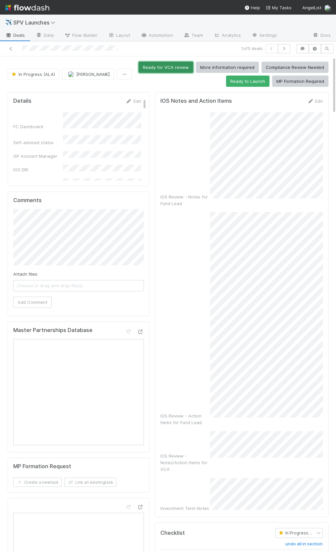
click at [164, 70] on button "Ready for VCA review" at bounding box center [166, 67] width 55 height 11
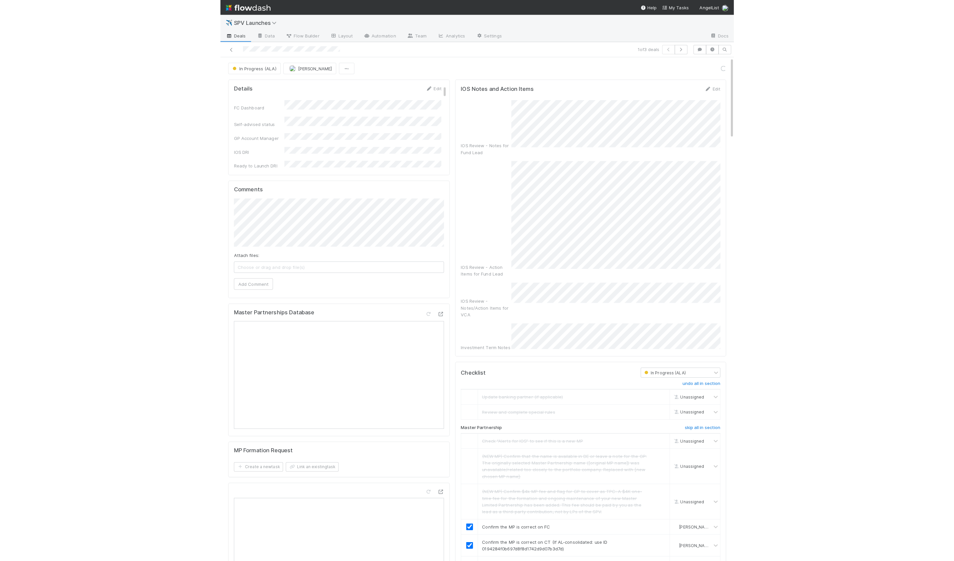
scroll to position [116, 0]
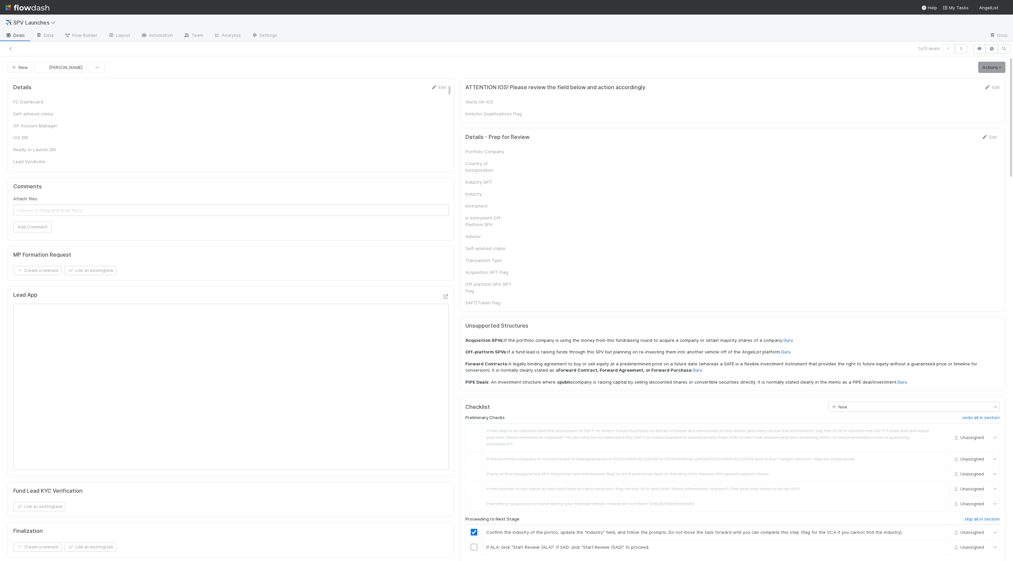
checkbox input "true"
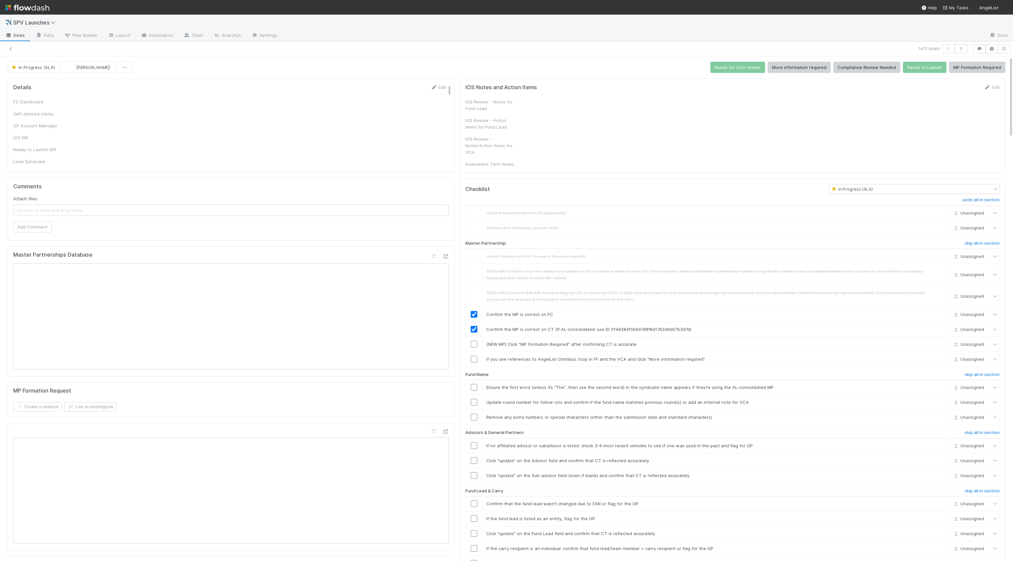
checkbox input "true"
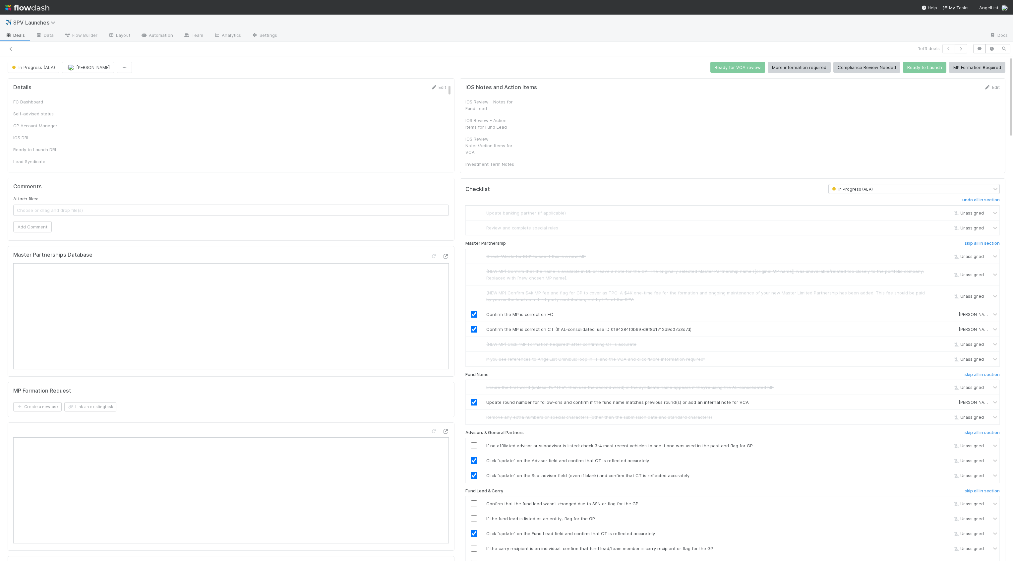
checkbox input "true"
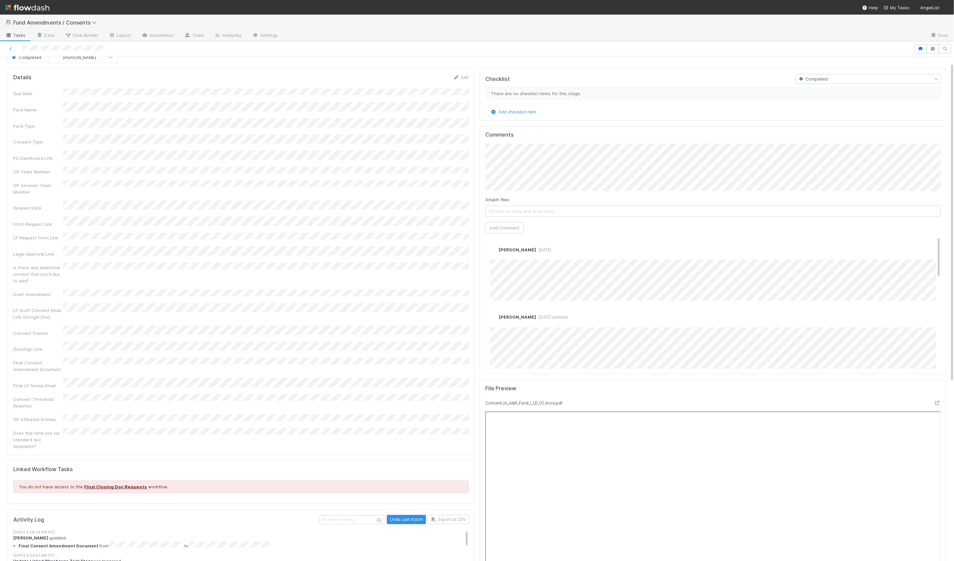
scroll to position [10, 0]
click at [32, 330] on div "Consent Tracker" at bounding box center [38, 333] width 50 height 7
click at [501, 222] on button "Add Comment" at bounding box center [504, 227] width 38 height 11
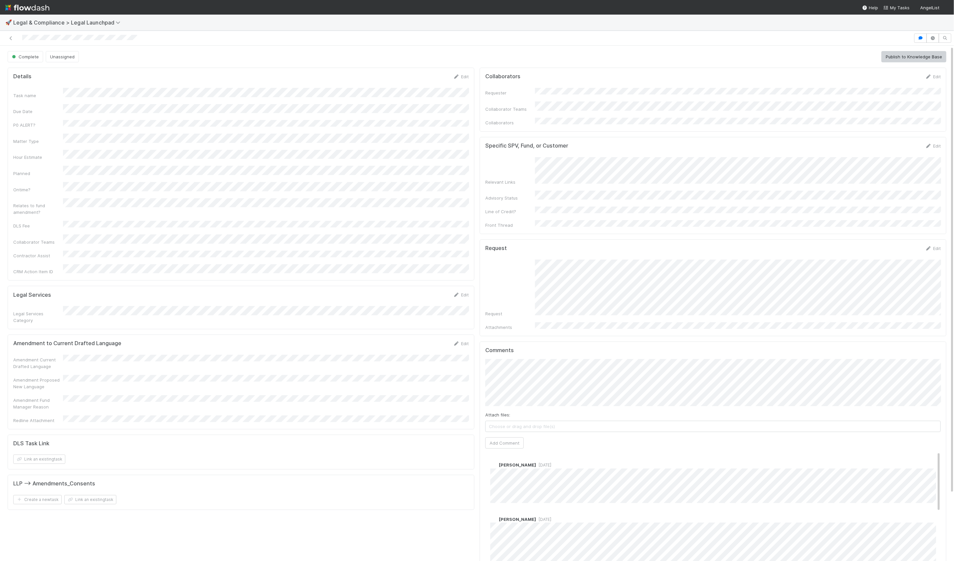
click at [530, 264] on div "Request" at bounding box center [712, 287] width 455 height 57
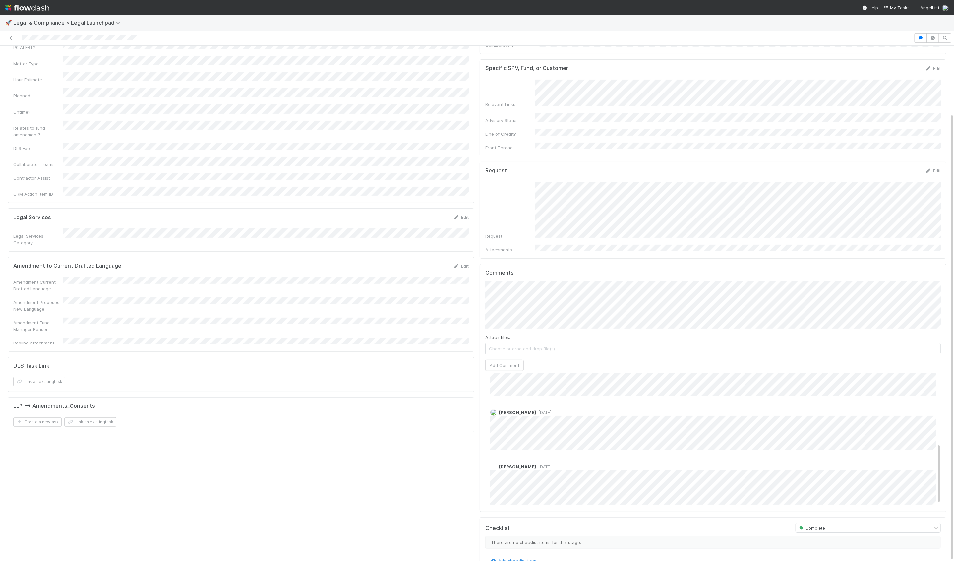
scroll to position [156, 0]
click at [918, 36] on icon "button" at bounding box center [920, 38] width 7 height 4
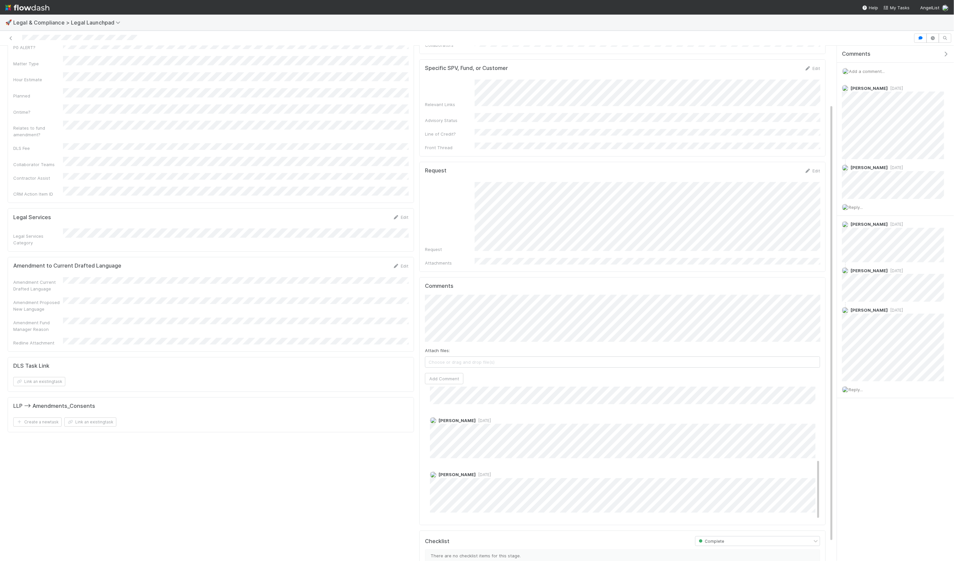
scroll to position [0, 0]
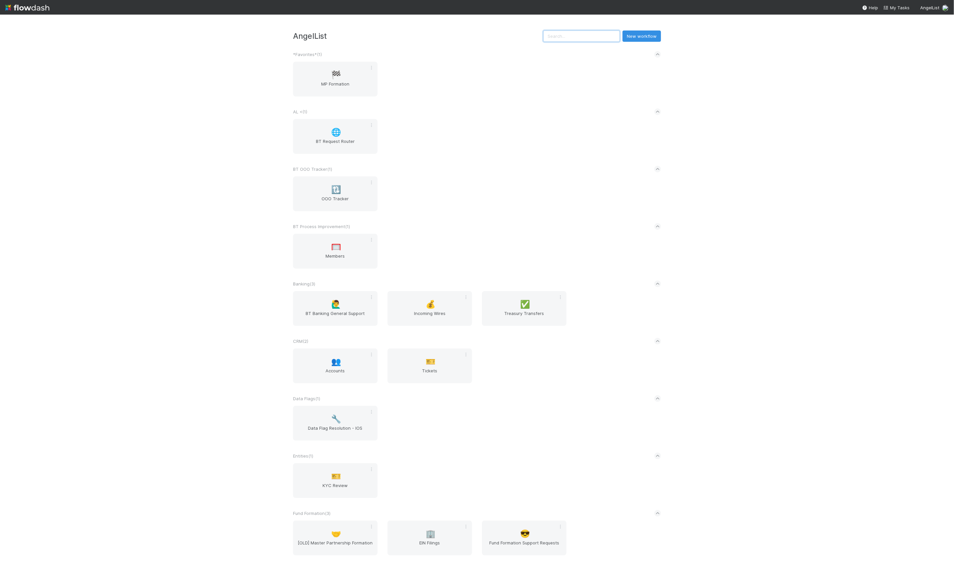
click at [581, 30] on input "text" at bounding box center [581, 35] width 77 height 11
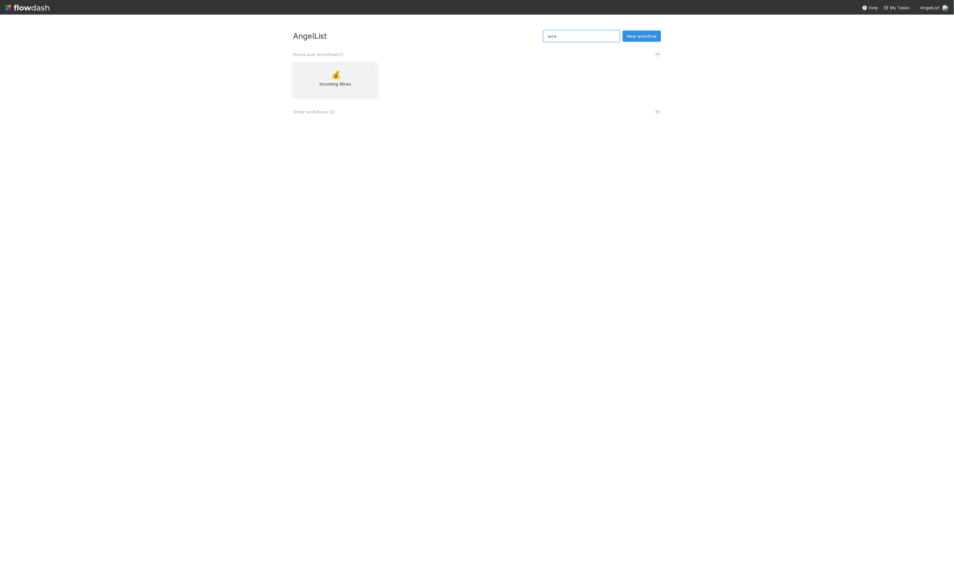
type input "wire"
click at [337, 77] on span "💰" at bounding box center [336, 75] width 10 height 9
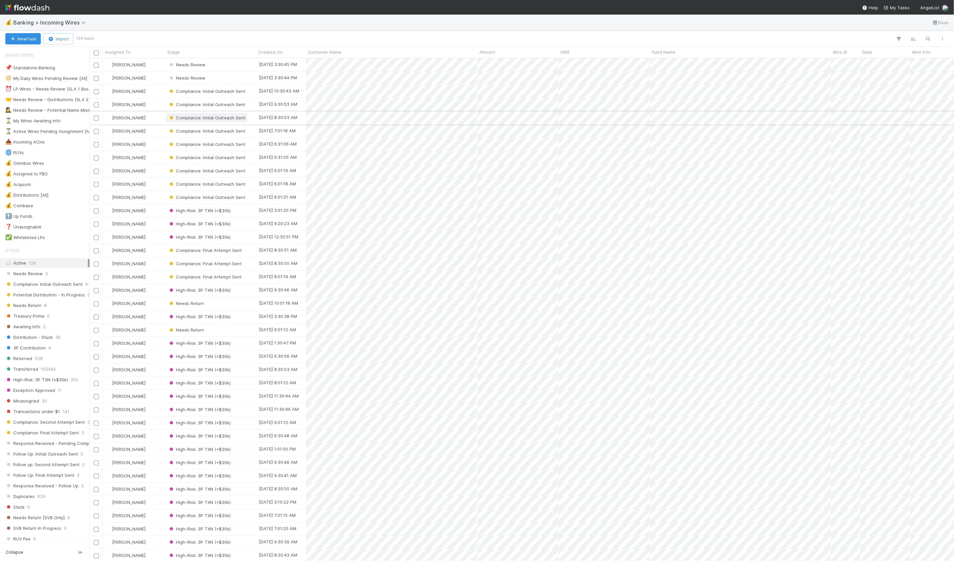
scroll to position [502, 864]
click at [930, 39] on icon "button" at bounding box center [928, 39] width 7 height 6
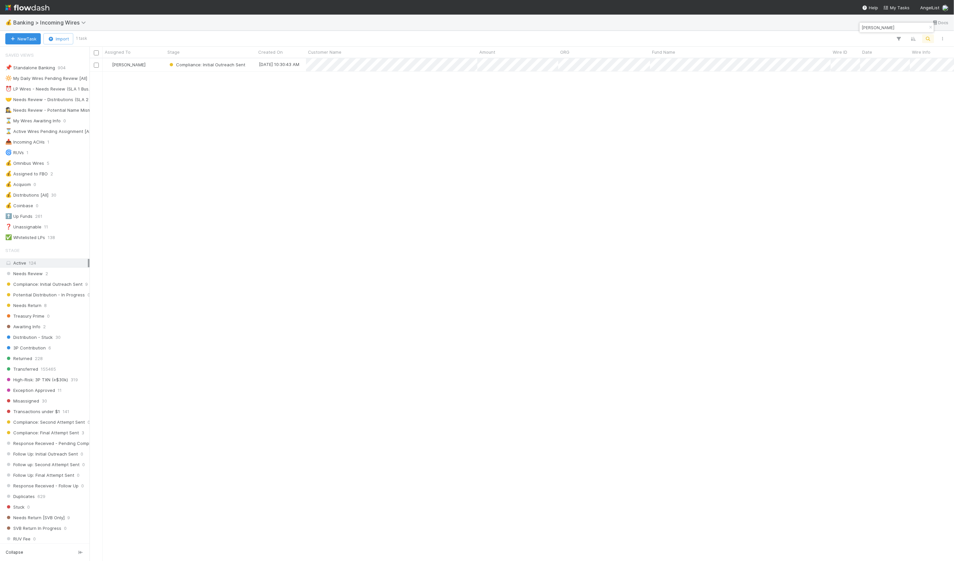
click at [876, 28] on input "[PERSON_NAME]" at bounding box center [893, 28] width 66 height 8
paste input "273435"
type input "273435"
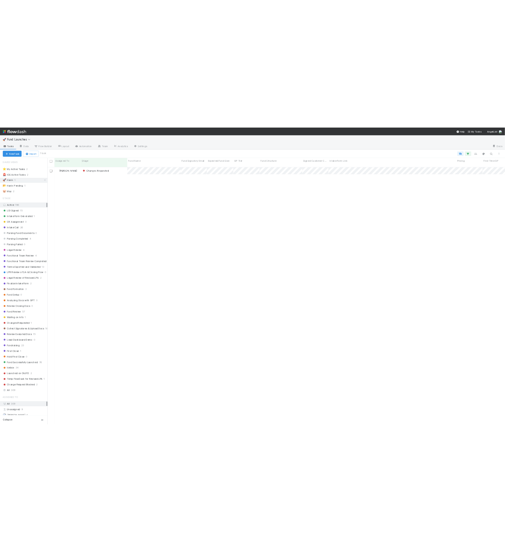
scroll to position [492, 864]
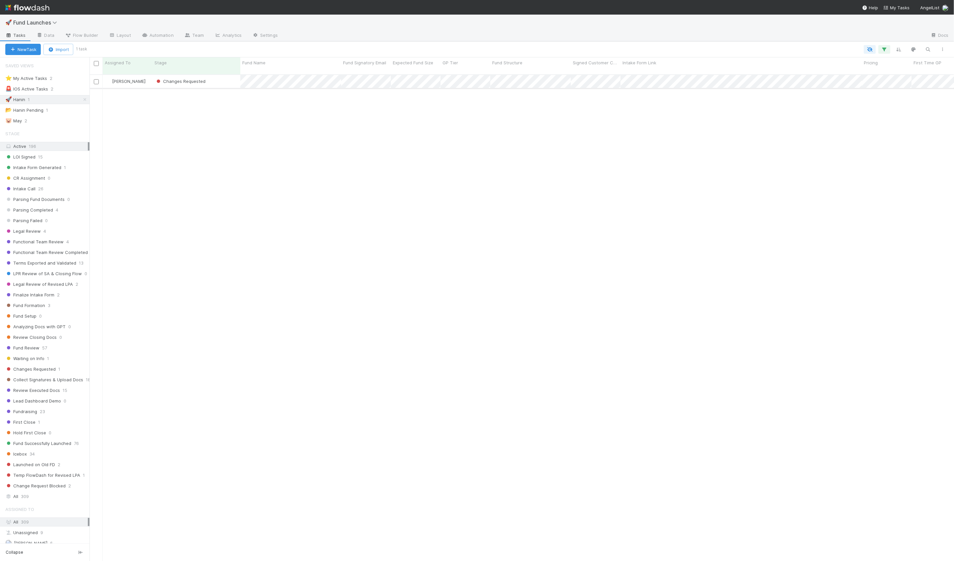
click at [216, 76] on div "Changes Requested" at bounding box center [196, 81] width 88 height 13
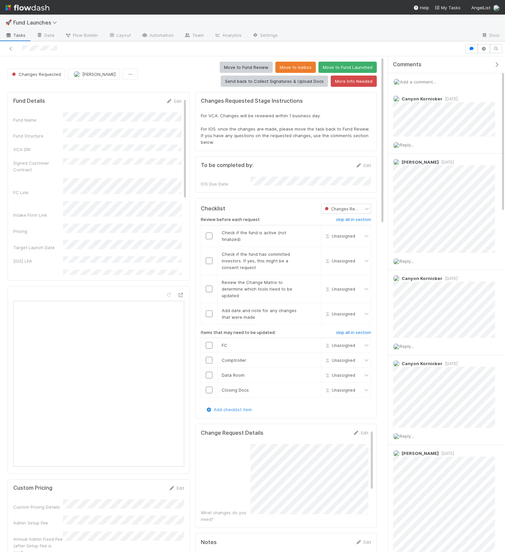
click at [498, 64] on icon "button" at bounding box center [496, 64] width 7 height 5
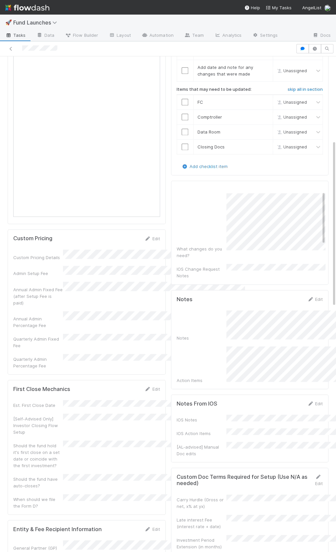
scroll to position [264, 0]
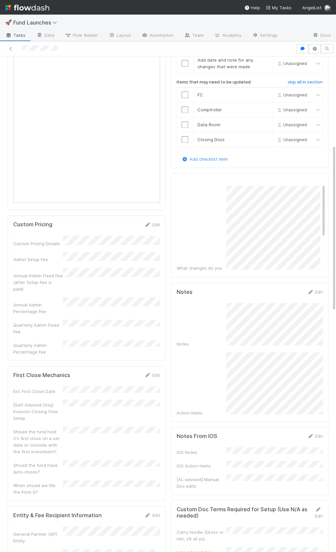
click at [218, 206] on div "What changes do you need?" at bounding box center [248, 232] width 143 height 92
click at [312, 180] on link "Edit" at bounding box center [313, 182] width 16 height 5
click at [287, 184] on button "Save" at bounding box center [284, 184] width 19 height 11
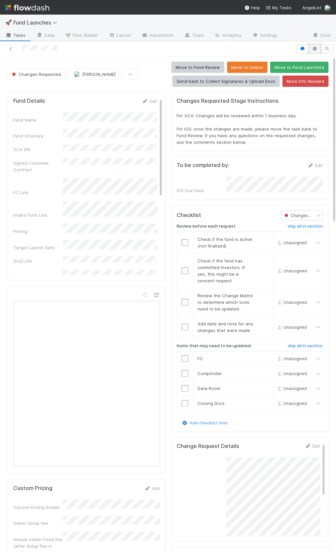
click at [312, 47] on icon "button" at bounding box center [315, 49] width 7 height 4
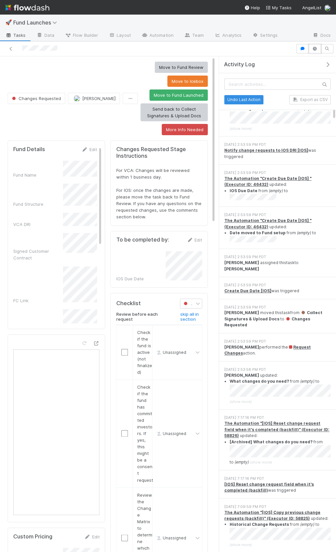
scroll to position [21, 0]
click at [327, 63] on icon "button" at bounding box center [327, 64] width 7 height 5
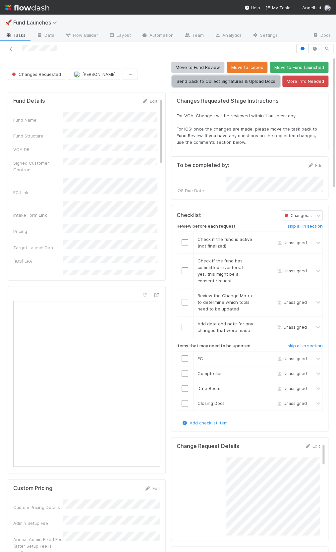
click at [228, 80] on button "Send back to Collect Signatures & Upload Docs" at bounding box center [225, 81] width 107 height 11
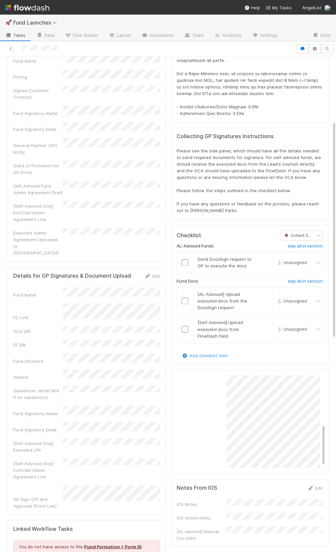
scroll to position [0, 0]
click at [299, 49] on icon "button" at bounding box center [302, 49] width 7 height 4
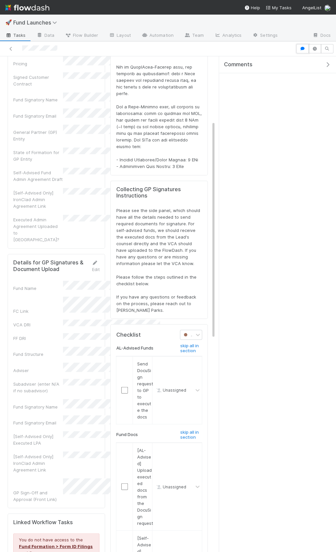
scroll to position [214, 0]
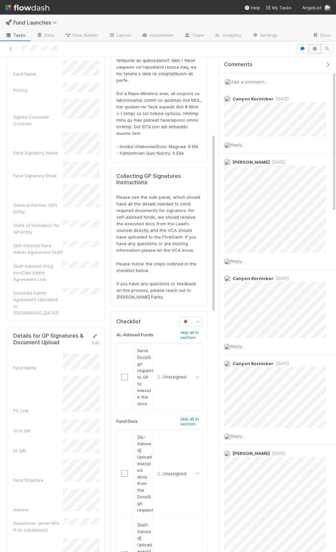
click at [313, 49] on icon "button" at bounding box center [315, 49] width 7 height 4
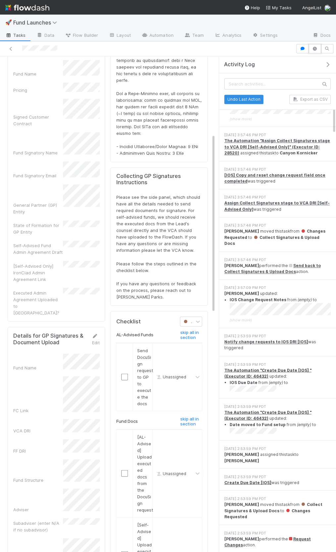
scroll to position [216, 0]
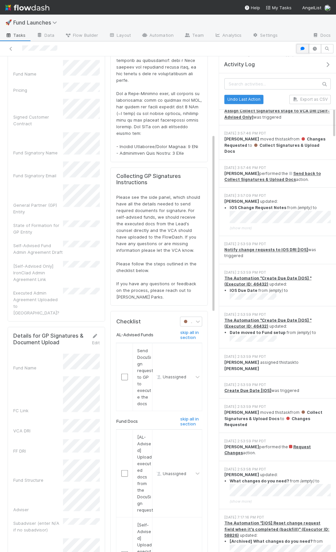
click at [305, 49] on icon "button" at bounding box center [302, 49] width 7 height 4
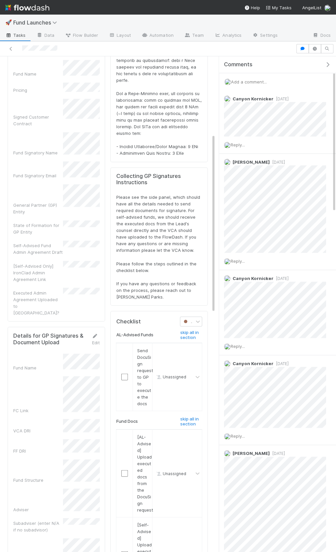
click at [256, 81] on span "Add a comment..." at bounding box center [249, 81] width 36 height 5
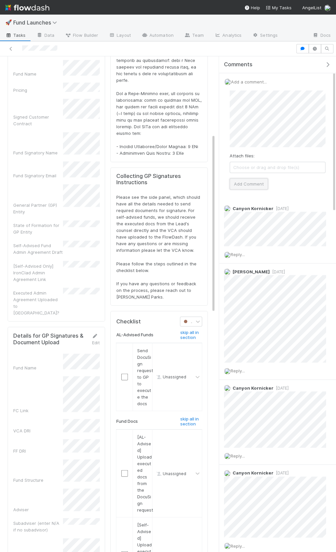
click at [257, 181] on button "Add Comment" at bounding box center [249, 183] width 38 height 11
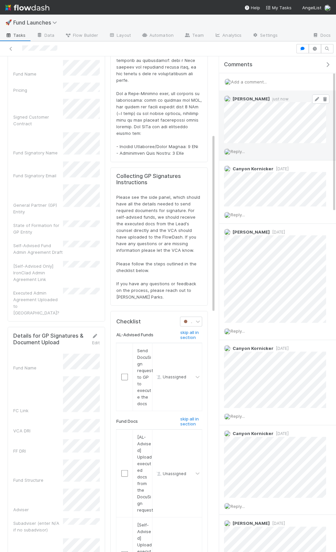
click at [313, 100] on span at bounding box center [320, 98] width 17 height 9
click at [318, 98] on icon at bounding box center [316, 99] width 7 height 4
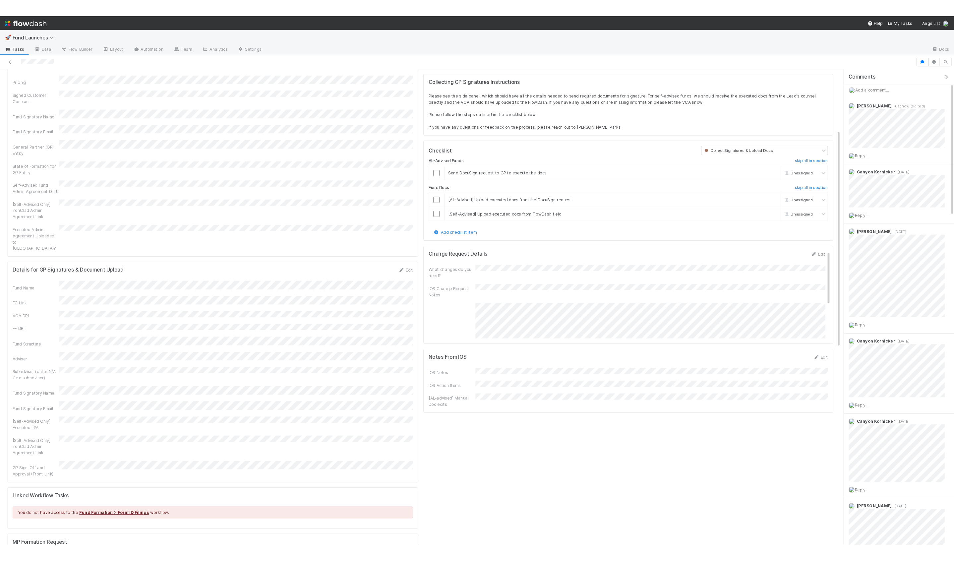
scroll to position [141, 0]
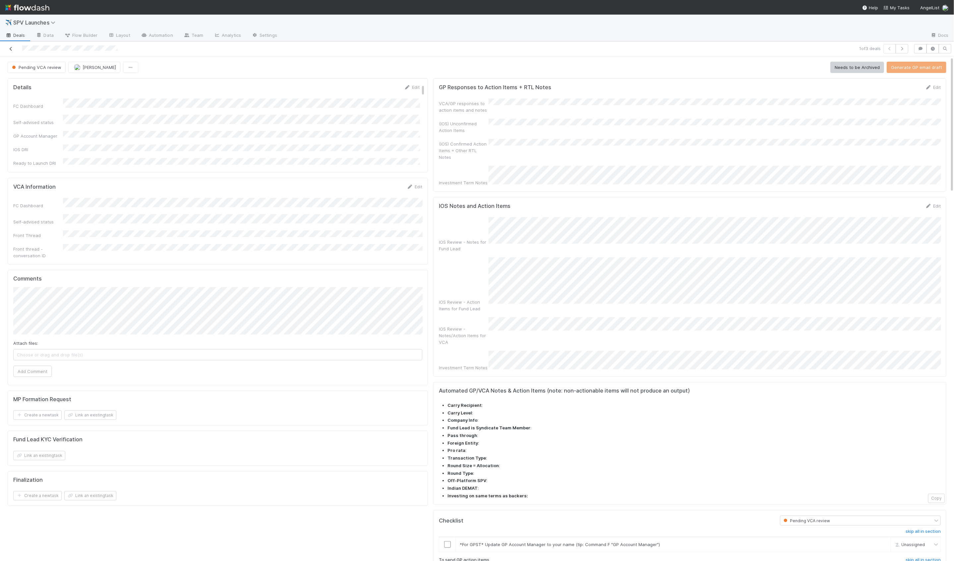
click at [10, 49] on icon at bounding box center [11, 49] width 7 height 4
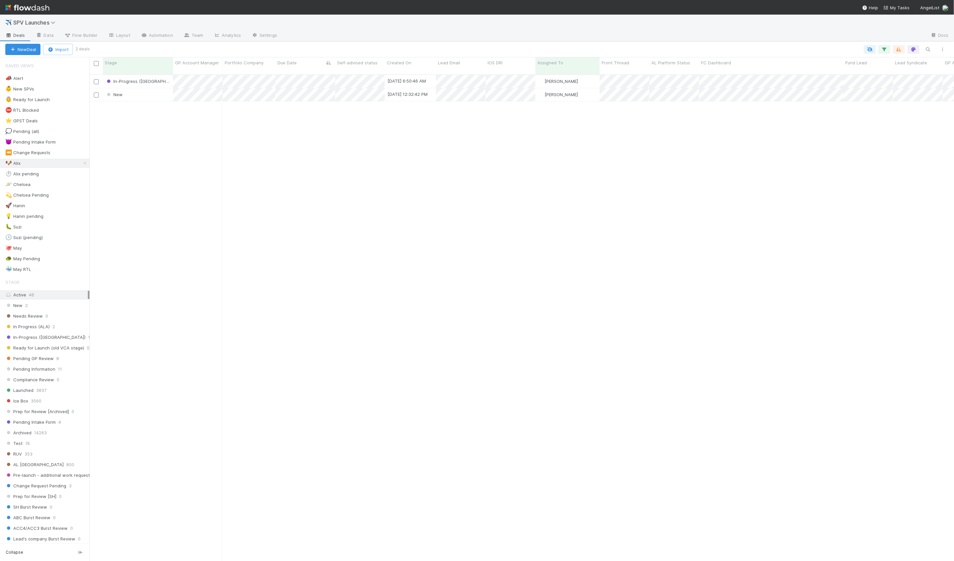
scroll to position [492, 864]
click at [65, 201] on div "🚀 Hanin 1" at bounding box center [47, 205] width 84 height 8
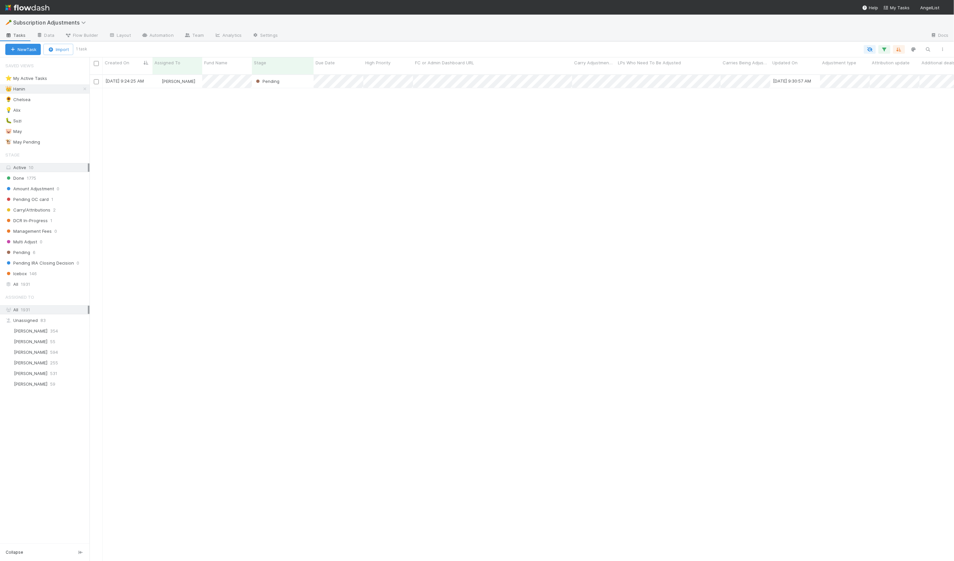
scroll to position [492, 864]
